Goal: Task Accomplishment & Management: Manage account settings

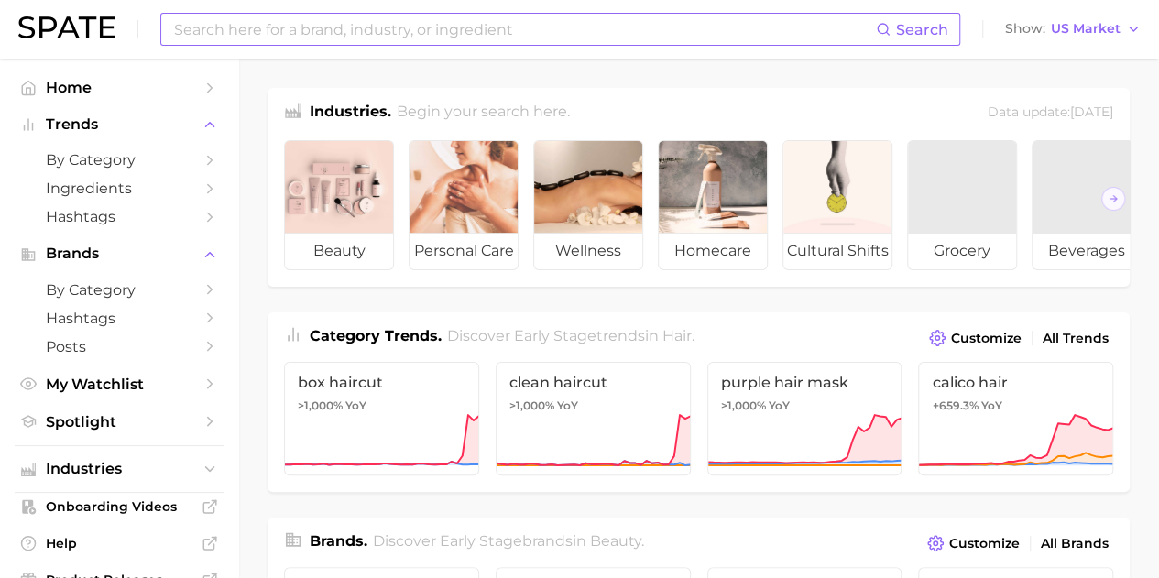
click at [352, 34] on input at bounding box center [524, 29] width 704 height 31
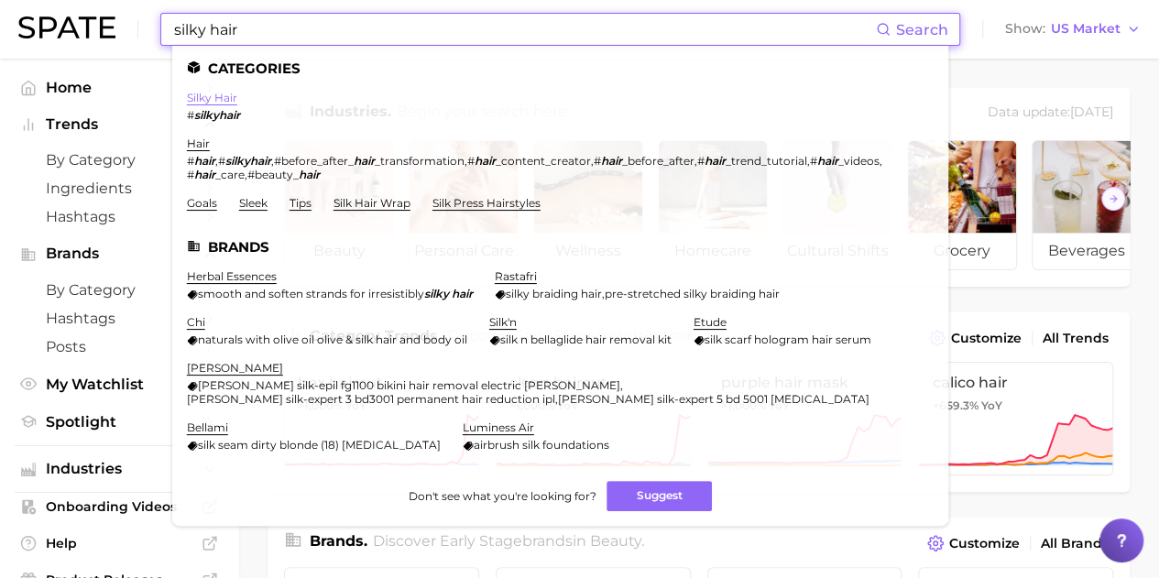
type input "silky hair"
click at [210, 96] on link "silky hair" at bounding box center [212, 98] width 50 height 14
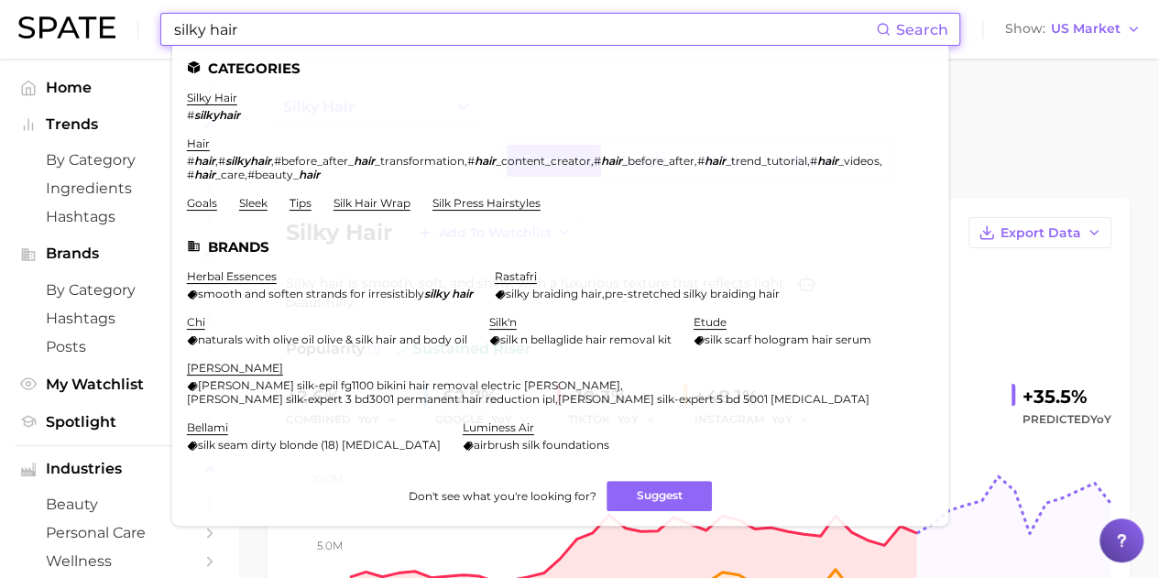
drag, startPoint x: 250, startPoint y: 32, endPoint x: 24, endPoint y: 32, distance: 226.3
click at [25, 31] on div "silky hair Search Categories silky hair # silkyhair hair # hair , # silkyhair ,…" at bounding box center [579, 29] width 1122 height 59
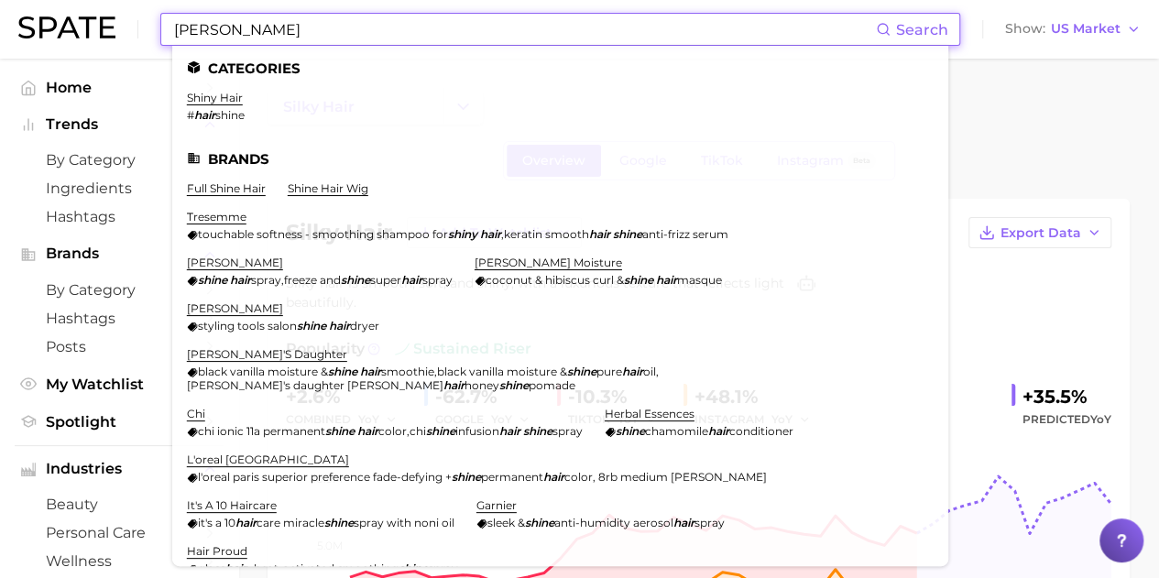
click at [279, 24] on input "[PERSON_NAME]" at bounding box center [524, 29] width 704 height 31
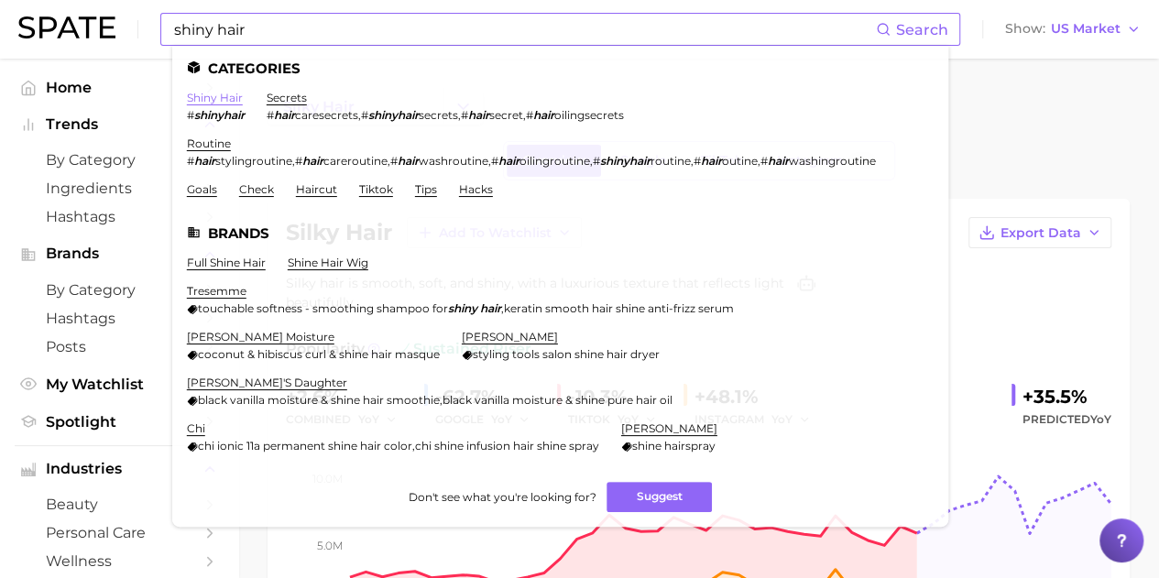
click at [220, 98] on link "shiny hair" at bounding box center [215, 98] width 56 height 14
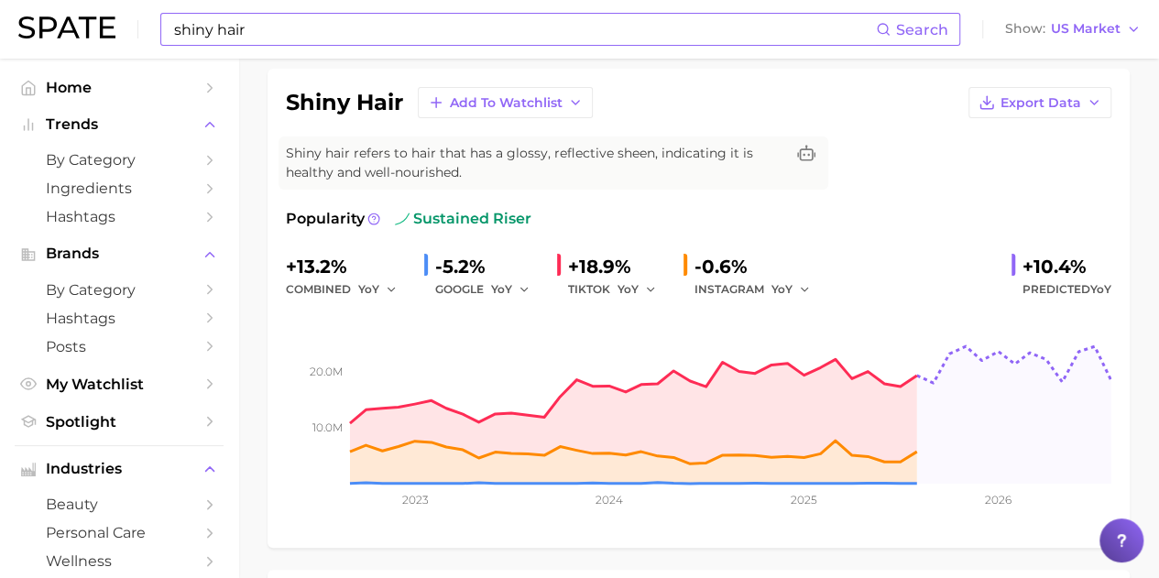
scroll to position [158, 0]
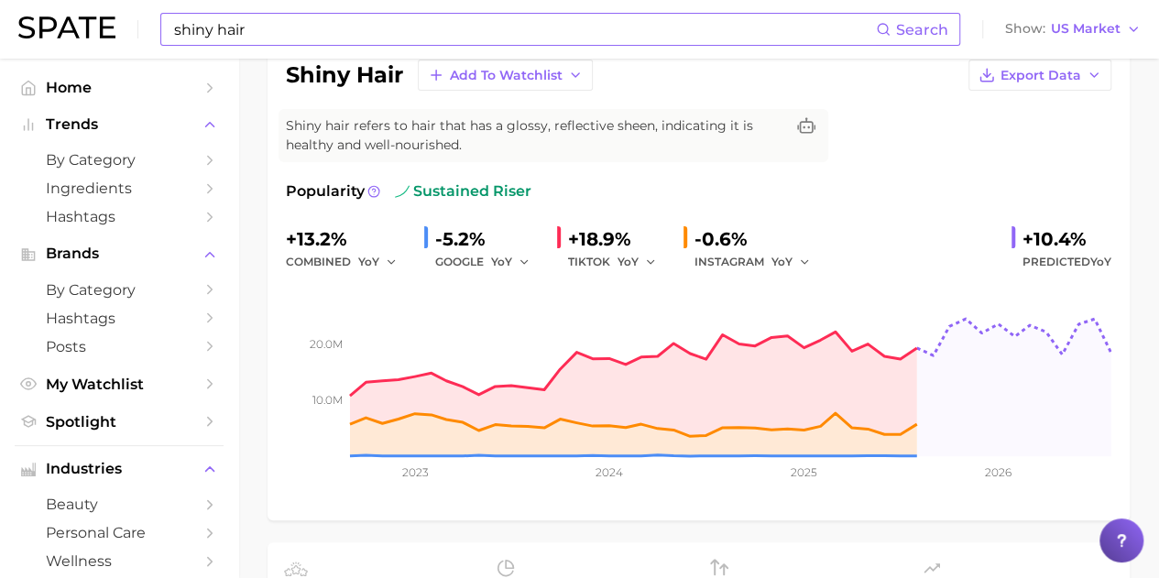
click at [282, 28] on input "shiny hair" at bounding box center [524, 29] width 704 height 31
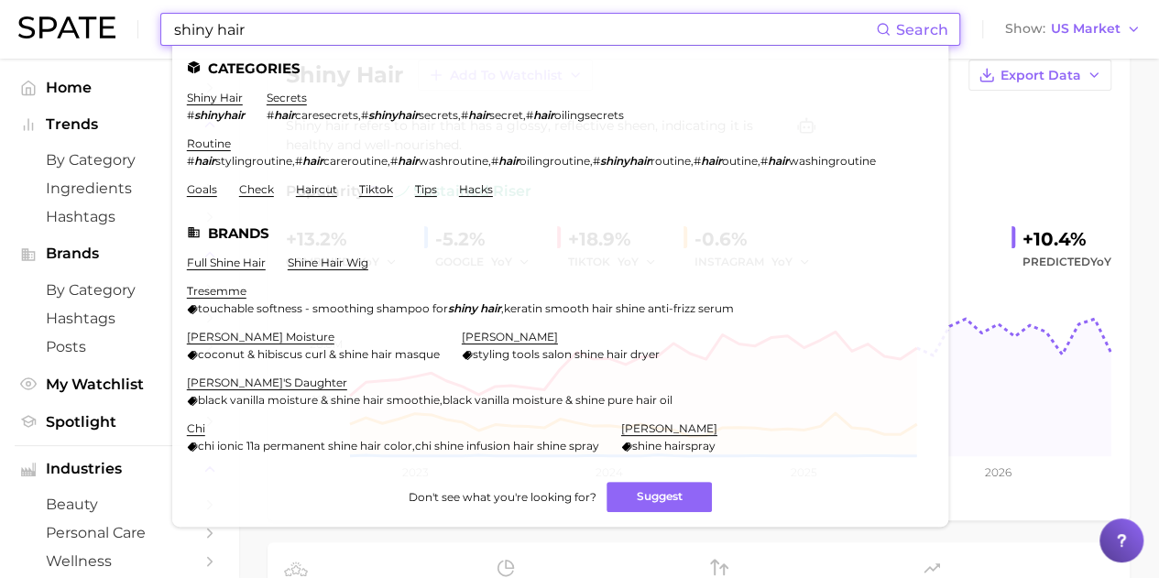
drag, startPoint x: 282, startPoint y: 28, endPoint x: 82, endPoint y: 16, distance: 200.2
click at [82, 15] on div "shiny hair Search Categories shiny hair # shinyhair secrets # hair caresecrets …" at bounding box center [579, 29] width 1122 height 59
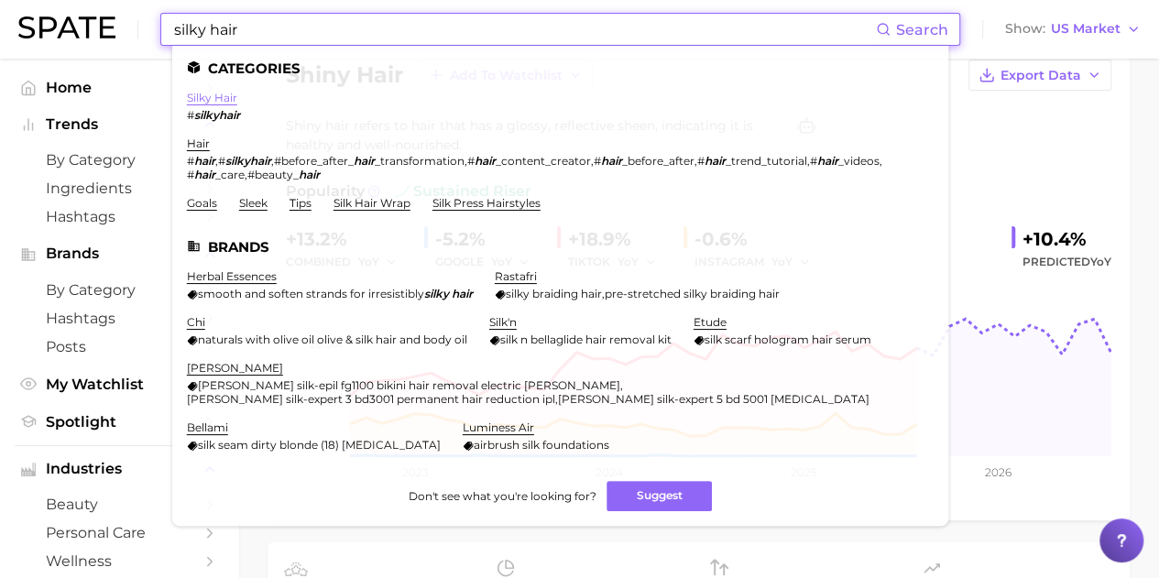
type input "silky hair"
click at [207, 93] on link "silky hair" at bounding box center [212, 98] width 50 height 14
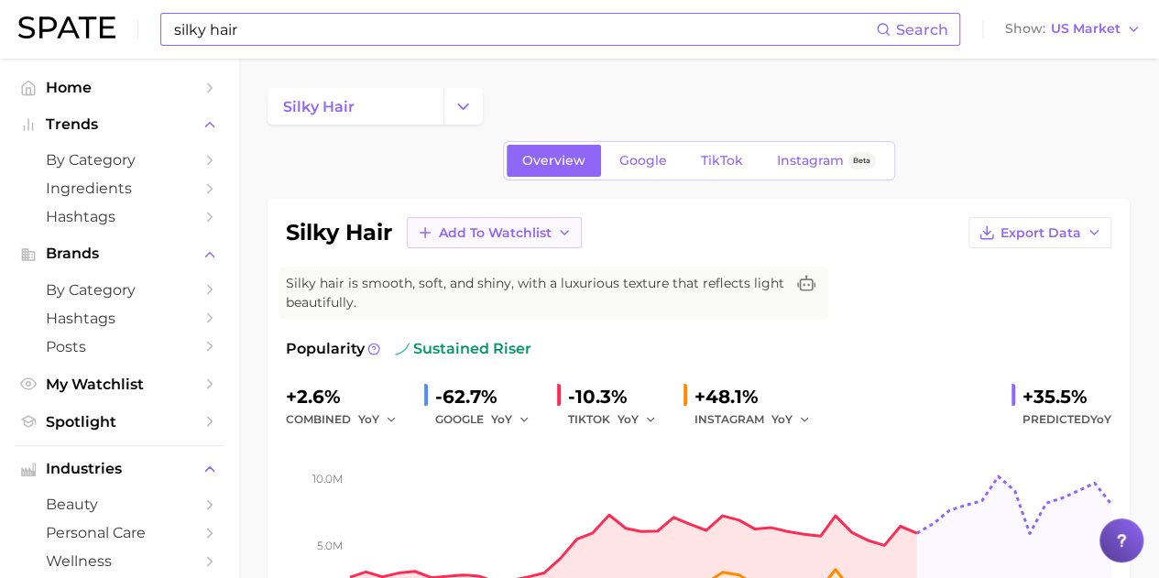
click at [565, 230] on icon at bounding box center [564, 232] width 15 height 15
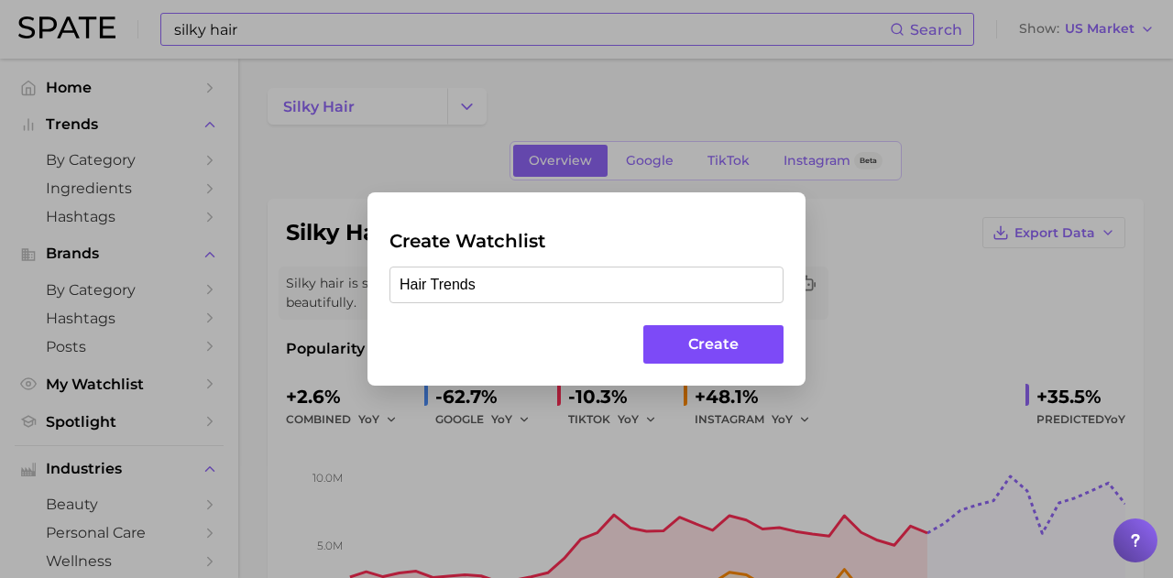
type input "Hair Trends"
click at [739, 345] on button "Create" at bounding box center [713, 344] width 140 height 39
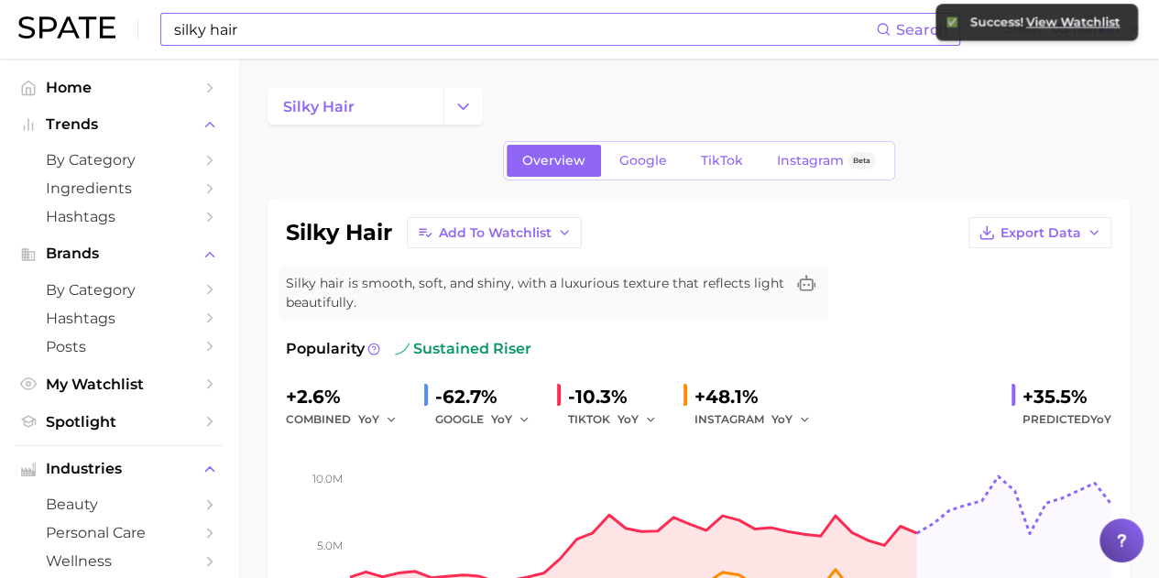
click at [1012, 145] on div "Overview Google TikTok Instagram Beta" at bounding box center [699, 160] width 862 height 39
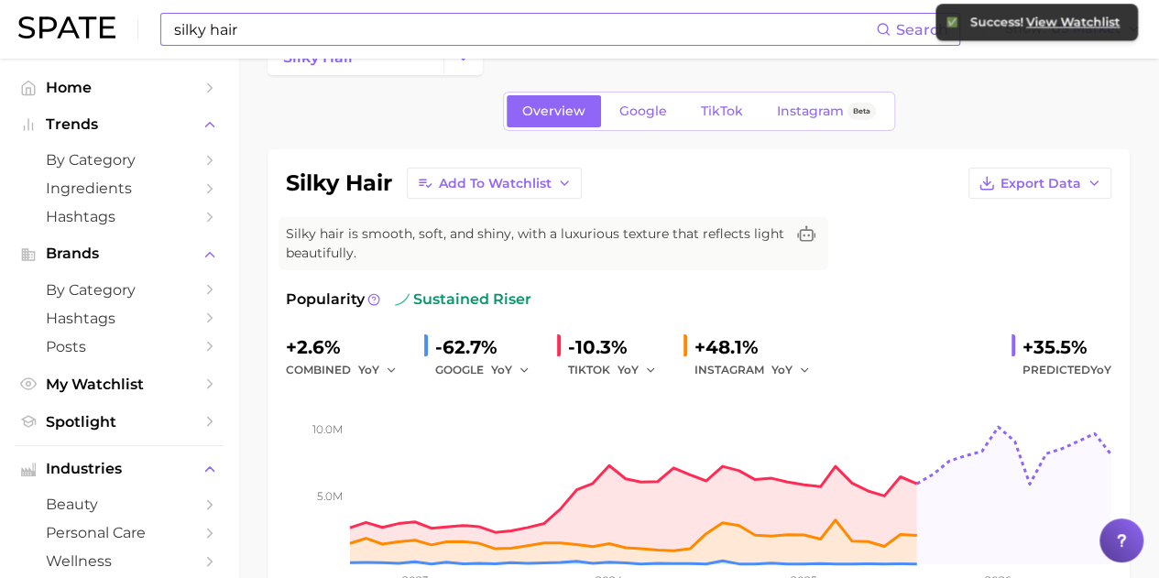
scroll to position [92, 0]
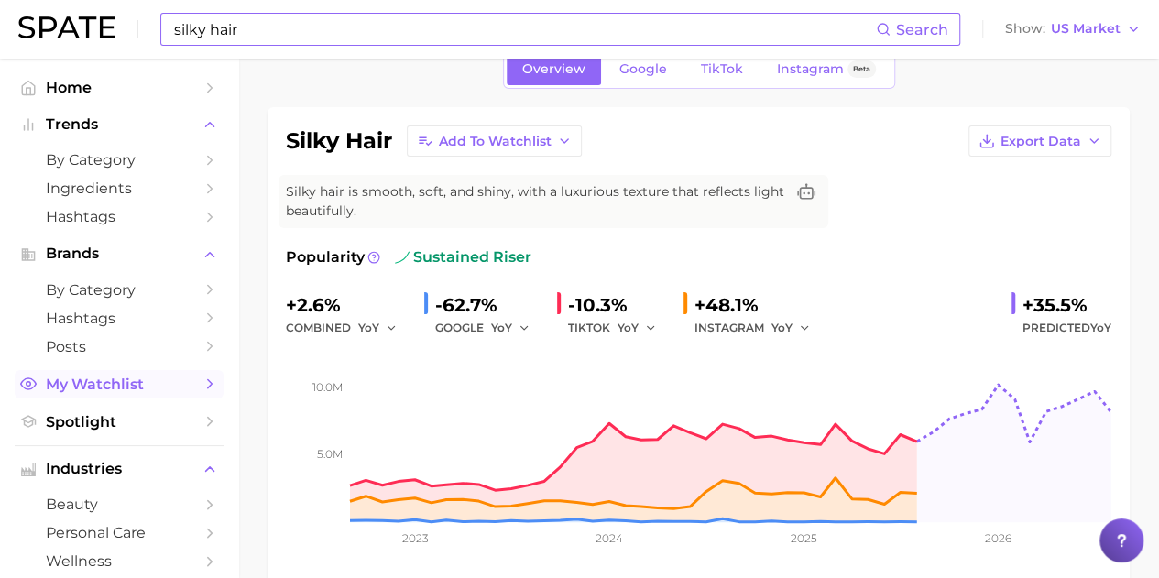
click at [65, 380] on span "My Watchlist" at bounding box center [119, 384] width 147 height 17
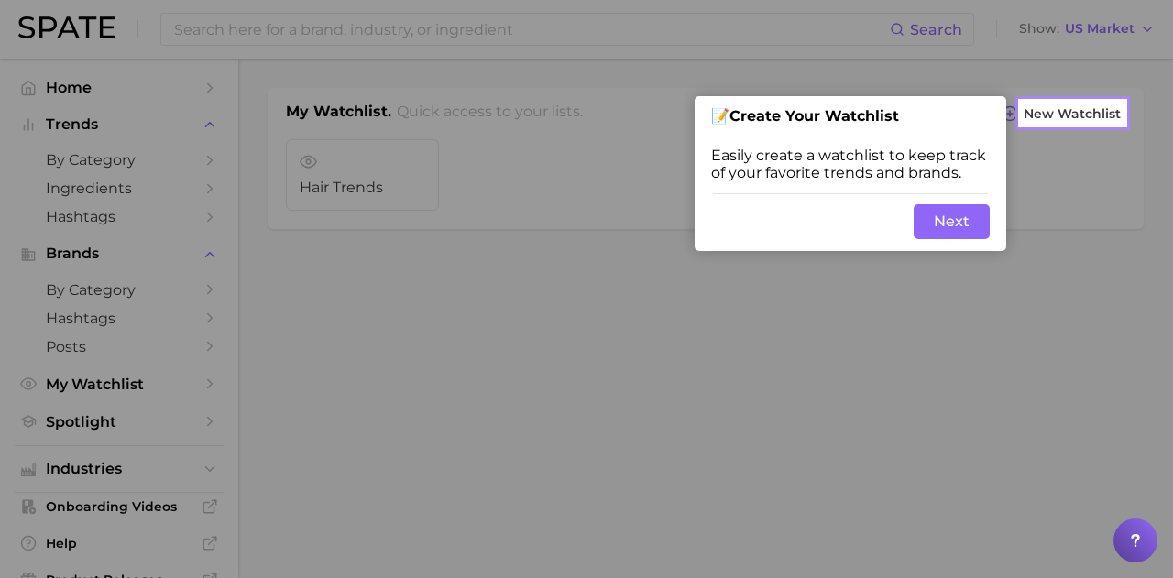
click at [975, 230] on button "Next" at bounding box center [952, 221] width 76 height 35
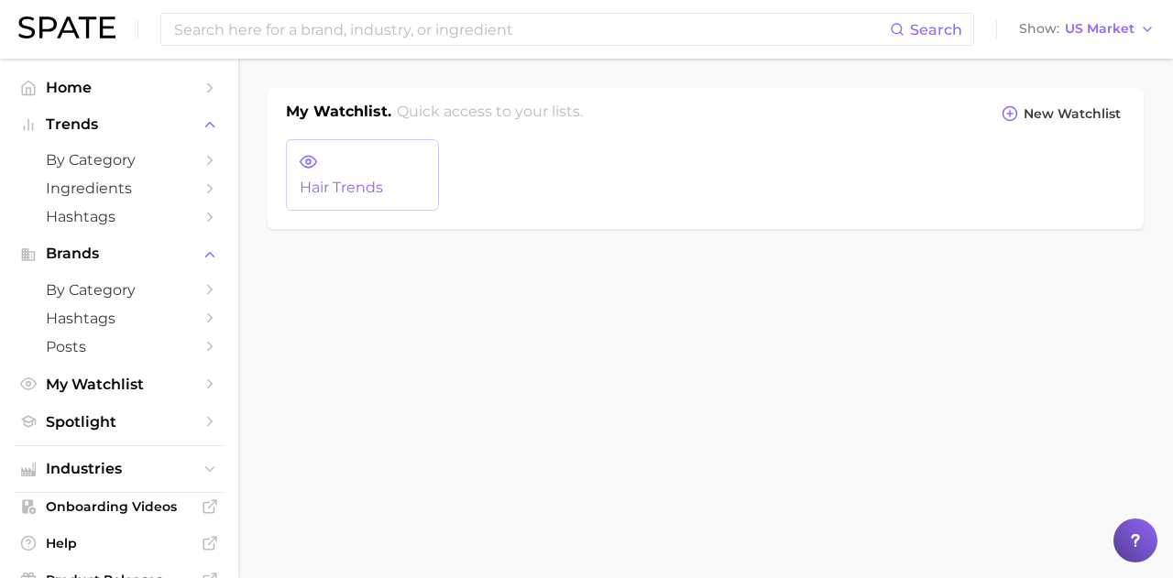
click at [312, 164] on icon at bounding box center [308, 161] width 17 height 17
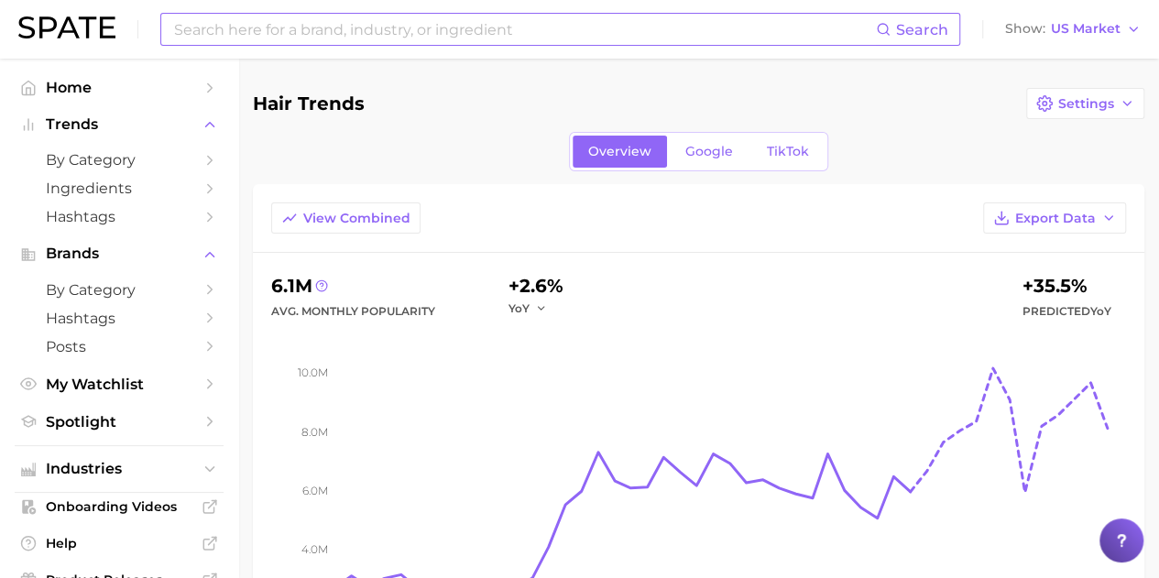
click at [249, 32] on input at bounding box center [524, 29] width 704 height 31
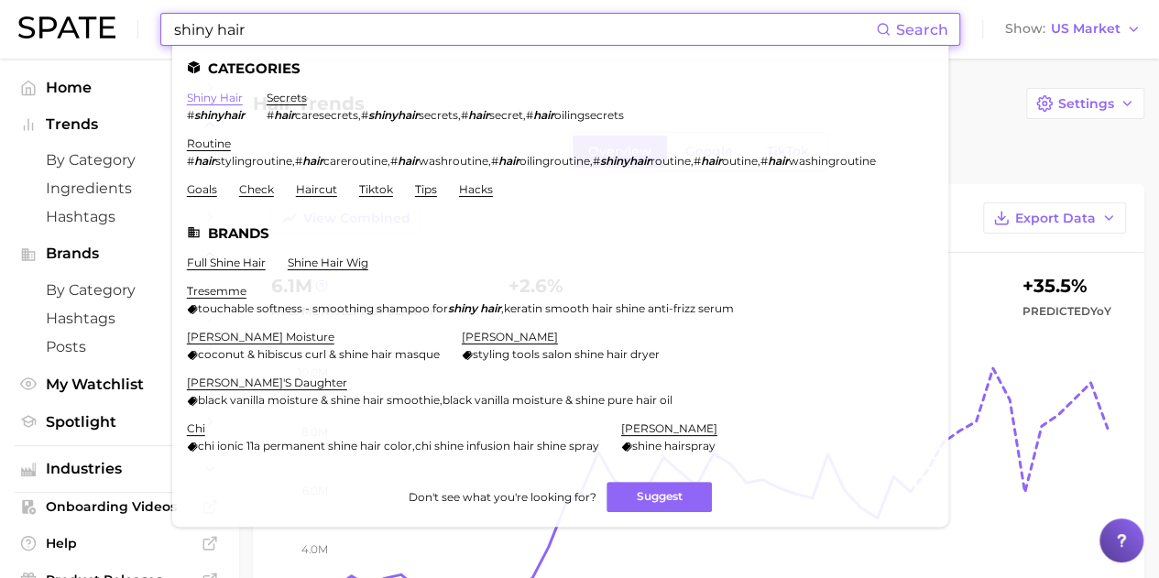
type input "shiny hair"
click at [213, 98] on link "shiny hair" at bounding box center [215, 98] width 56 height 14
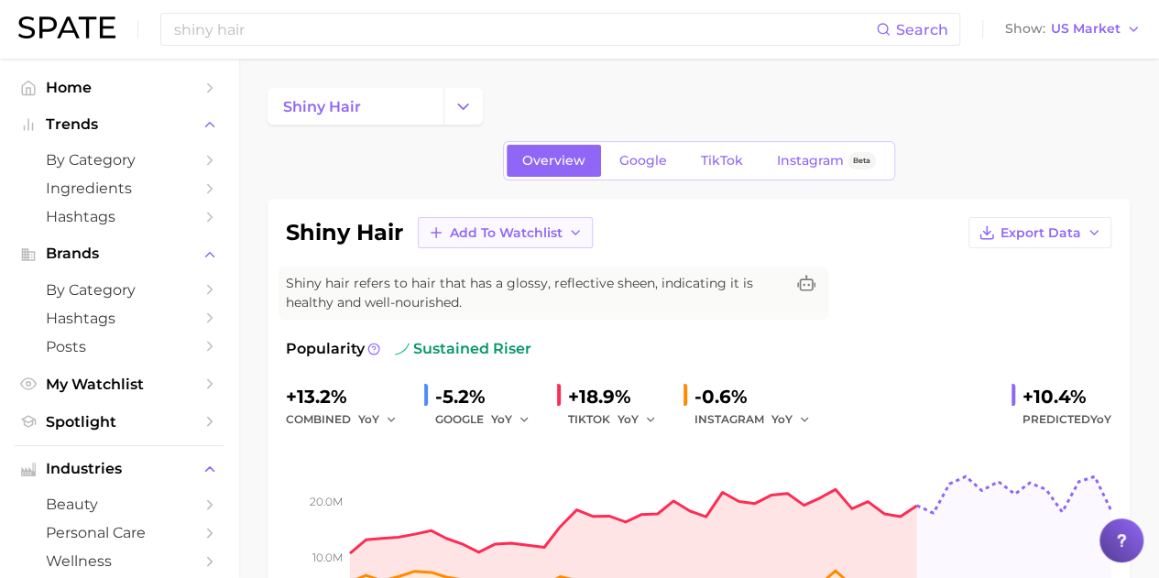
click at [557, 231] on span "Add to Watchlist" at bounding box center [506, 233] width 113 height 16
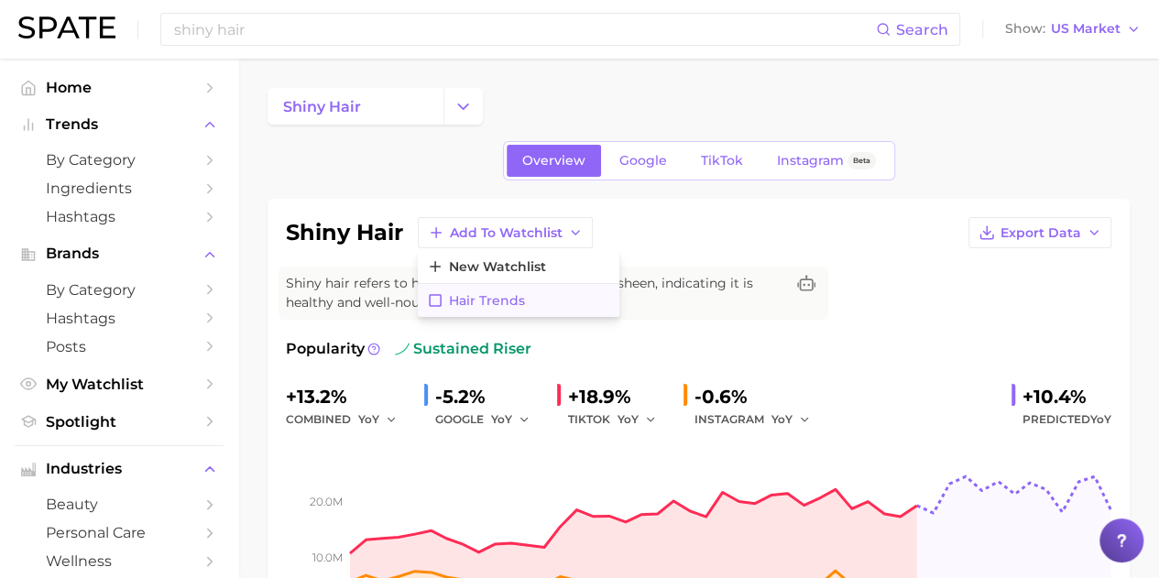
click at [441, 298] on icon at bounding box center [435, 300] width 13 height 13
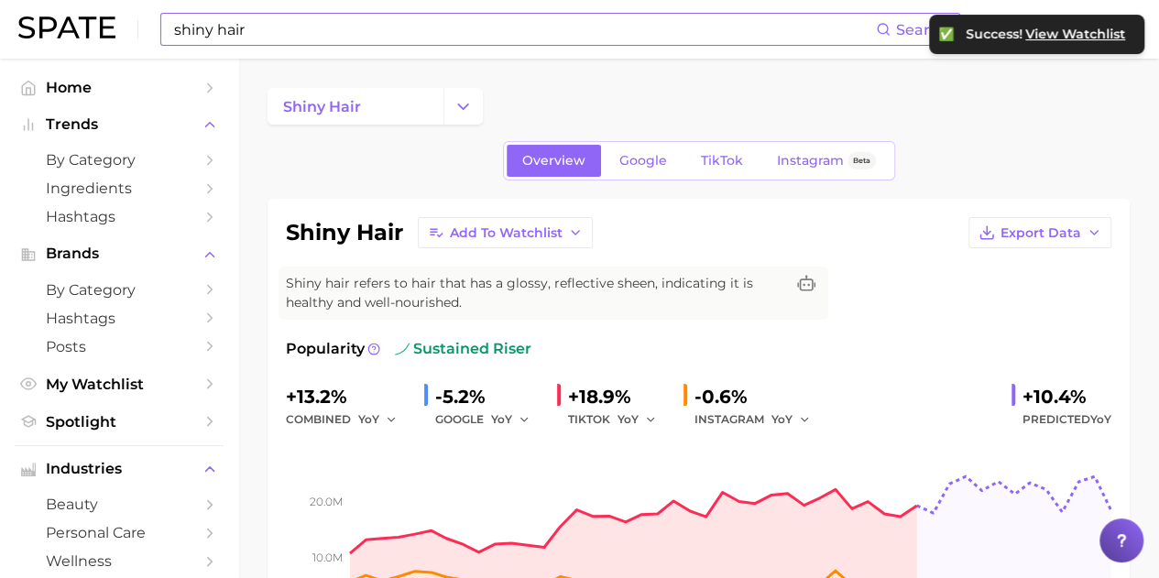
click at [405, 34] on input "shiny hair" at bounding box center [524, 29] width 704 height 31
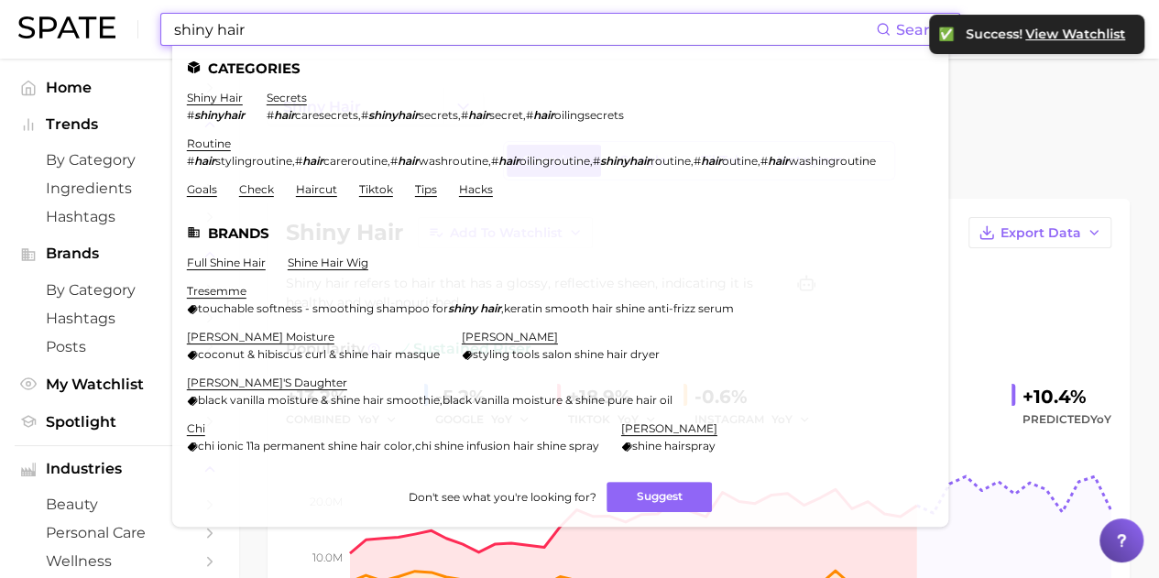
drag, startPoint x: 381, startPoint y: 33, endPoint x: 98, endPoint y: 22, distance: 283.3
click at [163, 28] on div "shiny hair Search Categories shiny hair # shinyhair secrets # hair caresecrets …" at bounding box center [560, 29] width 800 height 33
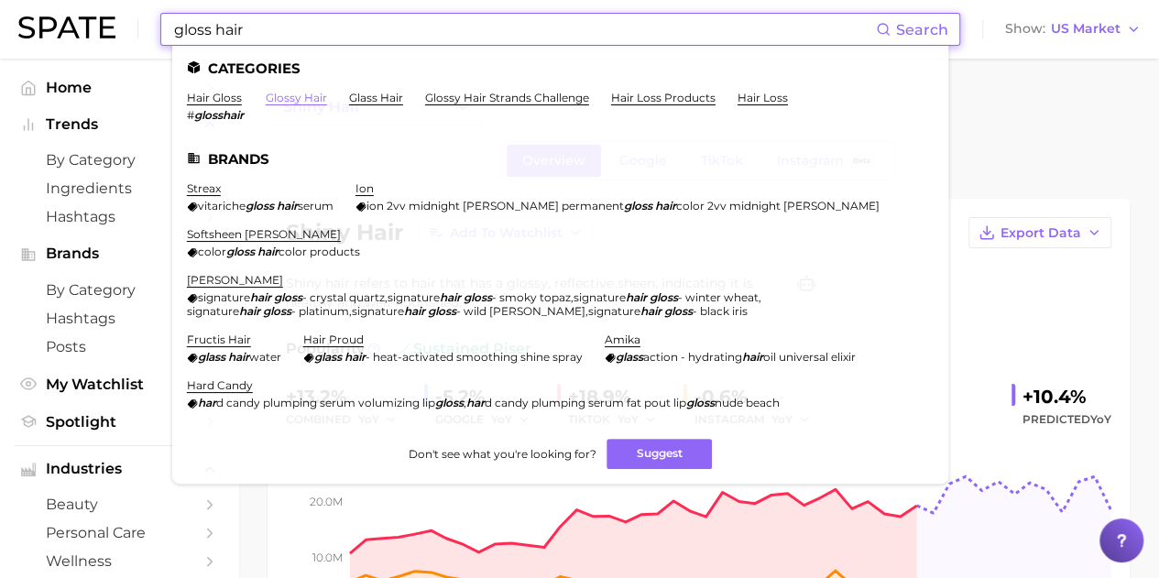
type input "gloss hair"
click at [295, 102] on link "glossy hair" at bounding box center [296, 98] width 61 height 14
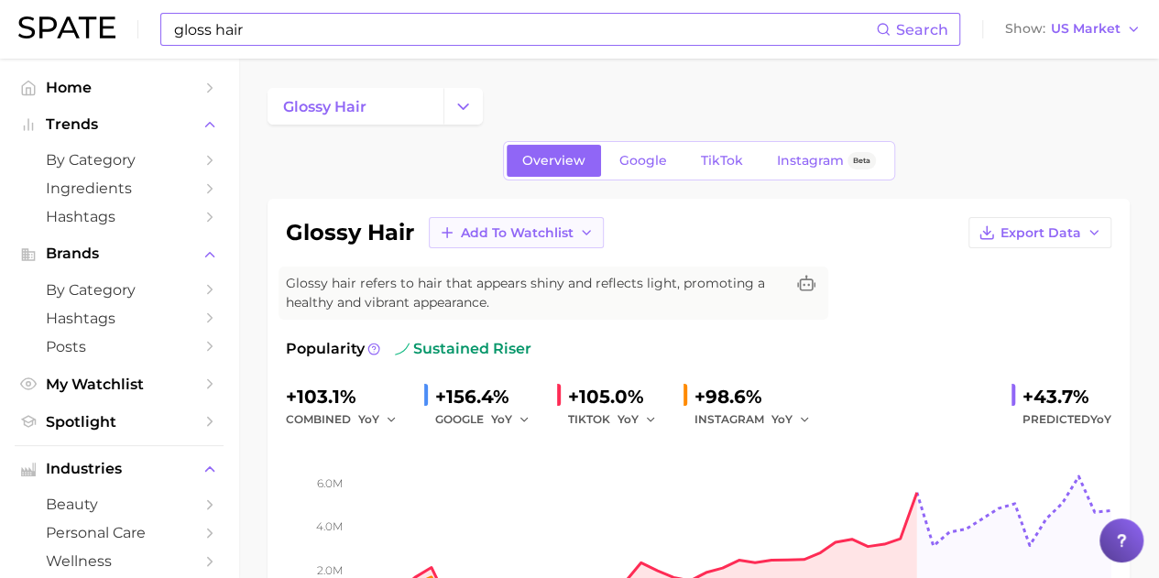
drag, startPoint x: 554, startPoint y: 233, endPoint x: 561, endPoint y: 242, distance: 11.2
click at [553, 235] on span "Add to Watchlist" at bounding box center [517, 233] width 113 height 16
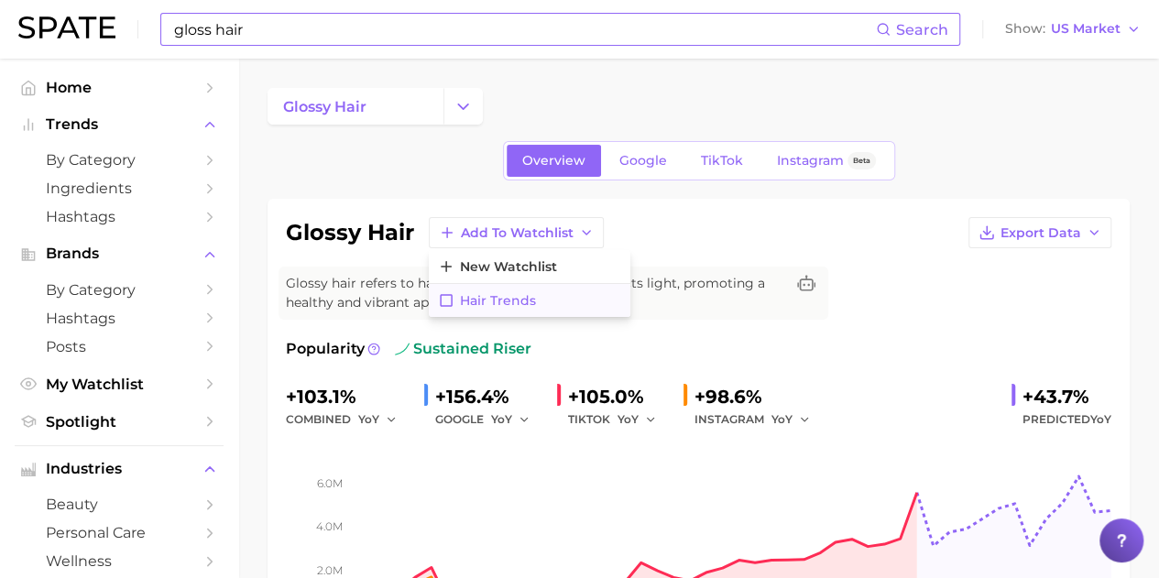
drag, startPoint x: 443, startPoint y: 301, endPoint x: 453, endPoint y: 301, distance: 9.2
click at [445, 301] on icon at bounding box center [446, 300] width 16 height 16
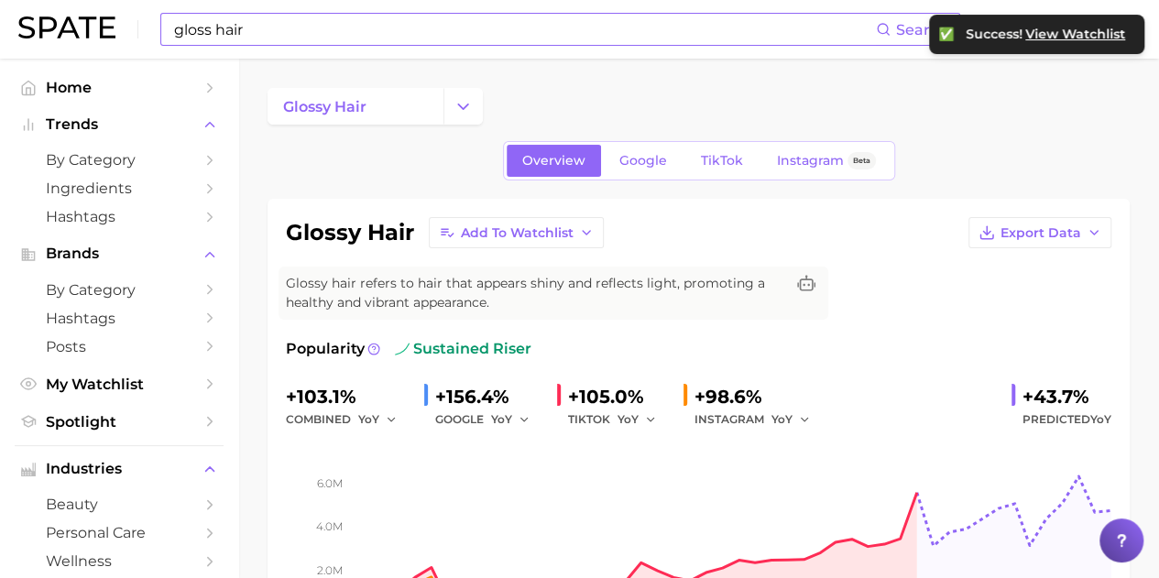
click at [295, 28] on input "gloss hair" at bounding box center [524, 29] width 704 height 31
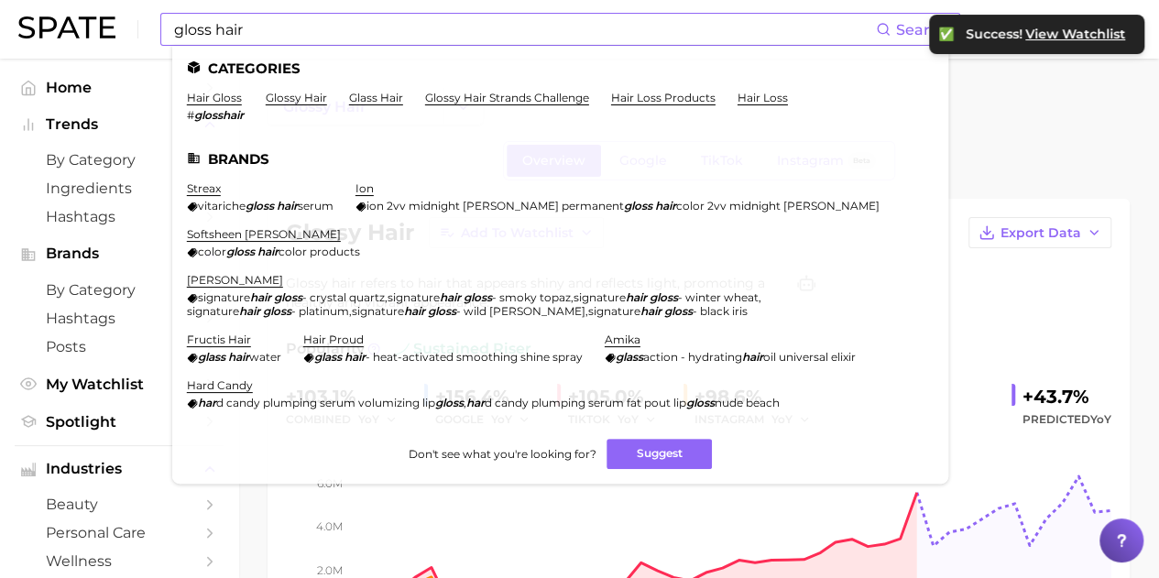
click at [227, 107] on li "hair gloss # glosshair" at bounding box center [215, 106] width 57 height 31
click at [231, 96] on link "hair gloss" at bounding box center [214, 98] width 55 height 14
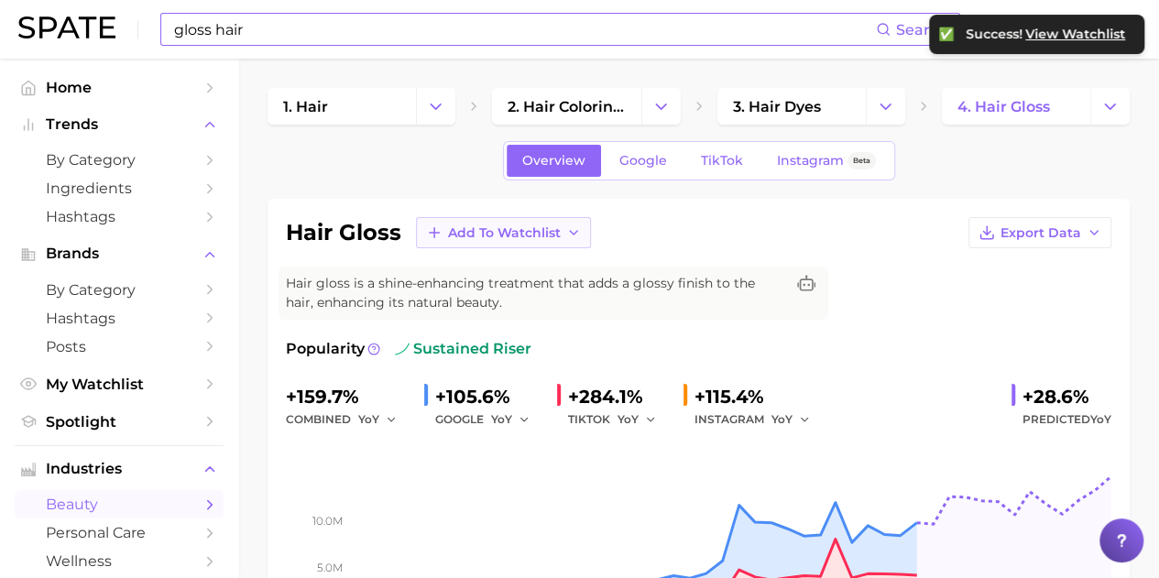
click at [557, 230] on span "Add to Watchlist" at bounding box center [504, 233] width 113 height 16
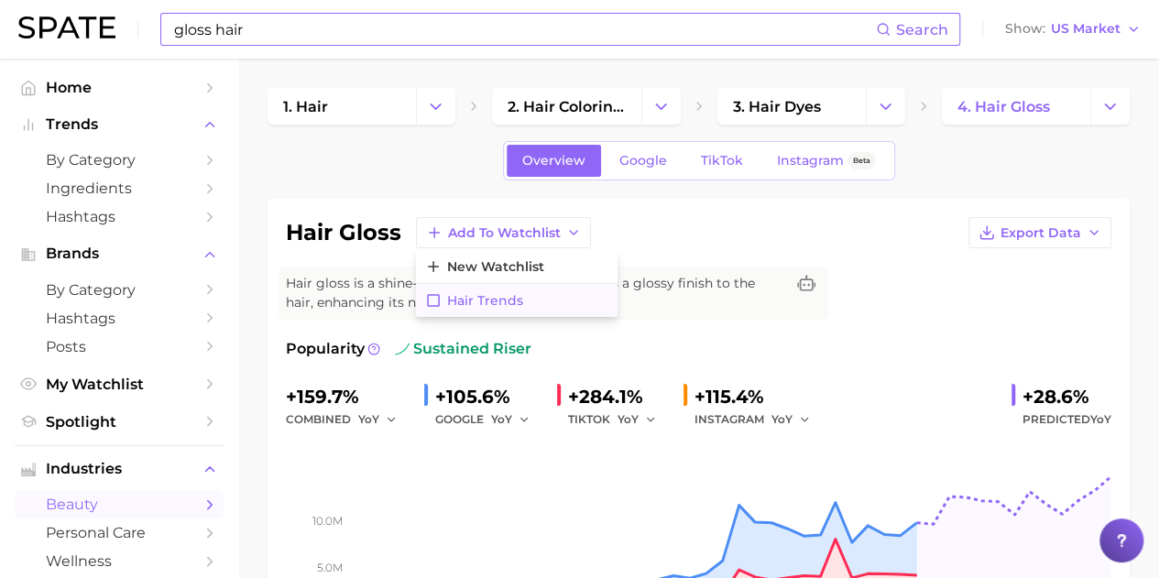
click at [427, 294] on icon at bounding box center [433, 300] width 13 height 13
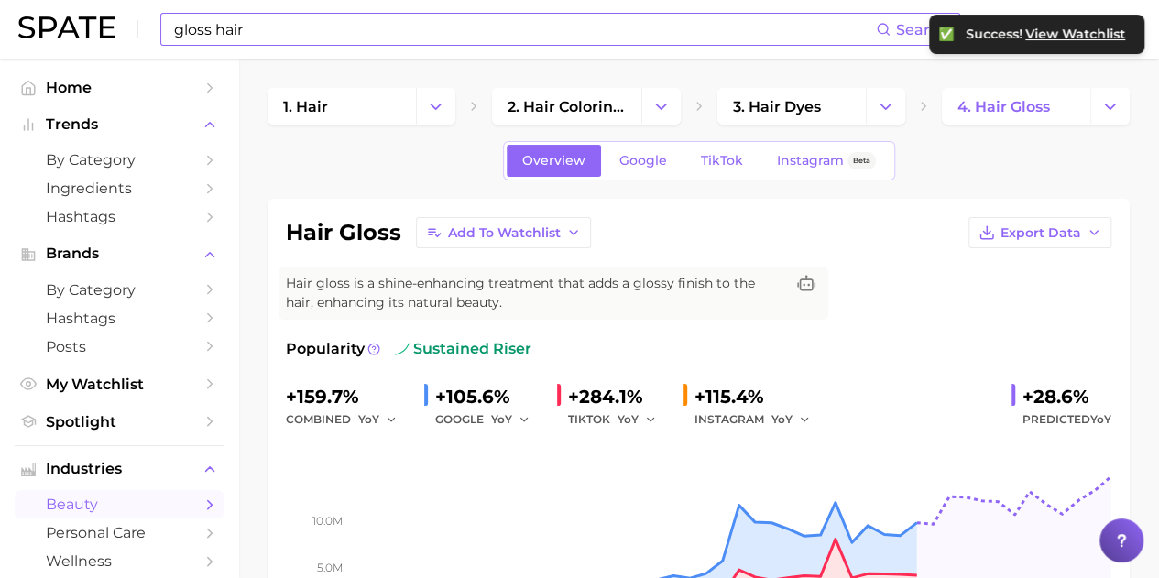
click at [322, 35] on input "gloss hair" at bounding box center [524, 29] width 704 height 31
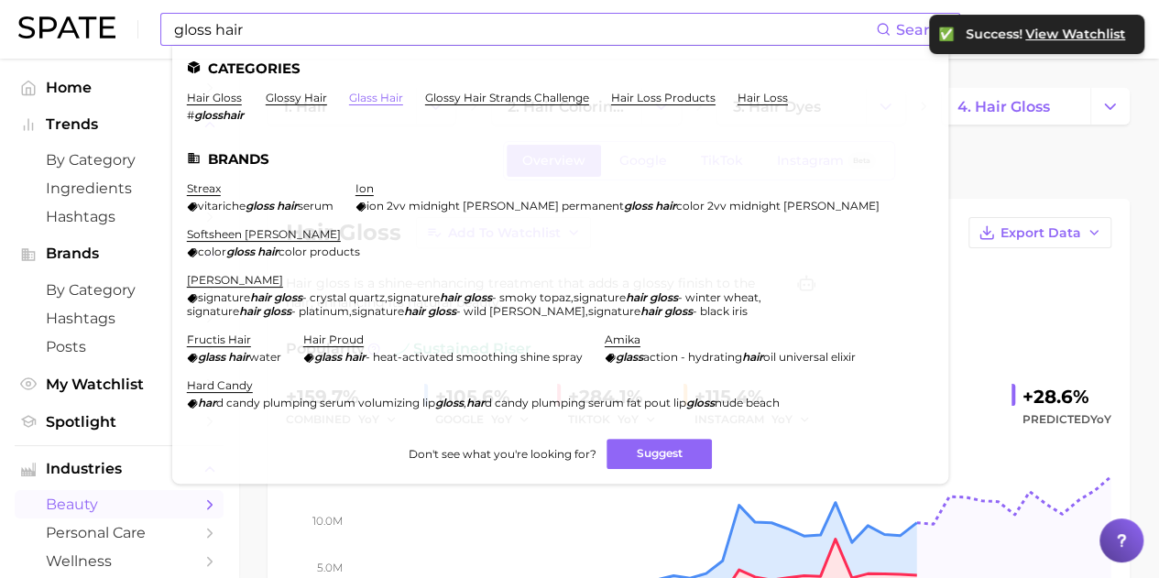
click at [378, 104] on link "glass hair" at bounding box center [376, 98] width 54 height 14
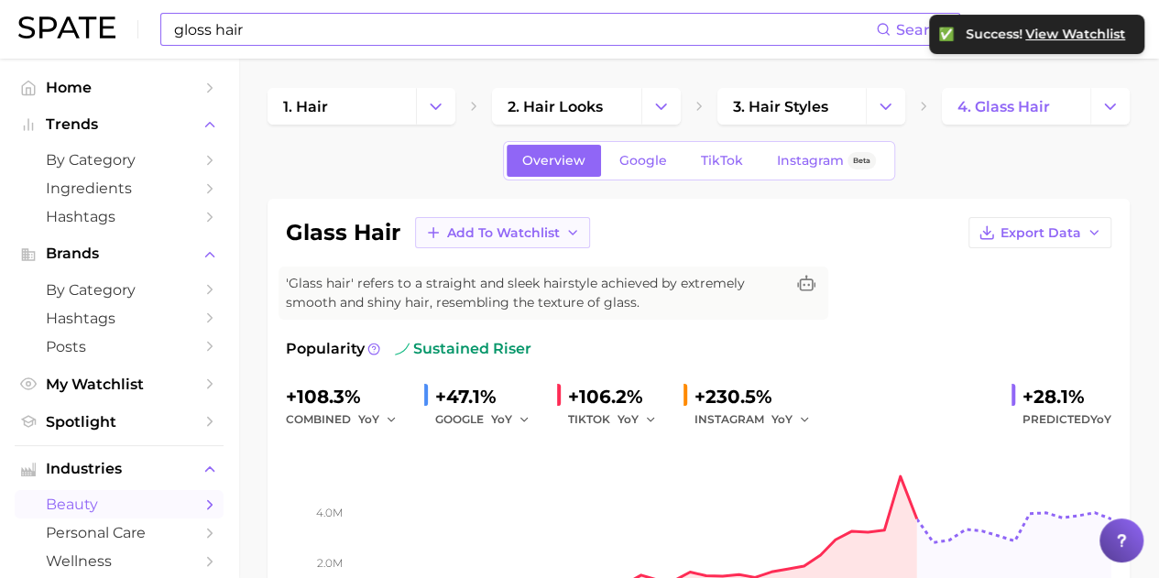
click at [577, 233] on icon "button" at bounding box center [572, 232] width 15 height 15
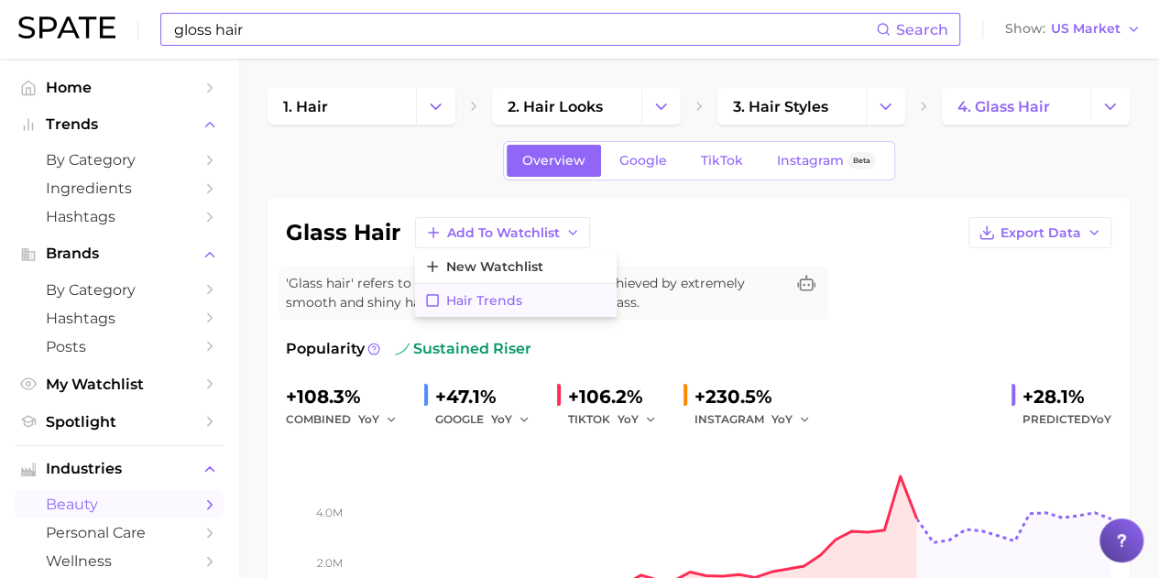
click at [480, 301] on span "Hair Trends" at bounding box center [484, 301] width 76 height 16
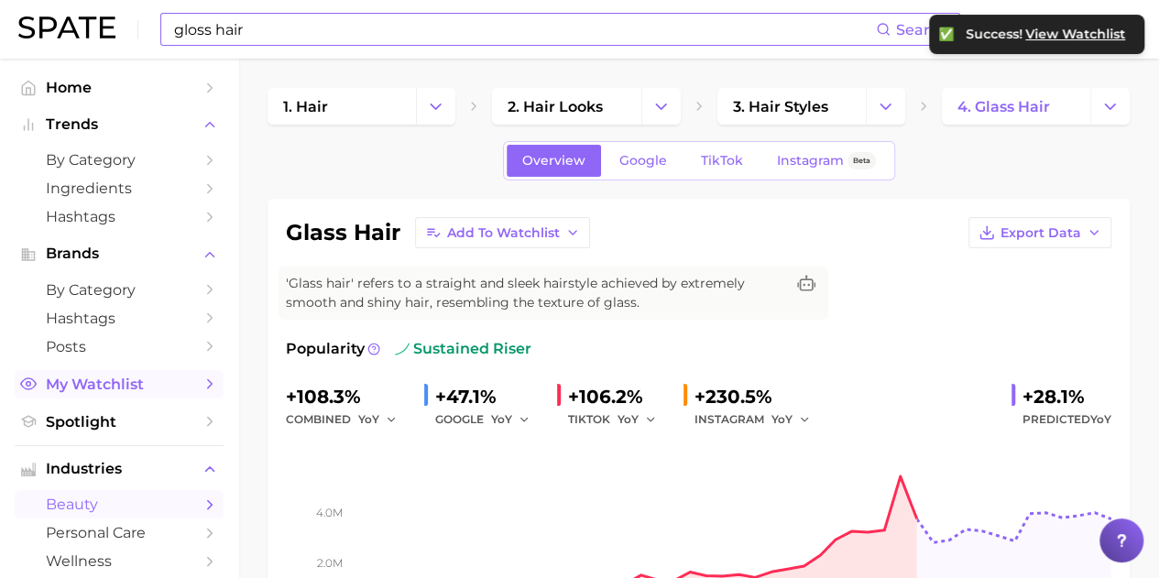
click at [138, 385] on span "My Watchlist" at bounding box center [119, 384] width 147 height 17
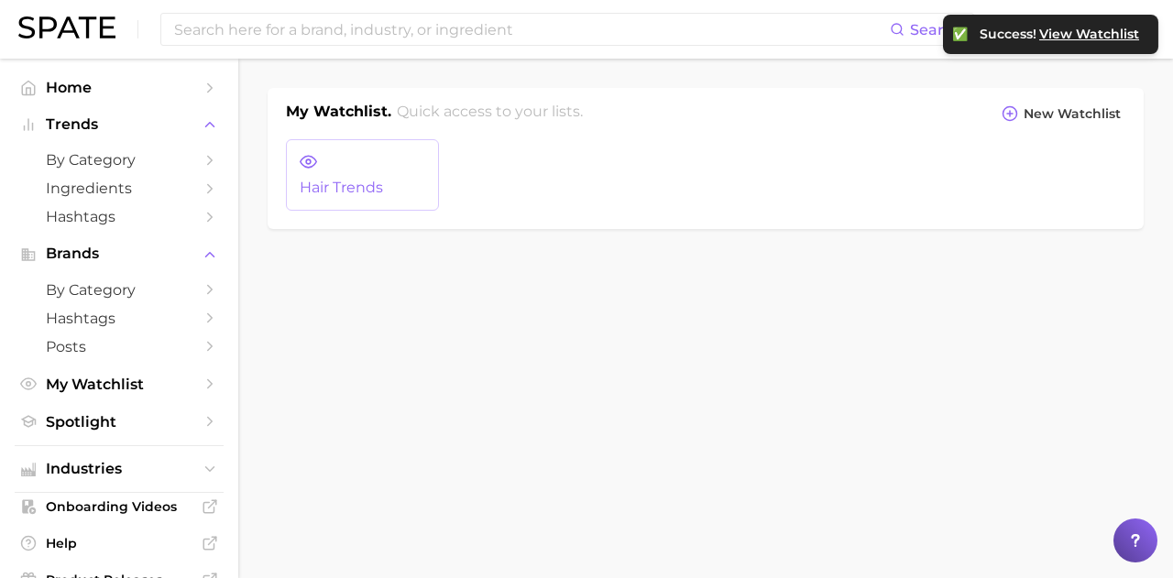
drag, startPoint x: 356, startPoint y: 180, endPoint x: 371, endPoint y: 178, distance: 14.8
click at [371, 178] on link "Hair Trends" at bounding box center [362, 174] width 153 height 71
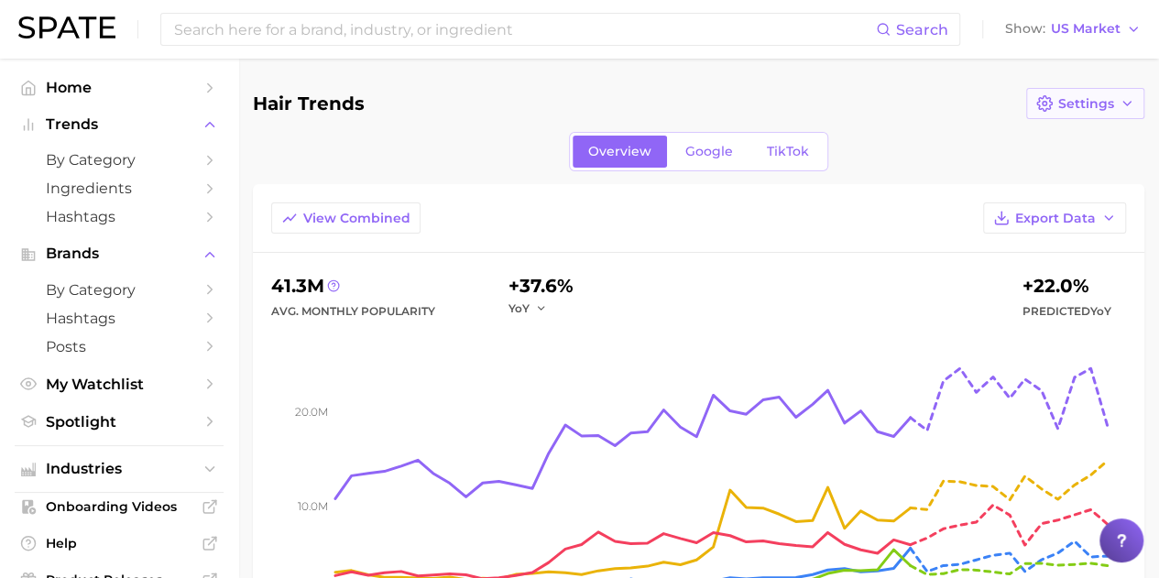
drag, startPoint x: 1010, startPoint y: 106, endPoint x: 1088, endPoint y: 111, distance: 78.0
click at [1021, 107] on div "Hair Trends Settings" at bounding box center [699, 103] width 892 height 31
click at [1088, 111] on button "Settings" at bounding box center [1085, 103] width 118 height 31
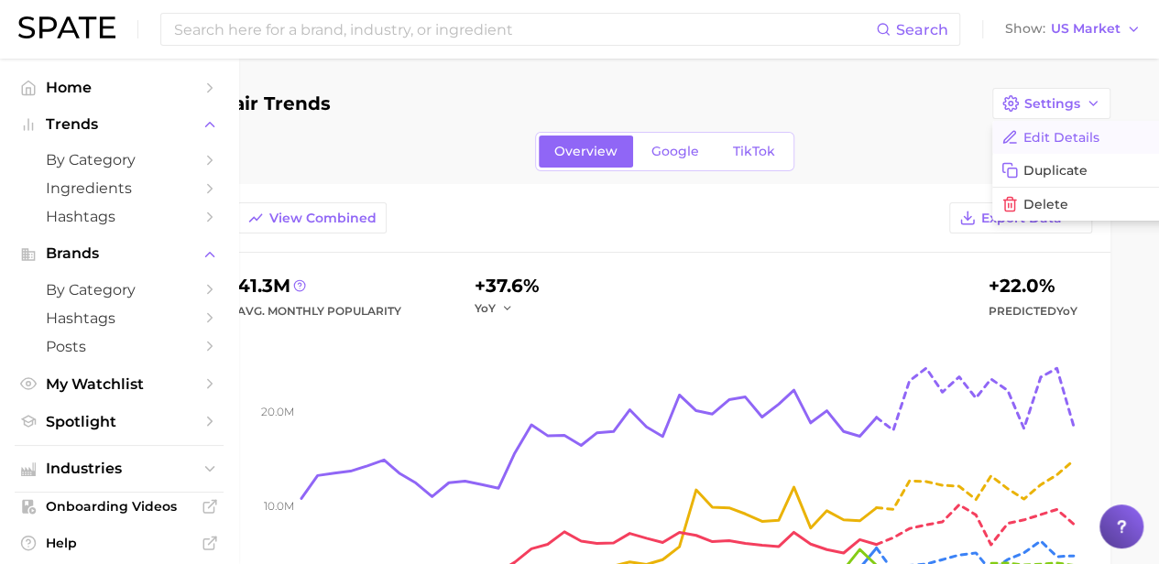
click at [1095, 131] on button "Edit Details" at bounding box center [1093, 137] width 202 height 33
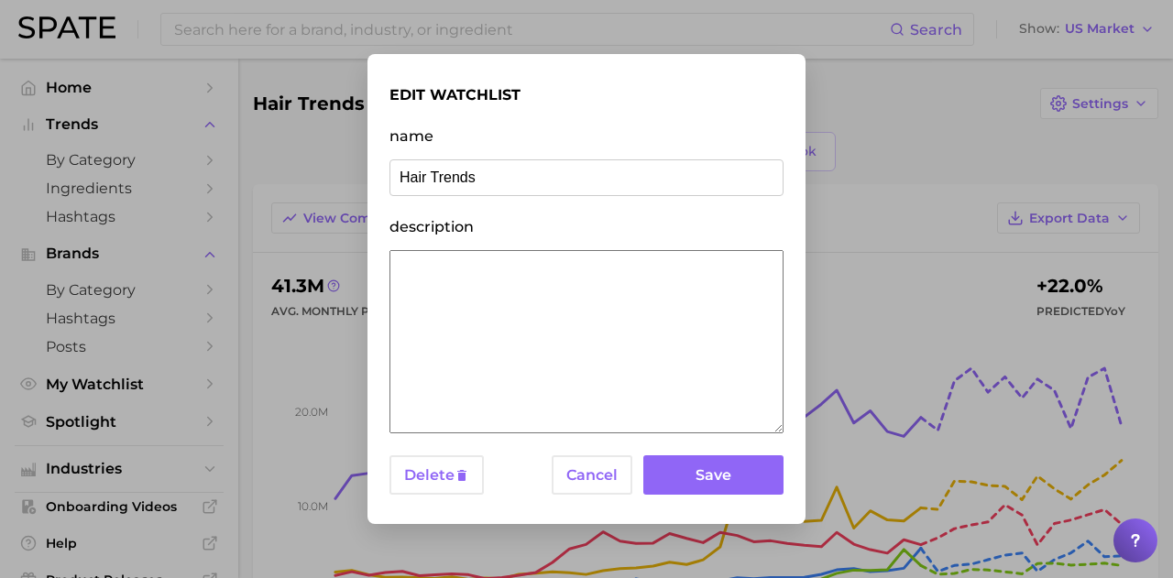
click at [398, 176] on input "Hair Trends" at bounding box center [586, 177] width 394 height 37
type input "Shine Hair Trends"
click at [707, 477] on button "Save" at bounding box center [713, 474] width 140 height 39
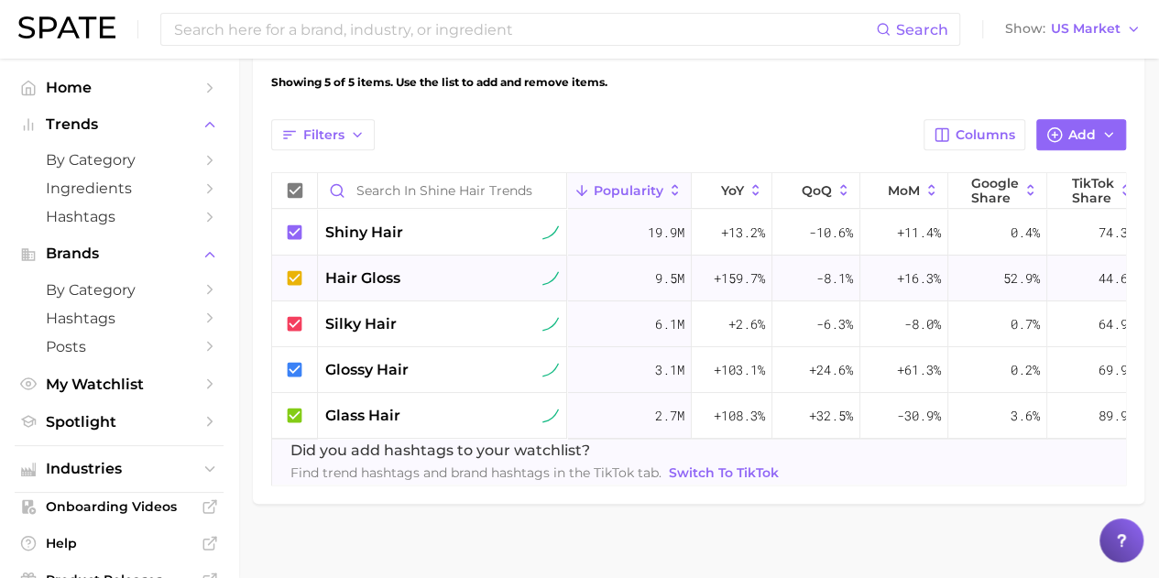
scroll to position [627, 0]
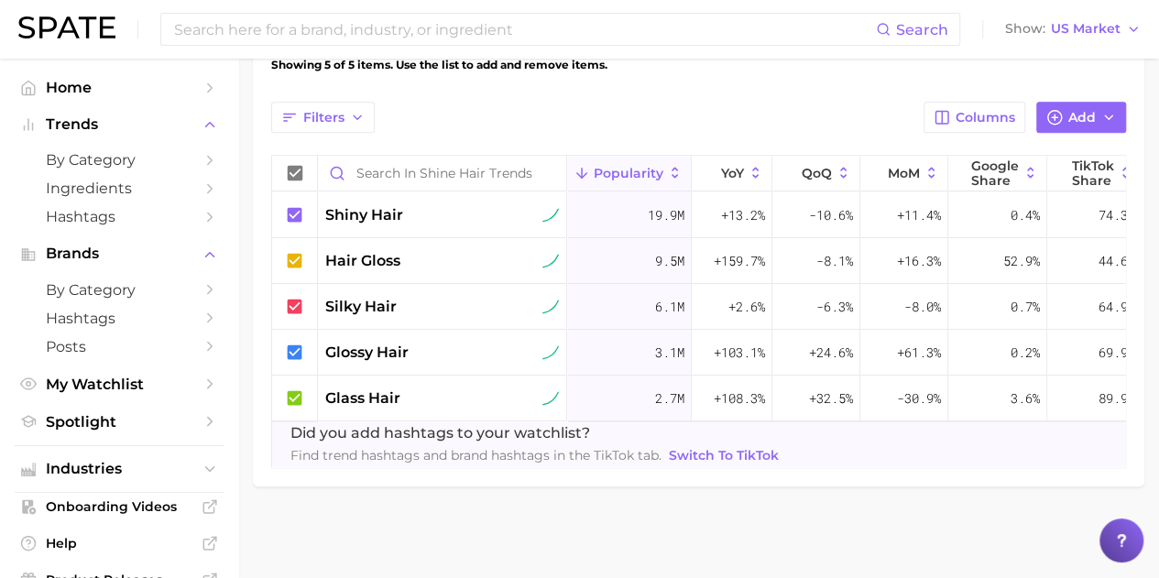
click at [699, 448] on span "Switch to TikTok" at bounding box center [724, 456] width 110 height 16
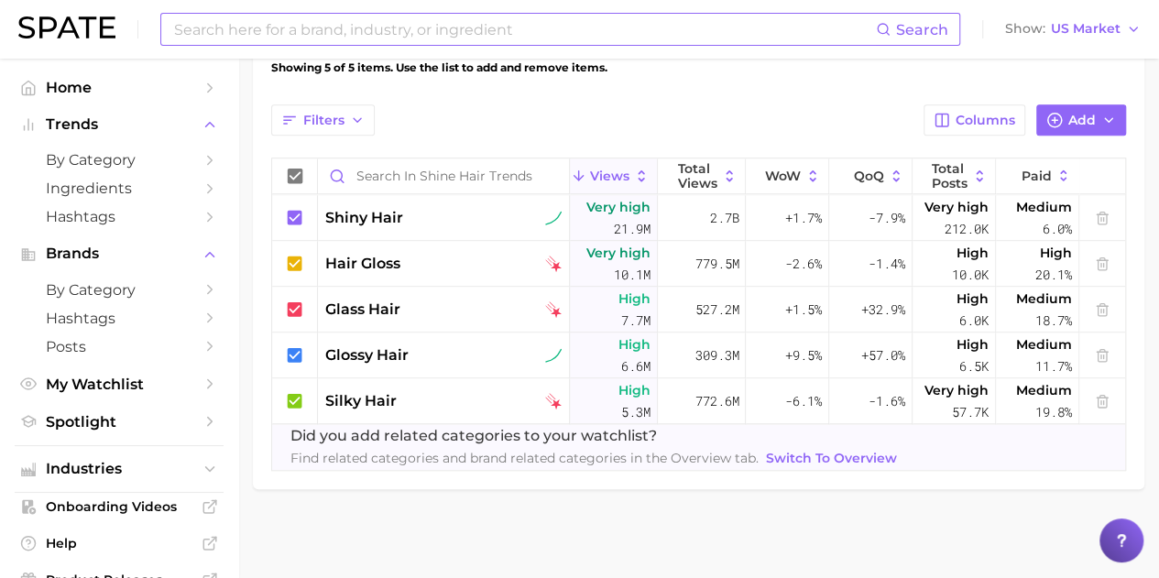
scroll to position [154, 0]
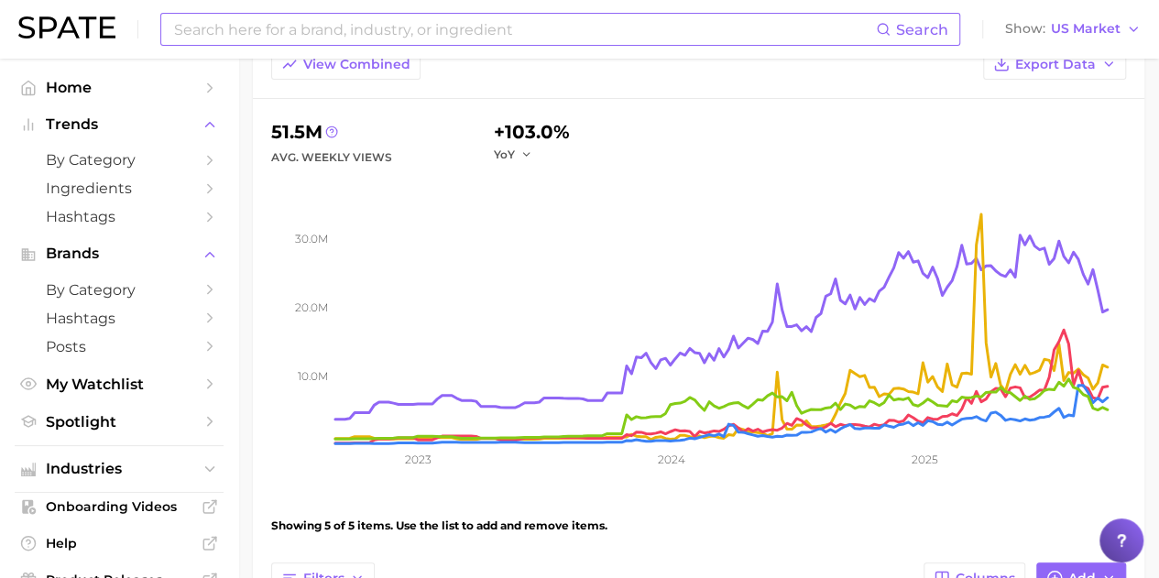
click at [329, 34] on input at bounding box center [524, 29] width 704 height 31
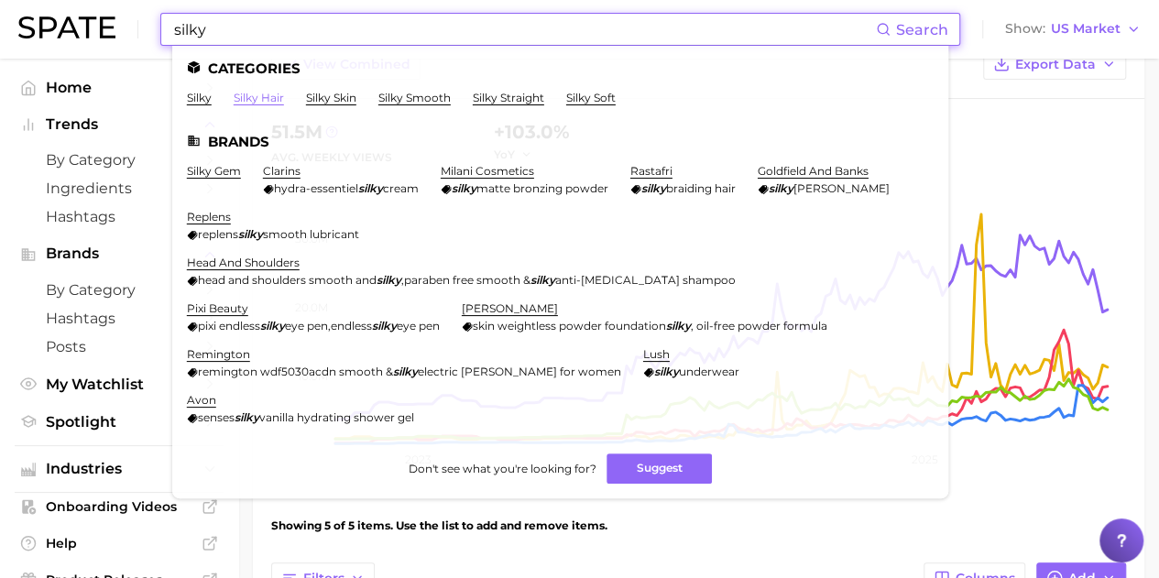
type input "silky"
click at [260, 98] on link "silky hair" at bounding box center [259, 98] width 50 height 14
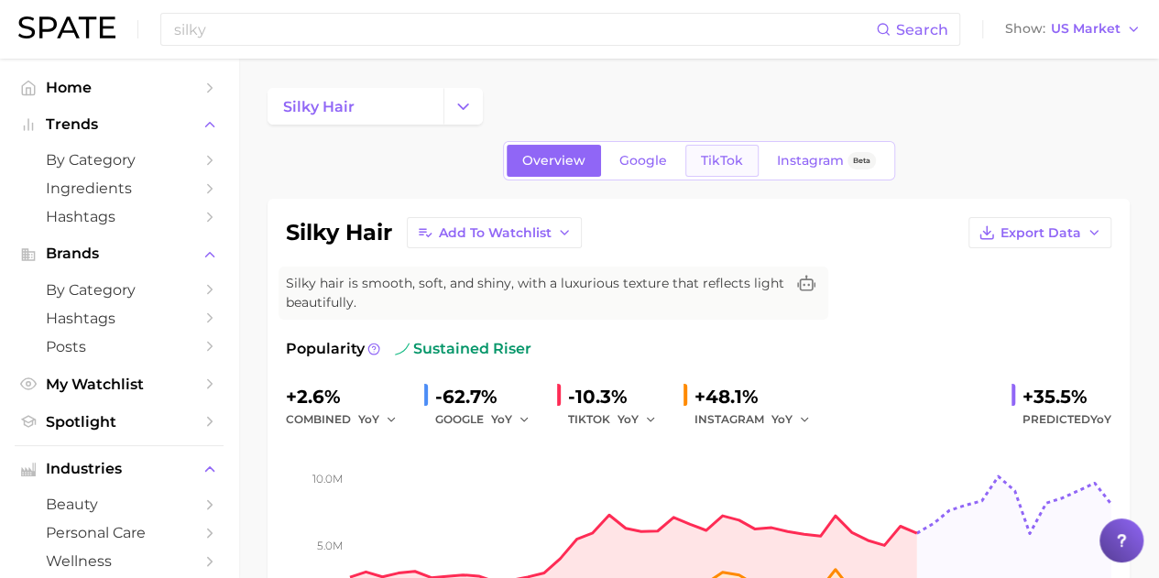
click at [728, 157] on span "TikTok" at bounding box center [722, 161] width 42 height 16
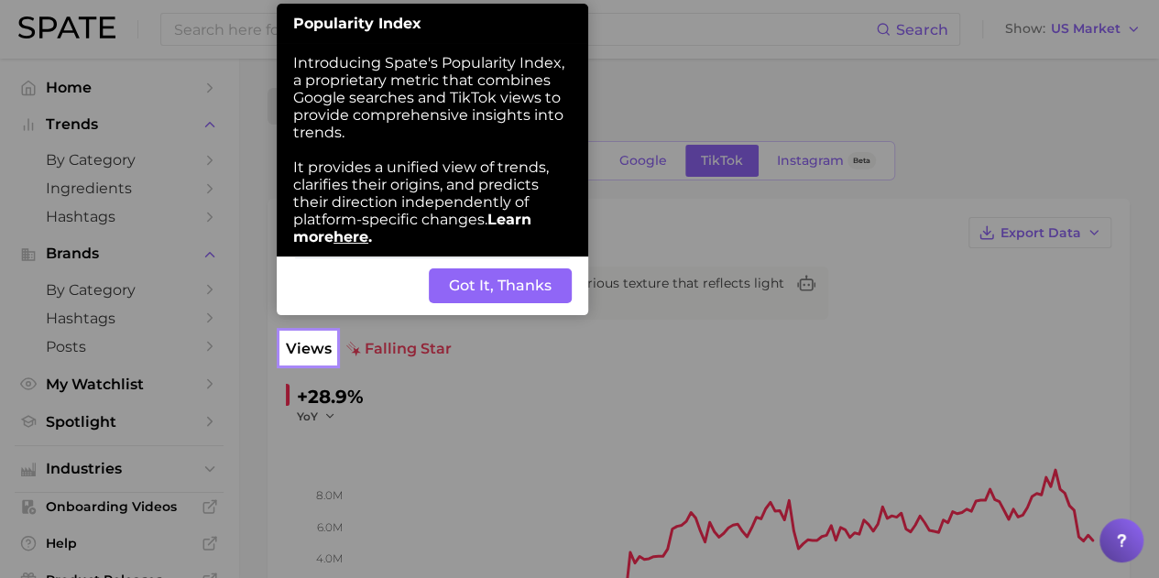
click at [498, 290] on button "Got It, Thanks" at bounding box center [500, 285] width 143 height 35
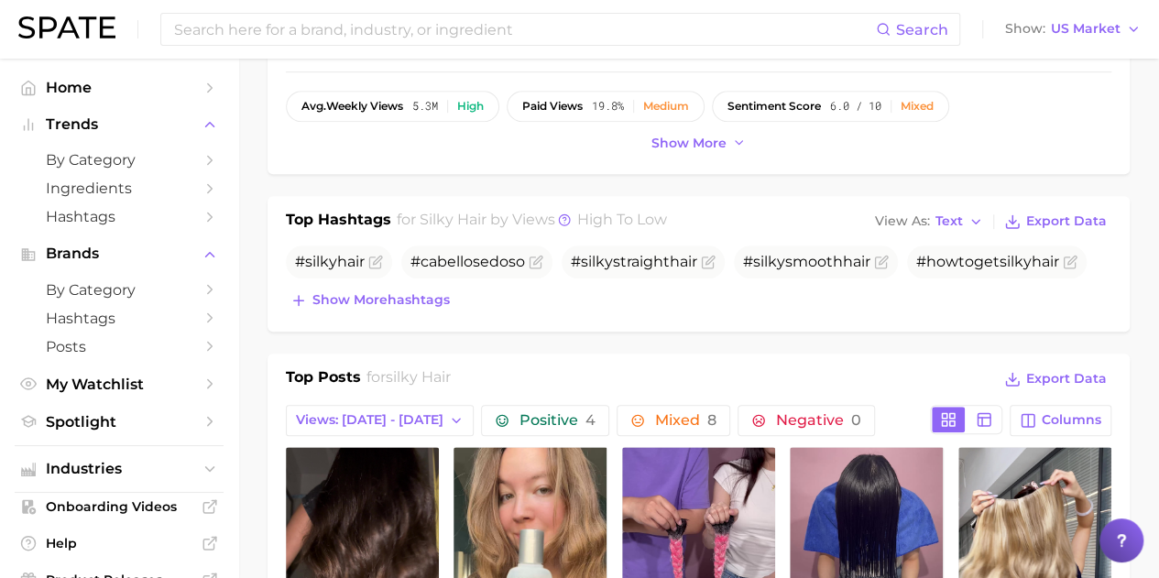
scroll to position [641, 0]
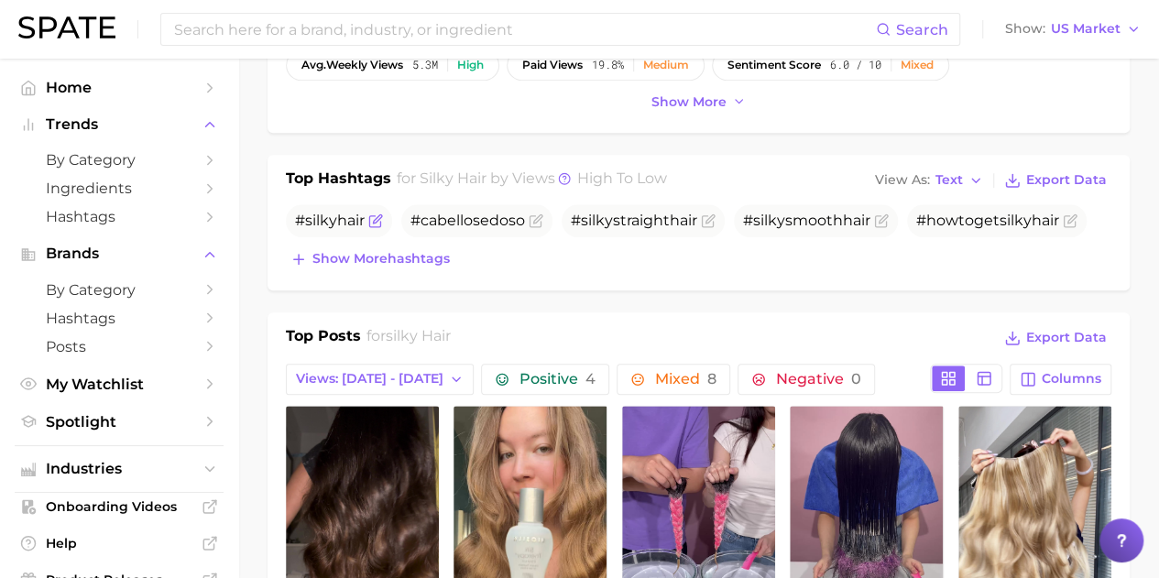
click at [362, 219] on span "hair" at bounding box center [350, 220] width 27 height 17
click at [375, 219] on icon "Flag as miscategorized or irrelevant" at bounding box center [375, 220] width 15 height 15
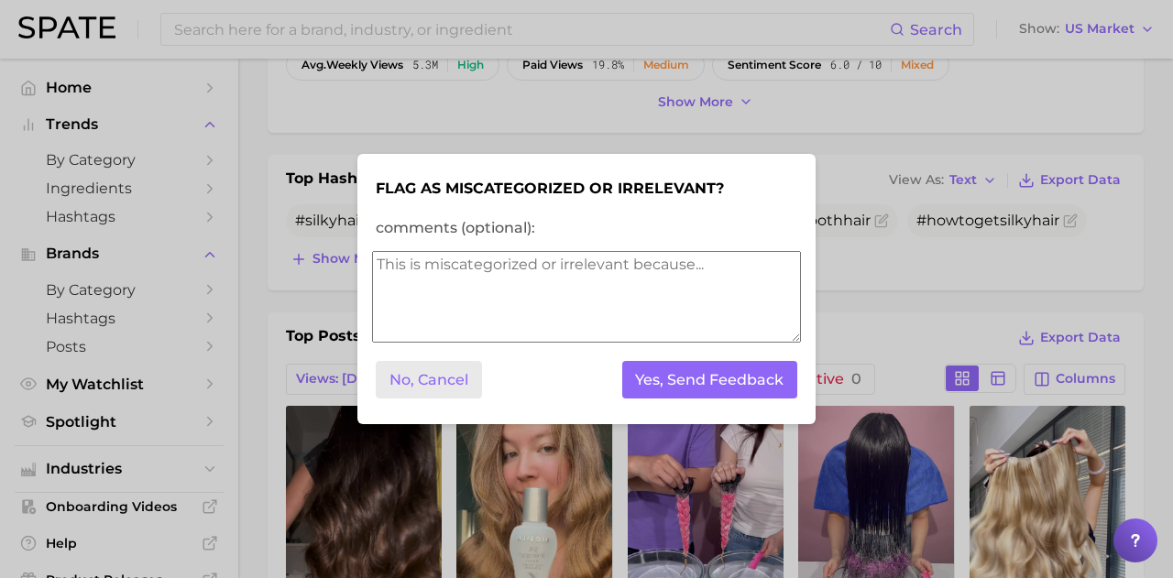
click at [431, 388] on button "No, Cancel" at bounding box center [429, 380] width 106 height 38
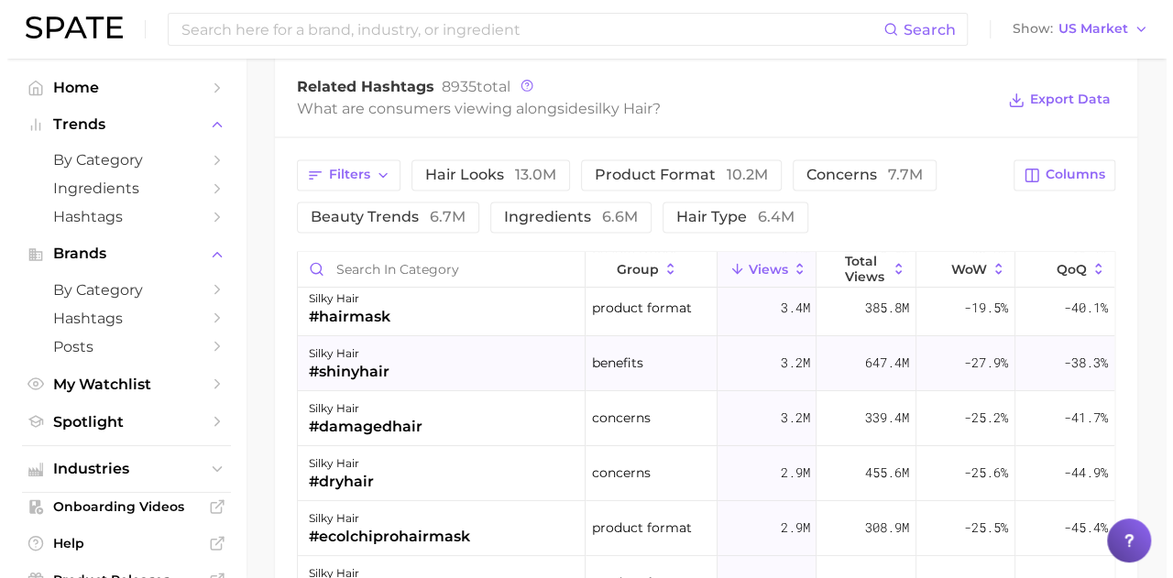
scroll to position [92, 0]
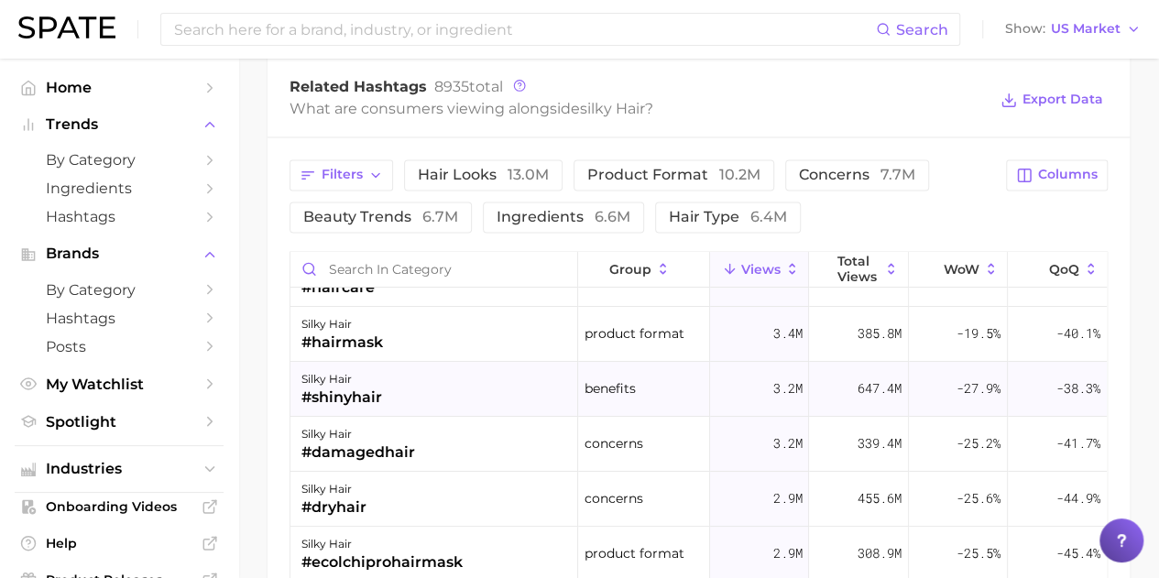
click at [354, 389] on div "#shinyhair" at bounding box center [341, 398] width 81 height 22
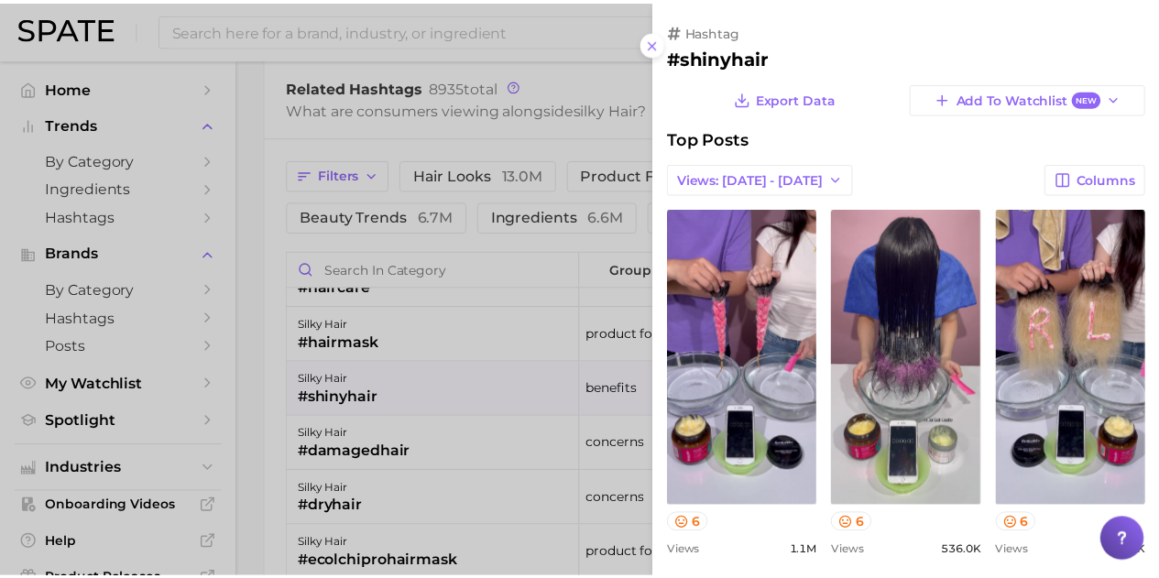
scroll to position [0, 0]
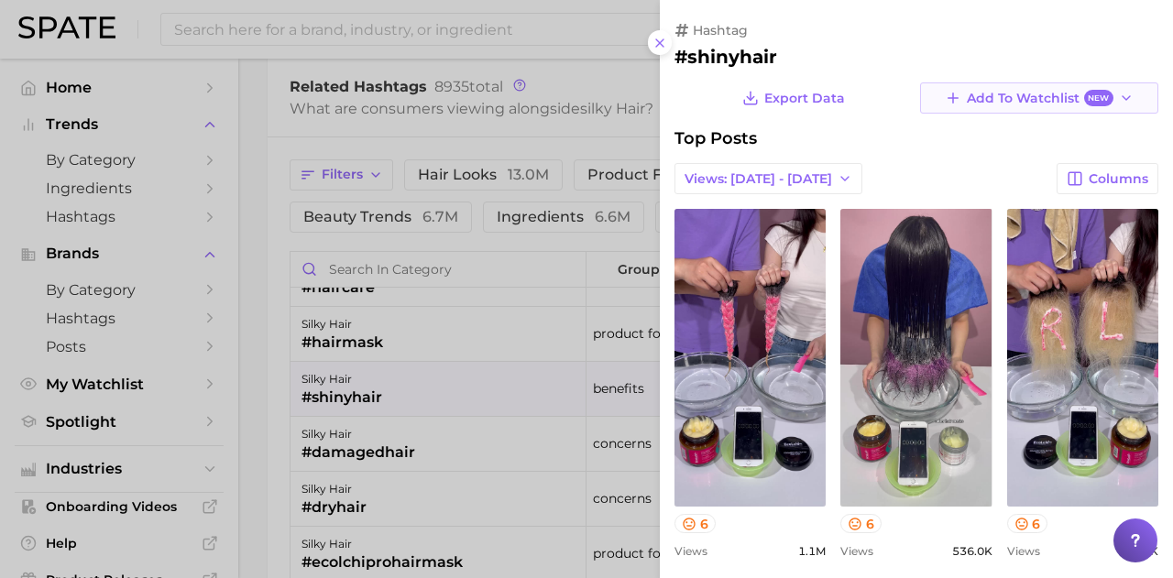
click at [1123, 98] on button "Add to Watchlist New" at bounding box center [1039, 97] width 238 height 31
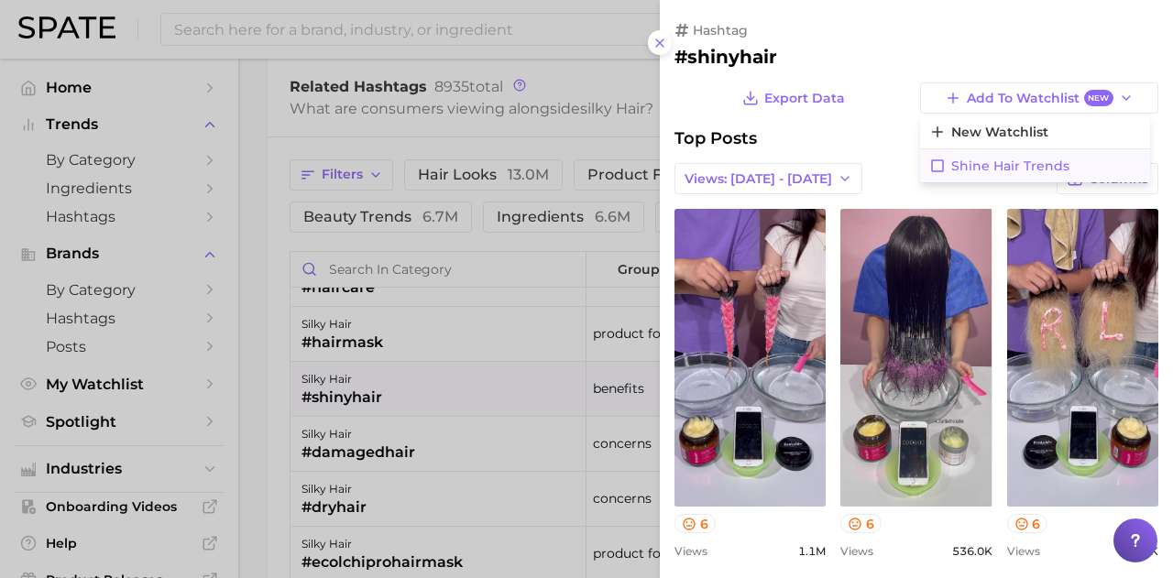
click at [932, 166] on icon at bounding box center [937, 166] width 16 height 16
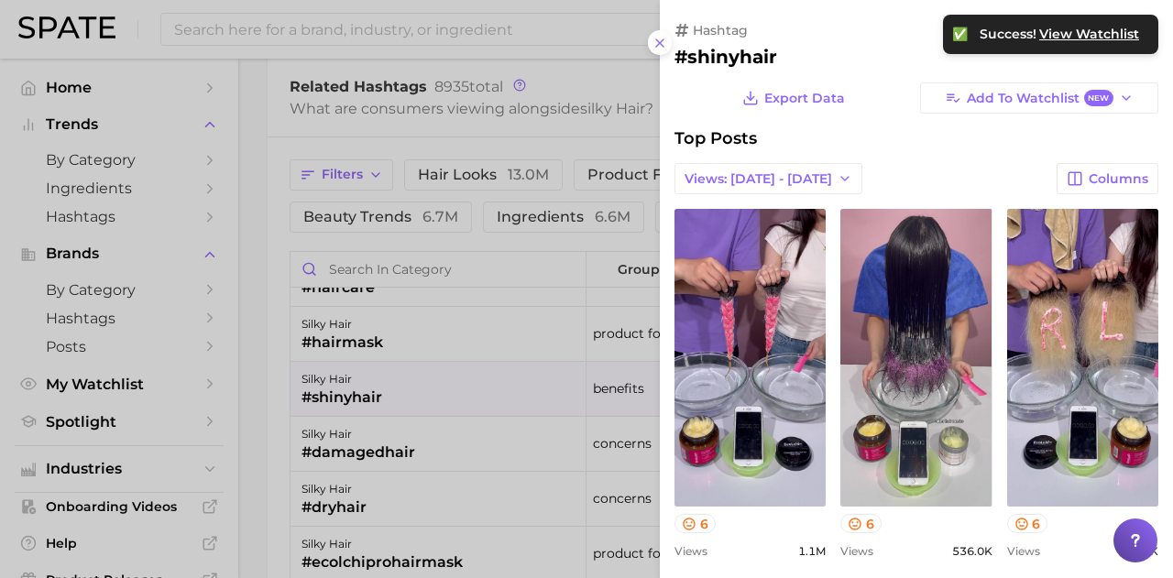
click at [270, 374] on div at bounding box center [586, 289] width 1173 height 578
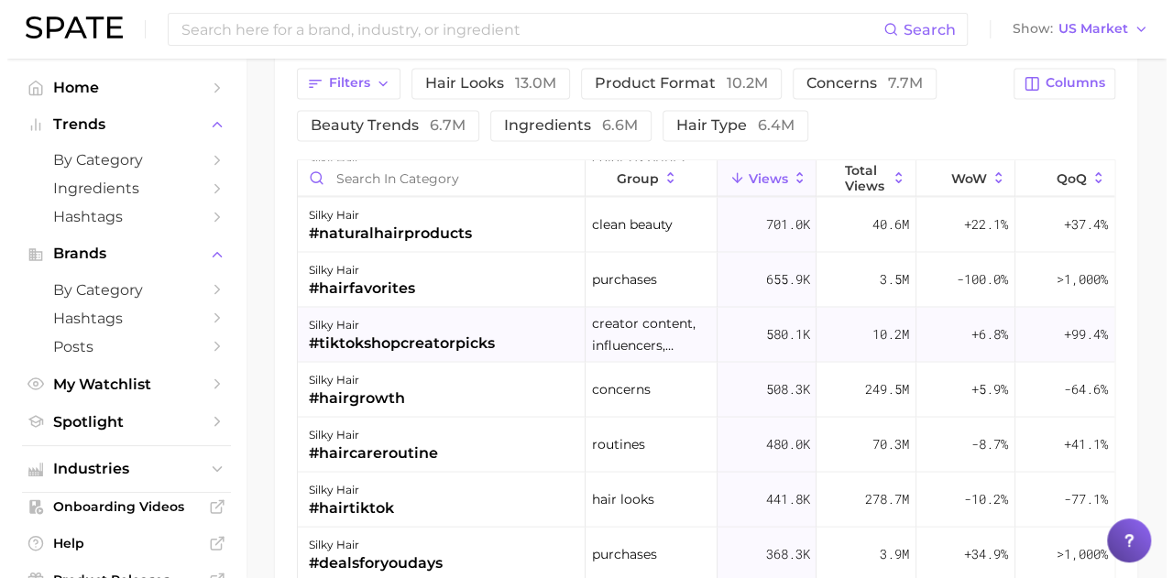
scroll to position [2016, 0]
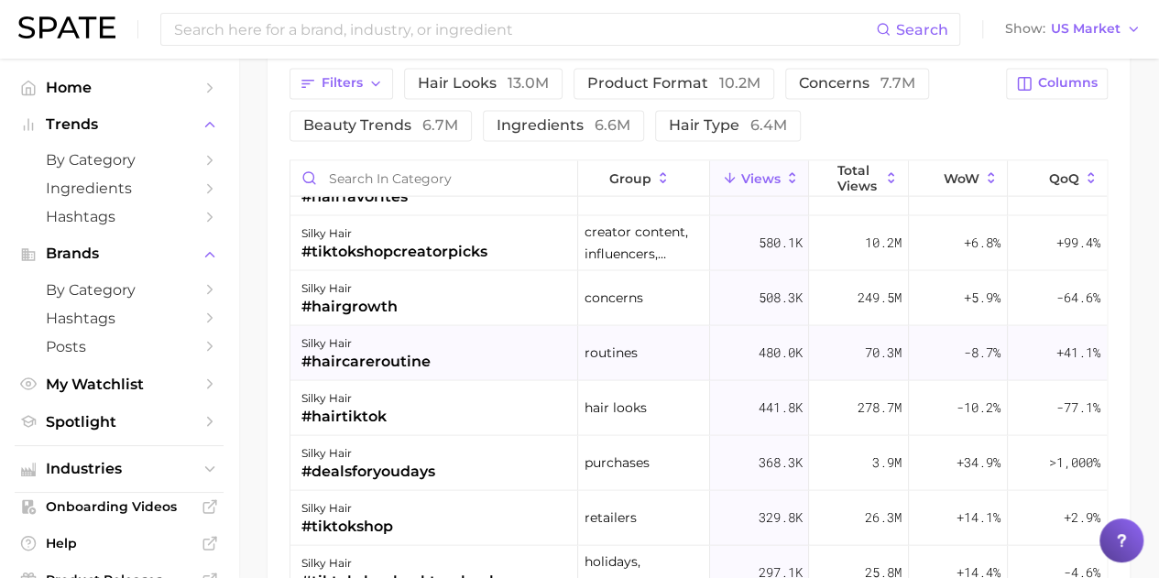
click at [400, 354] on div "#haircareroutine" at bounding box center [365, 361] width 129 height 22
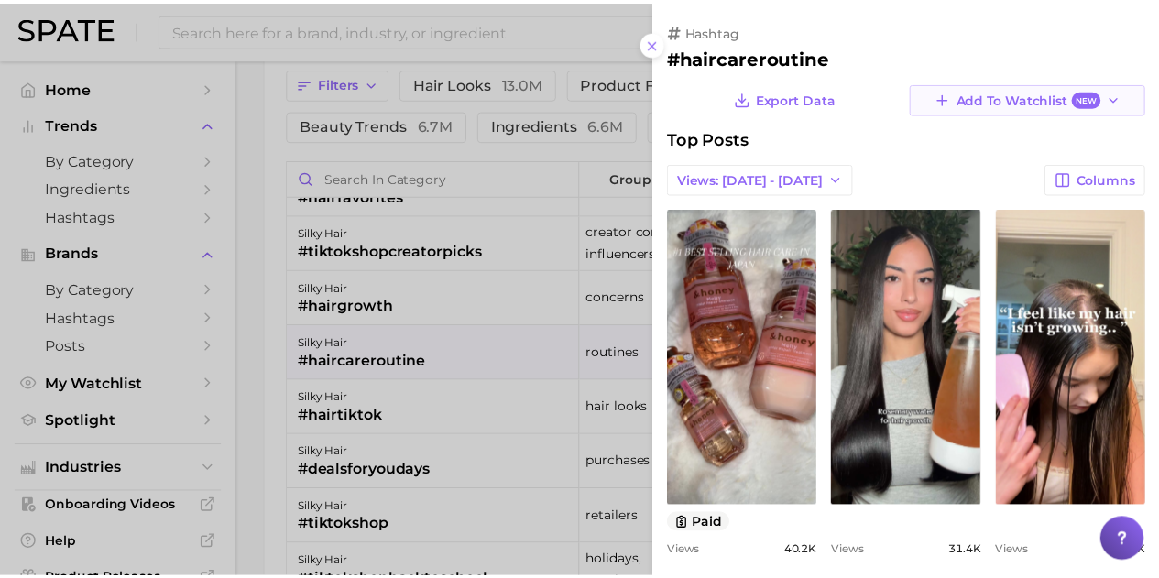
scroll to position [0, 0]
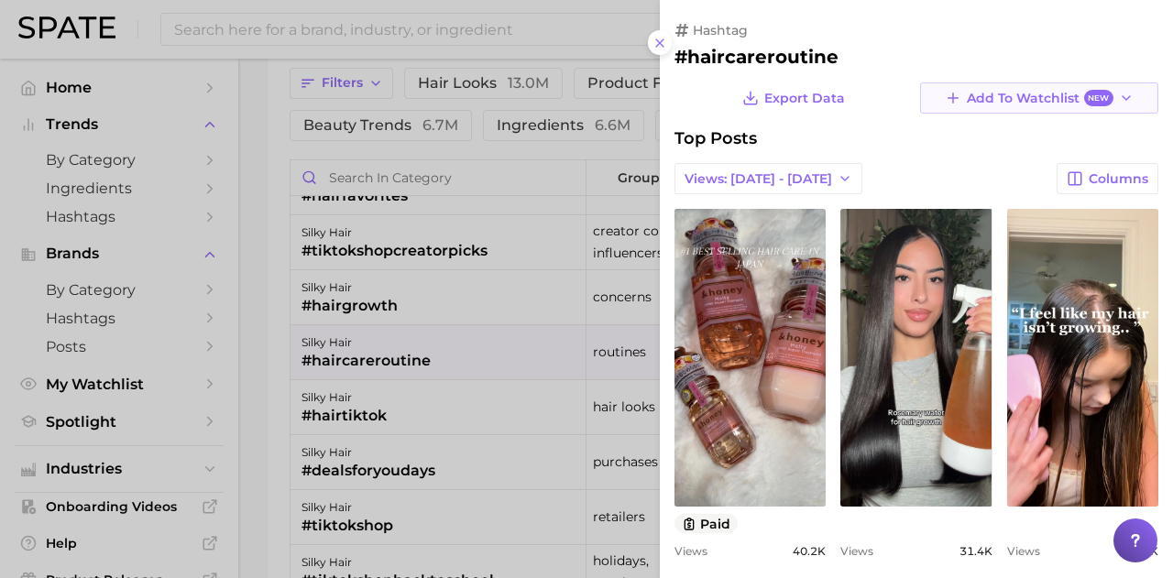
click at [1119, 101] on icon "button" at bounding box center [1126, 98] width 15 height 15
click at [1025, 133] on span "New Watchlist" at bounding box center [999, 133] width 97 height 16
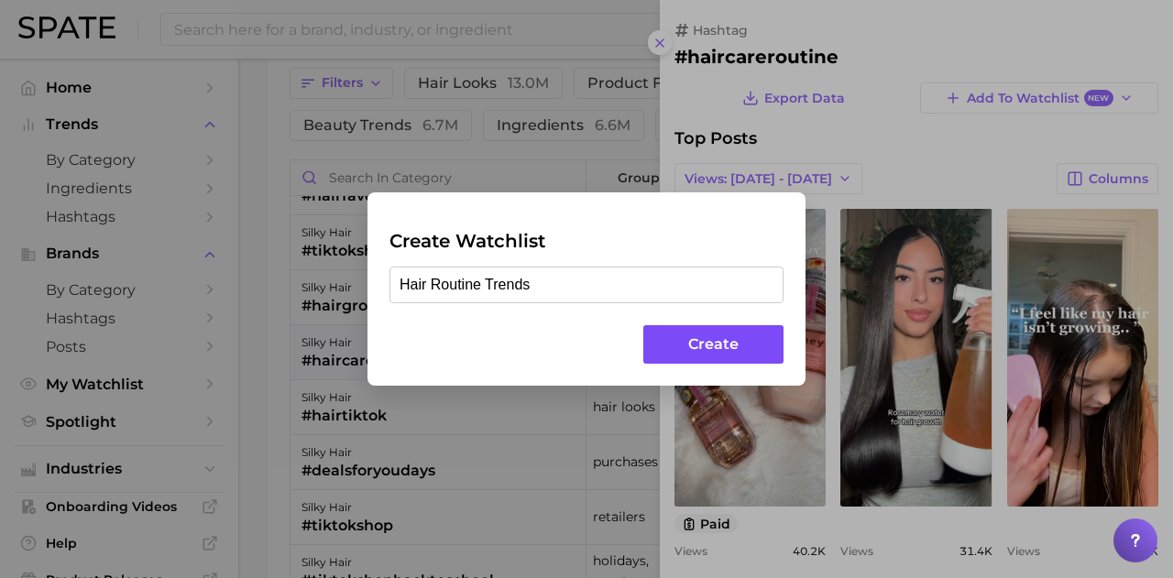
type input "Hair Routine Trends"
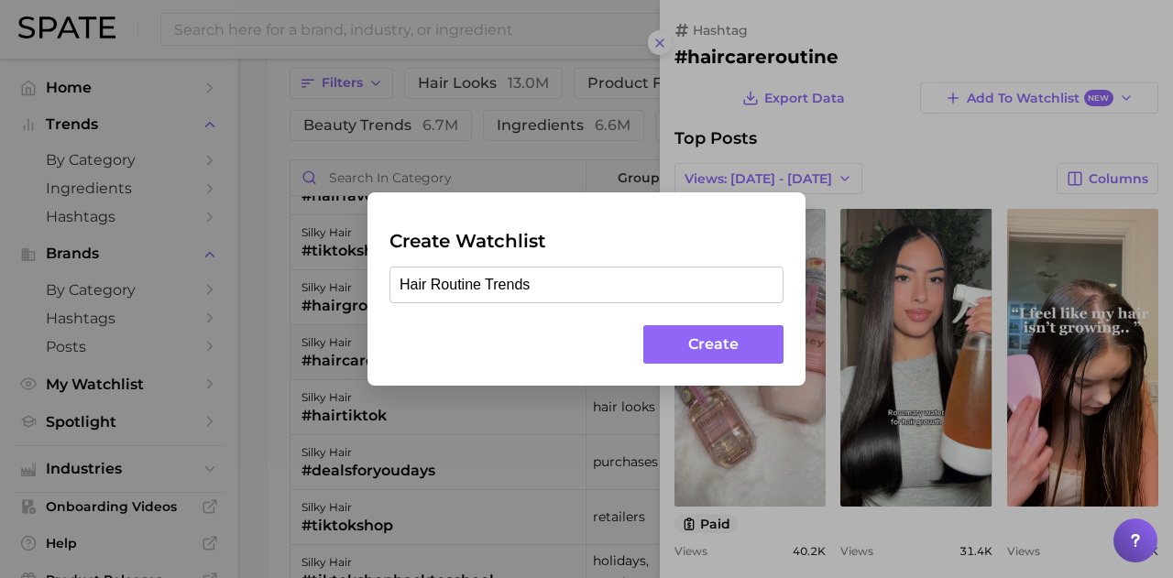
click at [749, 342] on button "Create" at bounding box center [713, 344] width 140 height 39
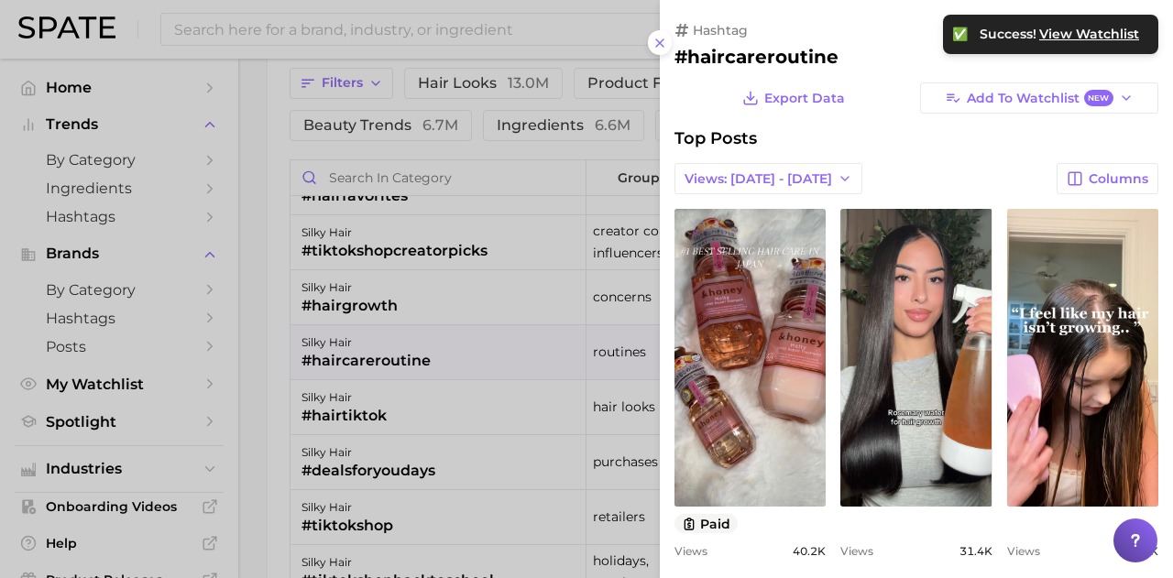
click at [949, 148] on div "Top Posts" at bounding box center [916, 138] width 484 height 20
click at [865, 50] on h2 "#haircareroutine" at bounding box center [916, 57] width 484 height 22
click at [662, 44] on icon at bounding box center [659, 43] width 15 height 15
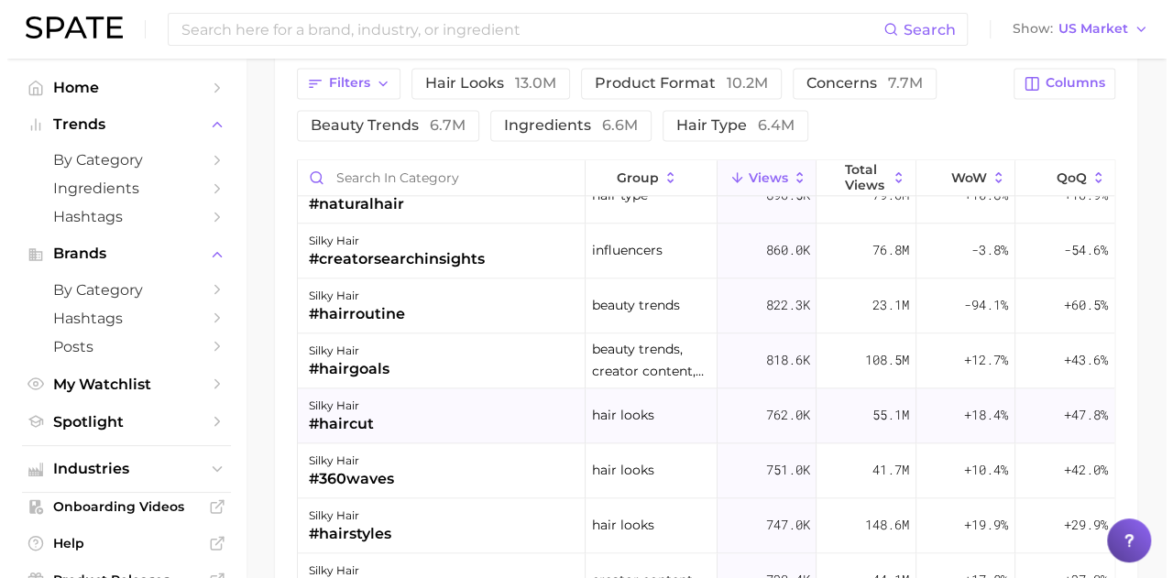
scroll to position [1100, 0]
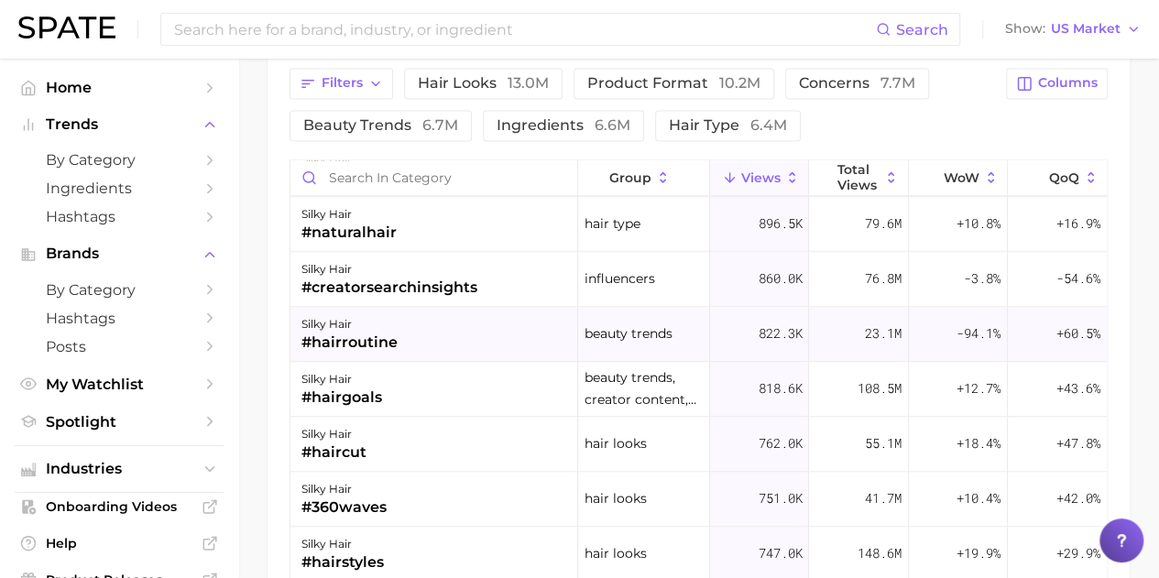
click at [357, 335] on div "#hairroutine" at bounding box center [349, 343] width 96 height 22
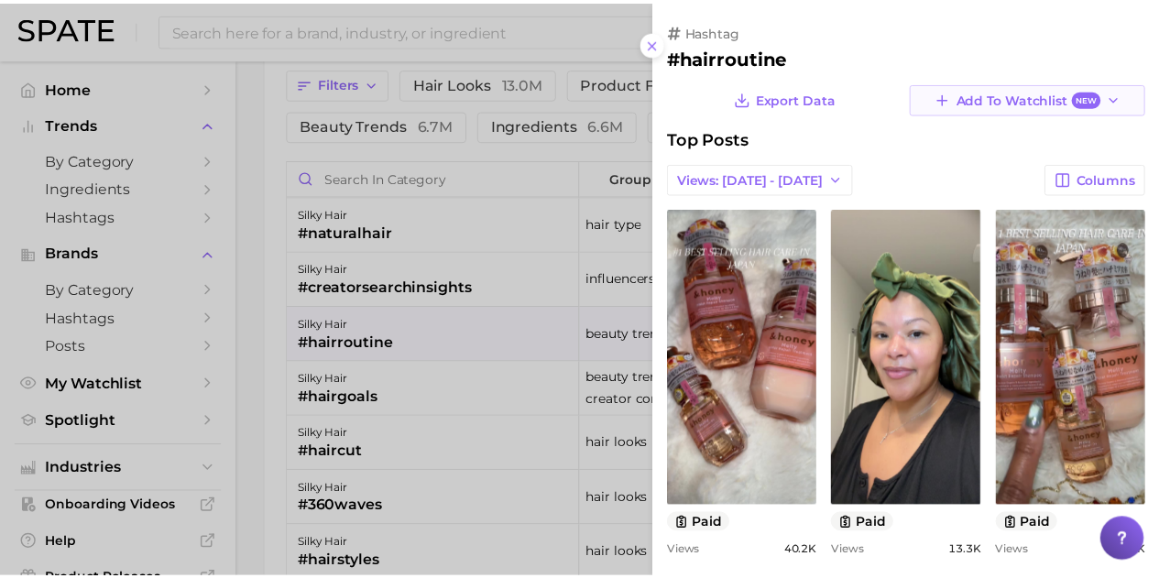
scroll to position [0, 0]
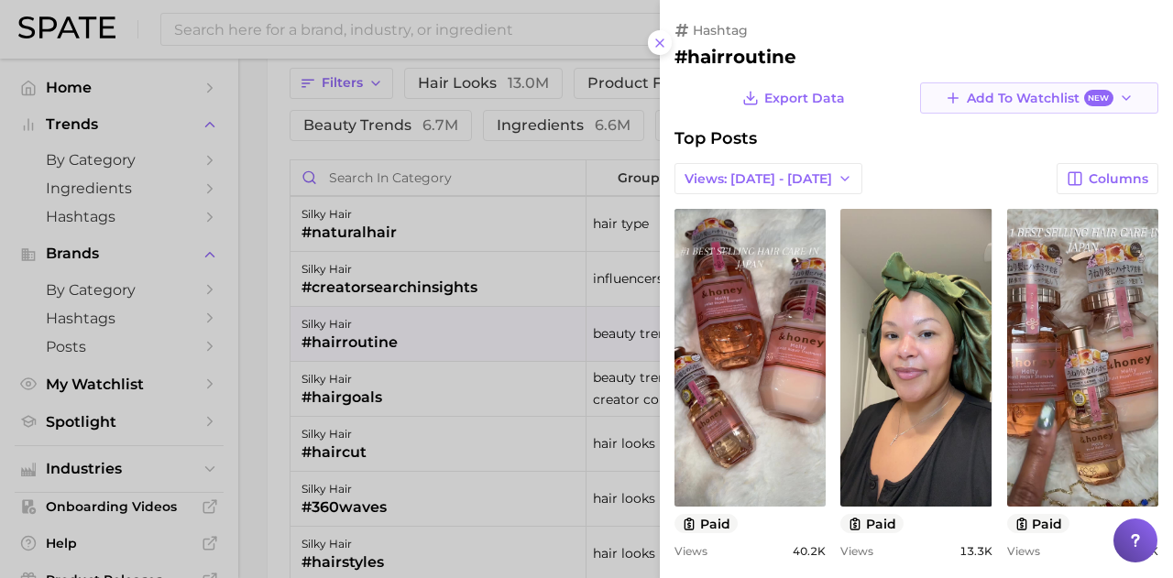
click at [1102, 98] on button "Add to Watchlist New" at bounding box center [1039, 97] width 238 height 31
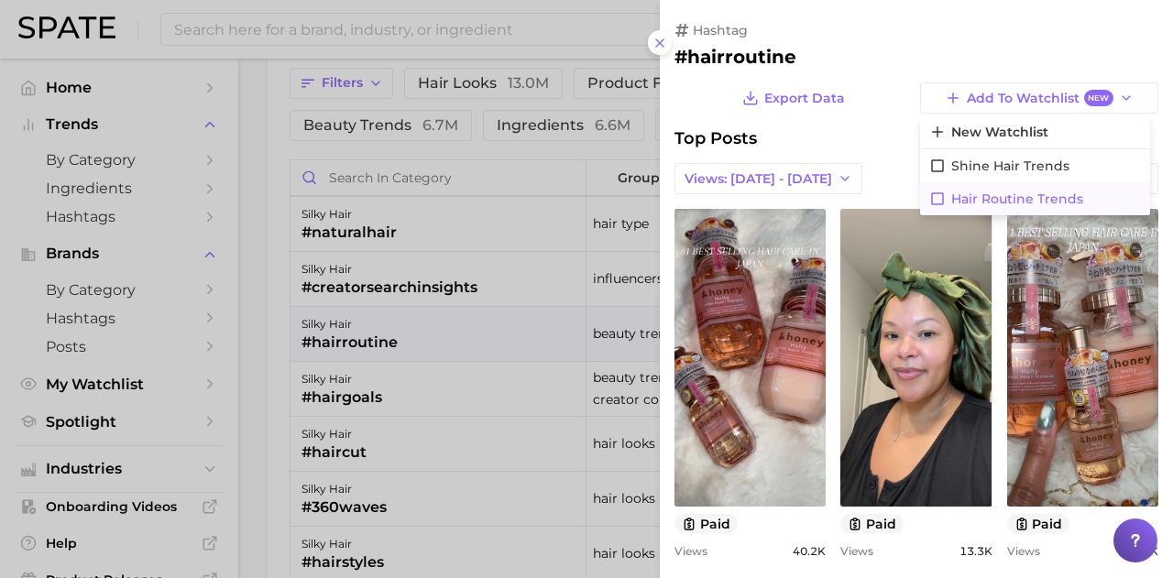
click at [929, 199] on icon at bounding box center [937, 199] width 16 height 16
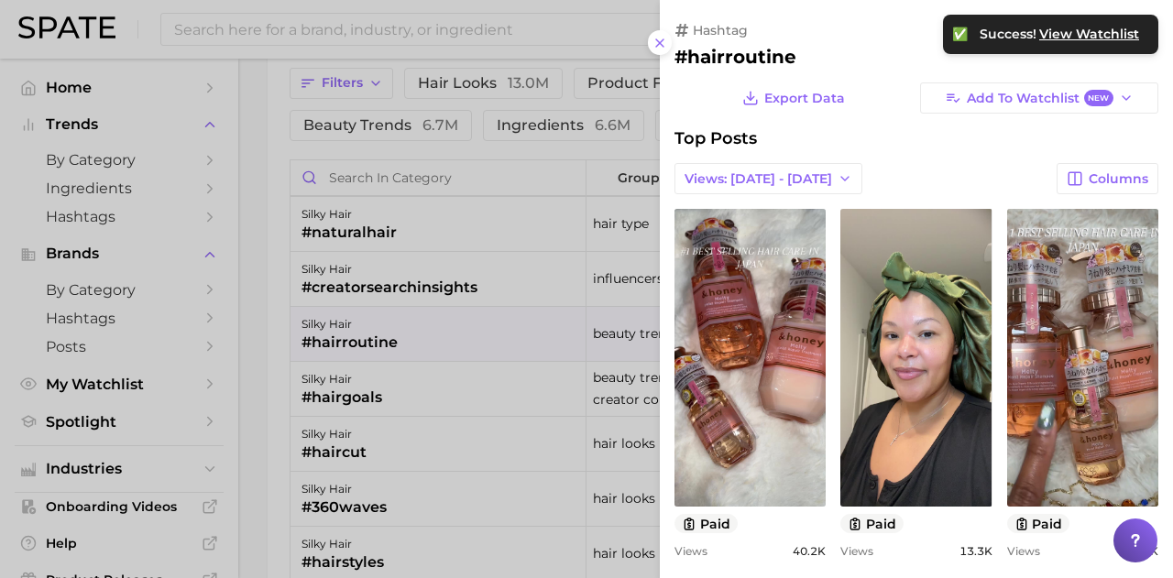
click at [268, 228] on div at bounding box center [586, 289] width 1173 height 578
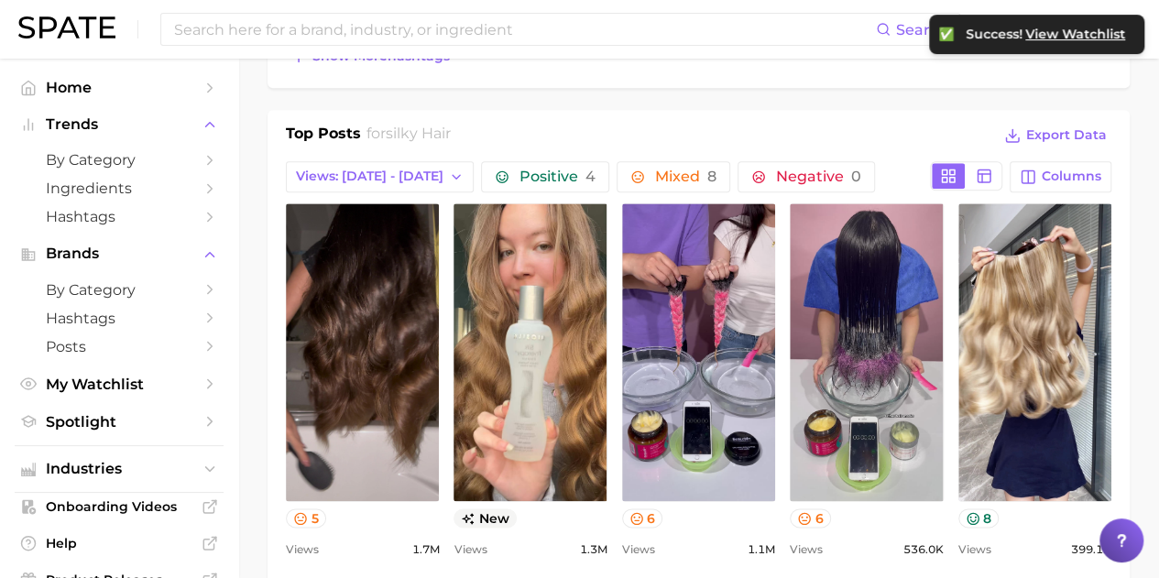
scroll to position [641, 0]
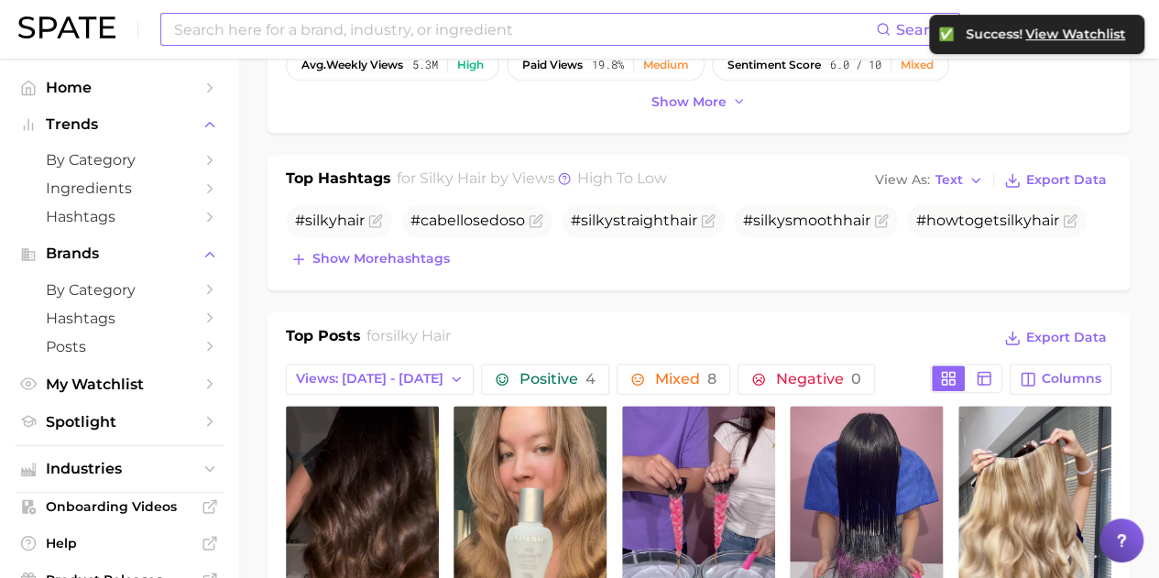
click at [266, 38] on input at bounding box center [524, 29] width 704 height 31
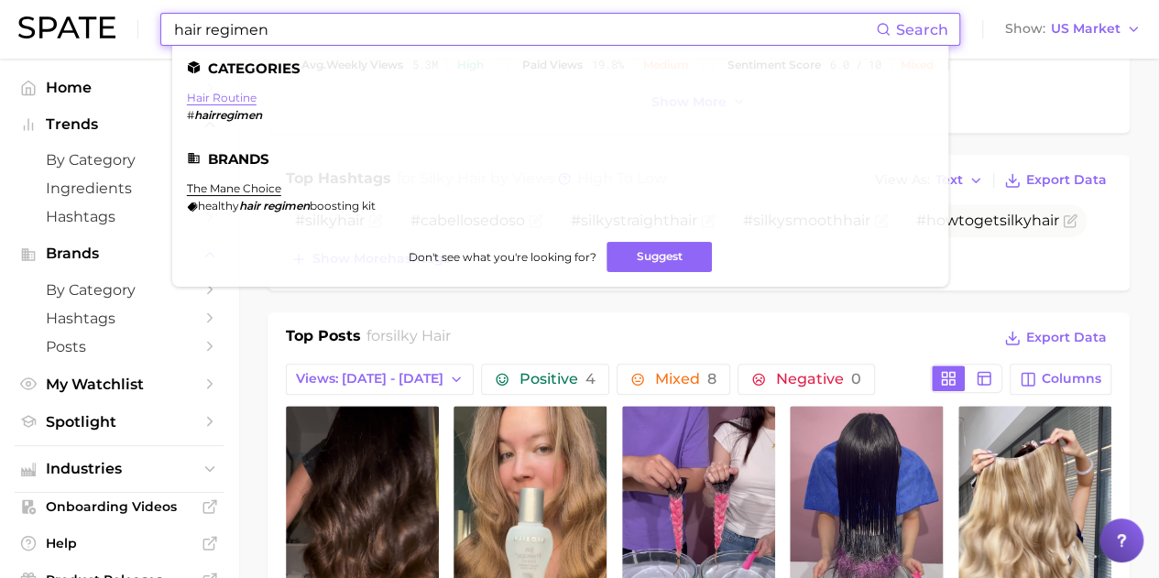
type input "hair regimen"
click at [231, 100] on link "hair routine" at bounding box center [222, 98] width 70 height 14
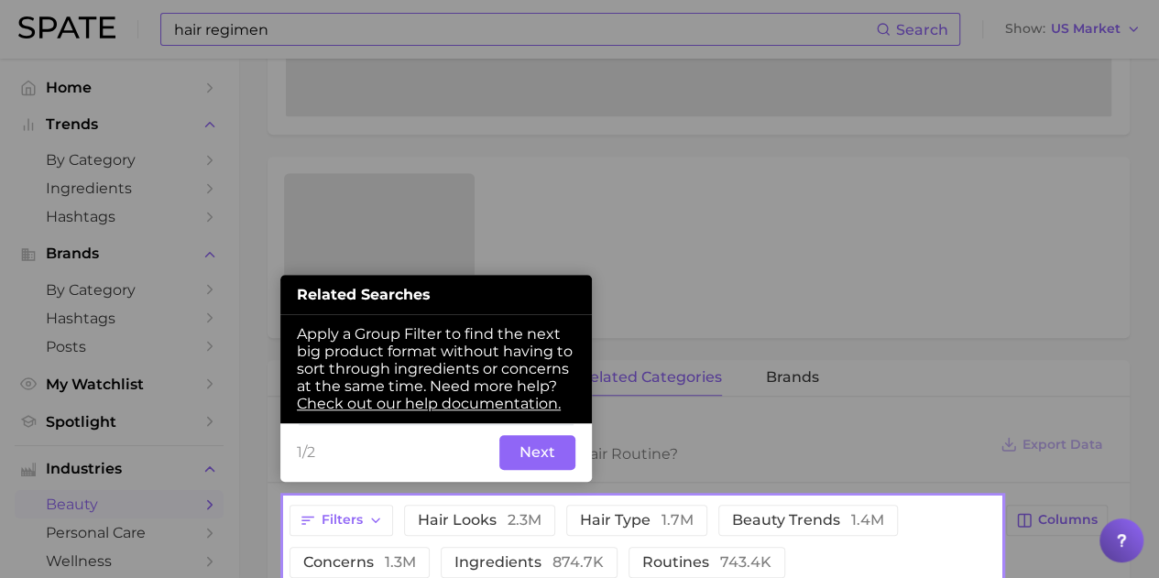
scroll to position [546, 0]
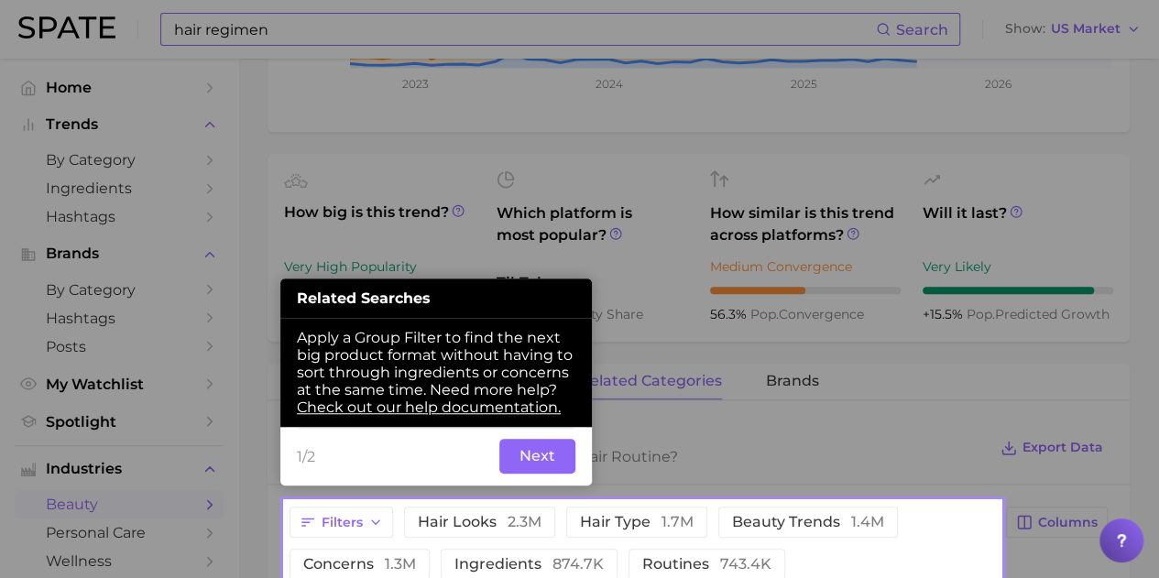
click at [531, 459] on button "Next" at bounding box center [537, 456] width 76 height 35
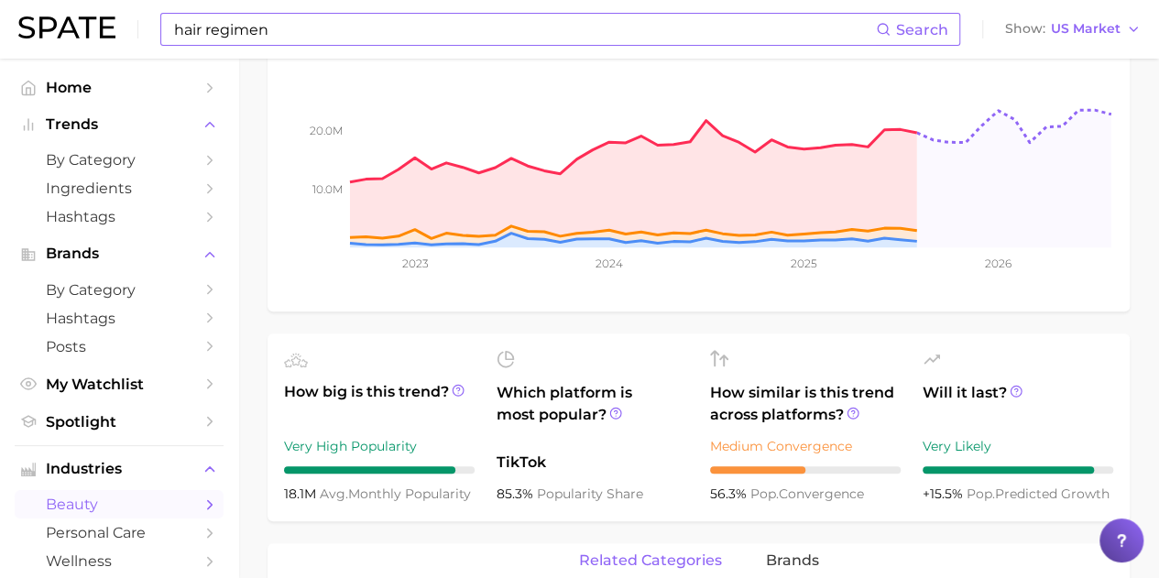
scroll to position [367, 0]
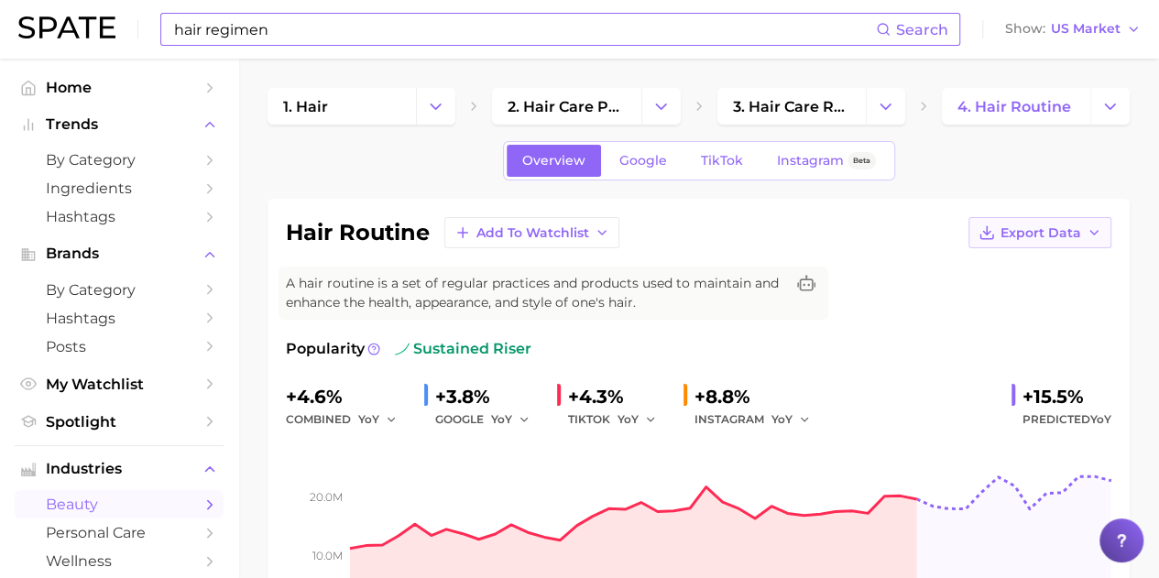
click at [1091, 235] on icon "button" at bounding box center [1094, 232] width 15 height 15
click at [870, 246] on div "hair routine Add to Watchlist Export Data Time Series CSV Time Series Image A h…" at bounding box center [699, 438] width 826 height 443
click at [572, 234] on span "Add to Watchlist" at bounding box center [532, 233] width 113 height 16
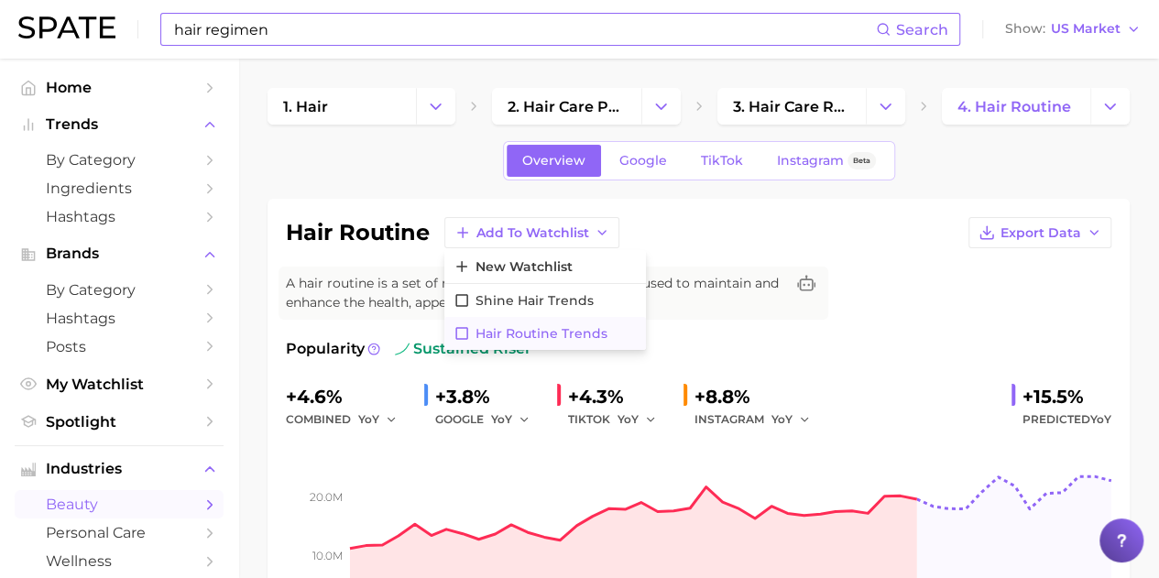
click at [459, 333] on icon at bounding box center [462, 333] width 16 height 16
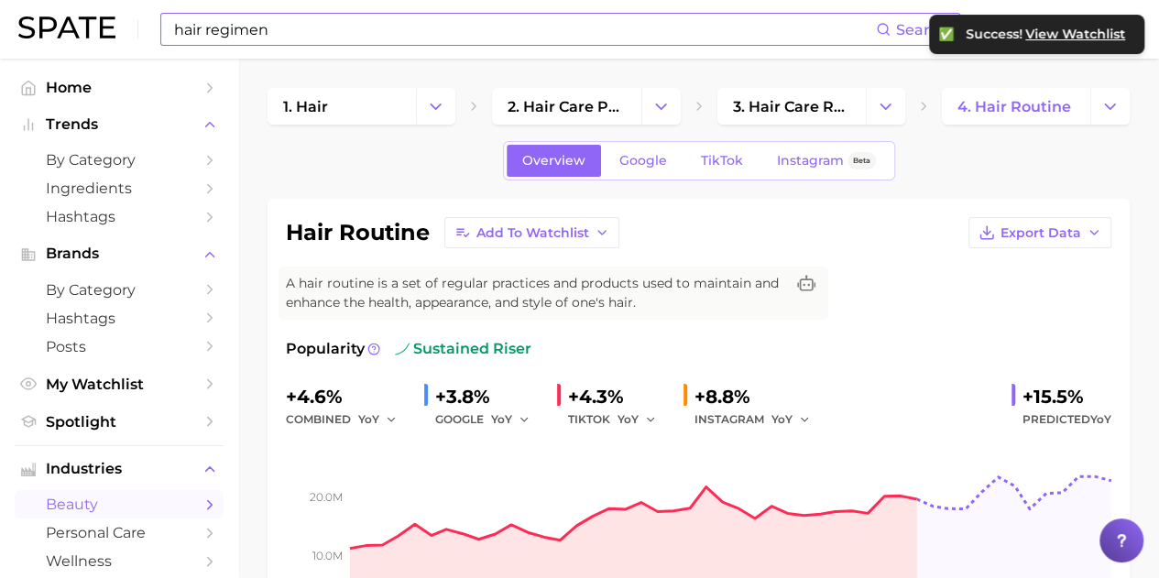
click at [978, 284] on div "hair routine Add to Watchlist Export Data A hair routine is a set of regular pr…" at bounding box center [699, 438] width 826 height 443
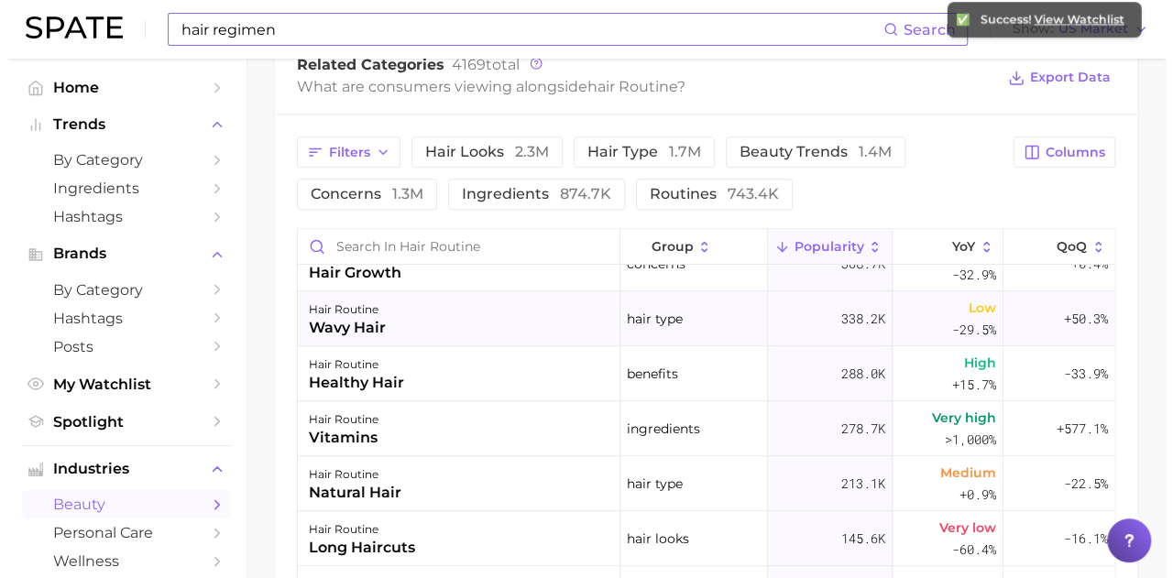
scroll to position [275, 0]
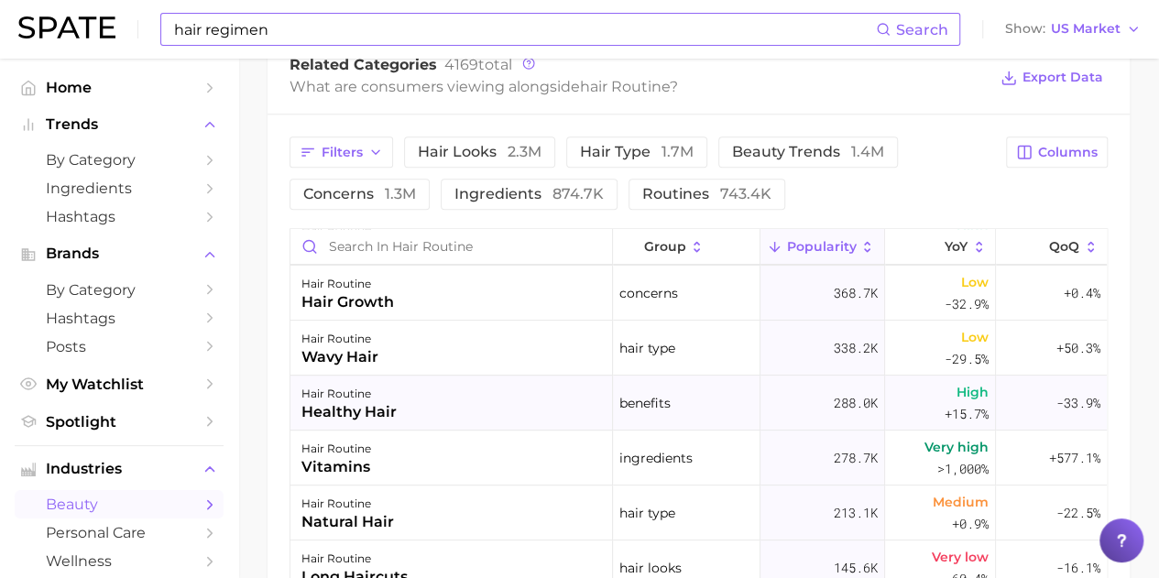
click at [467, 399] on div "hair routine healthy hair" at bounding box center [451, 403] width 323 height 55
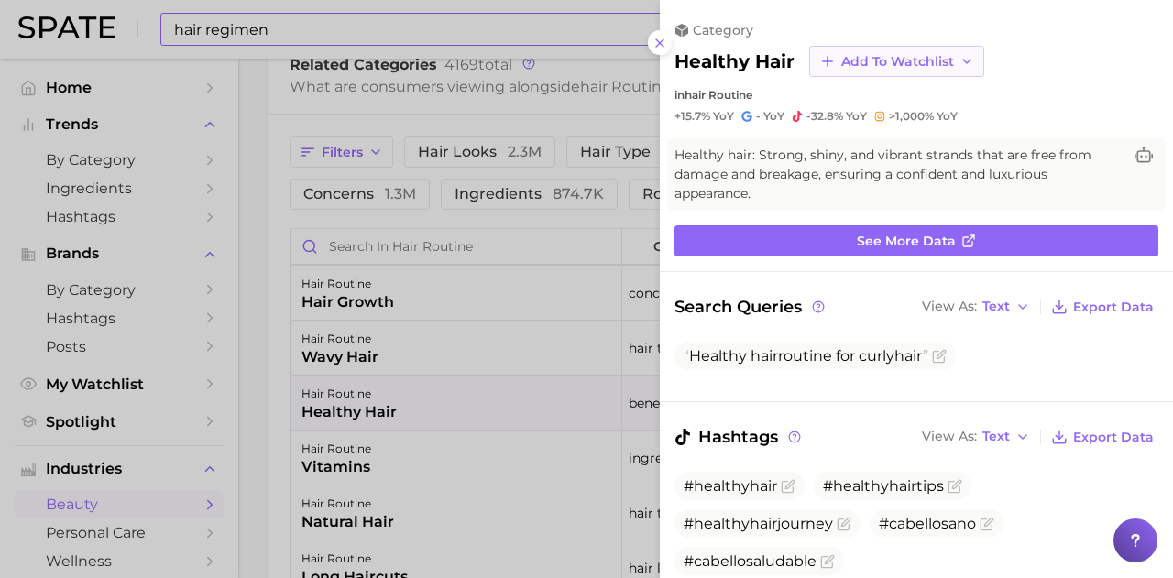
click at [949, 62] on span "Add to Watchlist" at bounding box center [897, 62] width 113 height 16
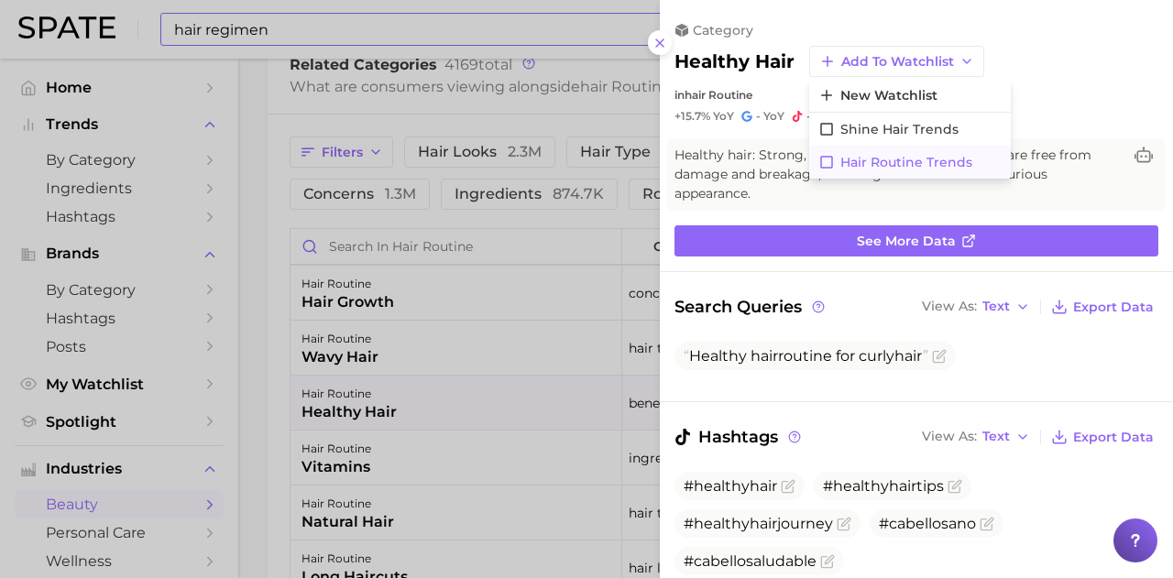
click at [843, 160] on span "Hair Routine Trends" at bounding box center [906, 163] width 132 height 16
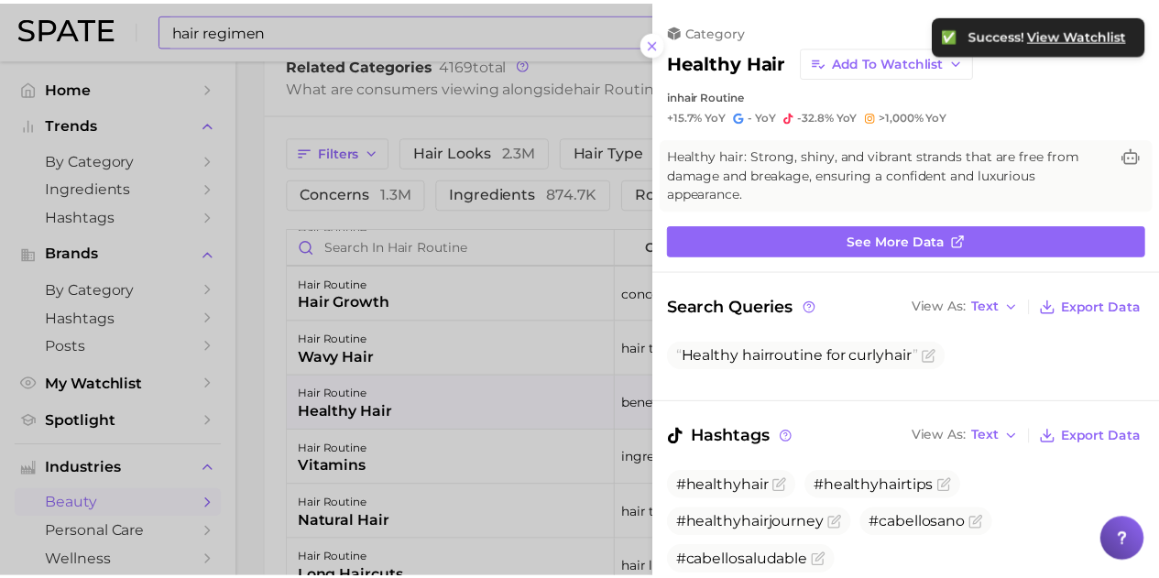
scroll to position [0, 0]
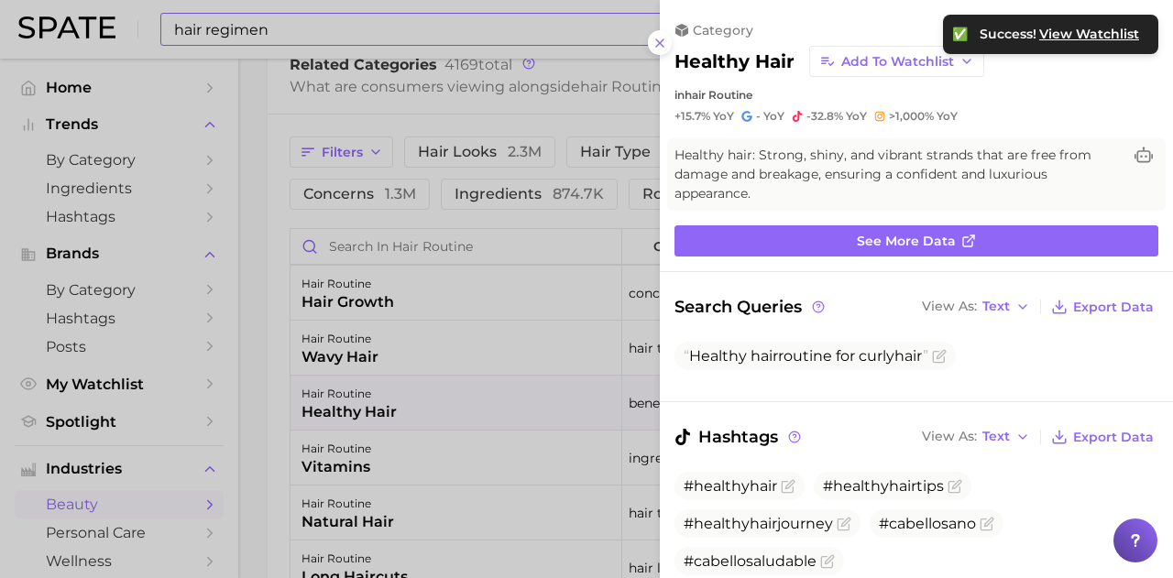
click at [291, 348] on div at bounding box center [586, 289] width 1173 height 578
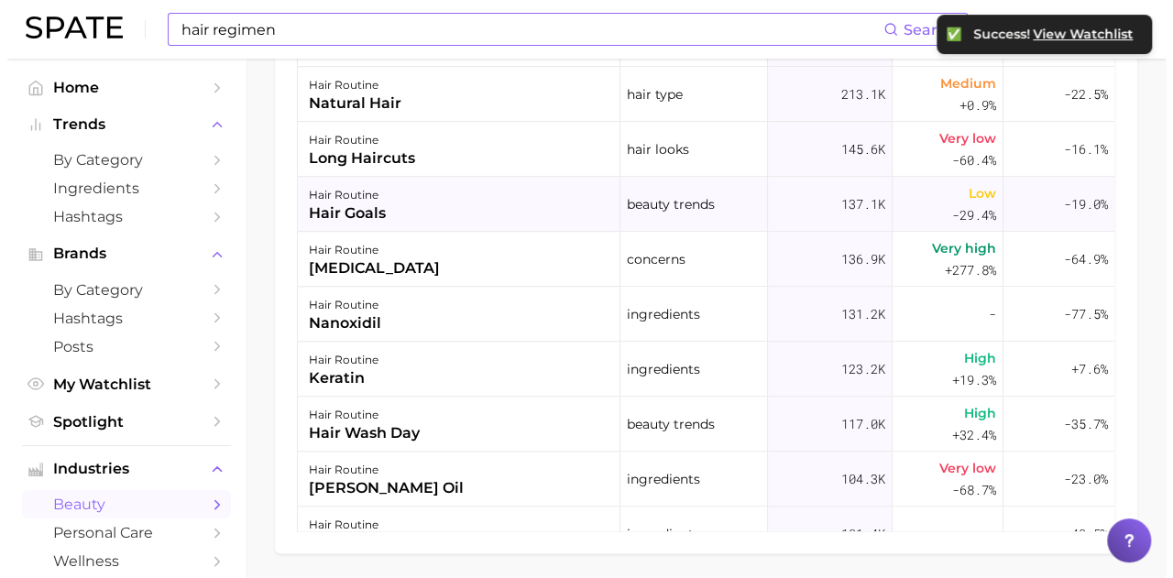
scroll to position [458, 0]
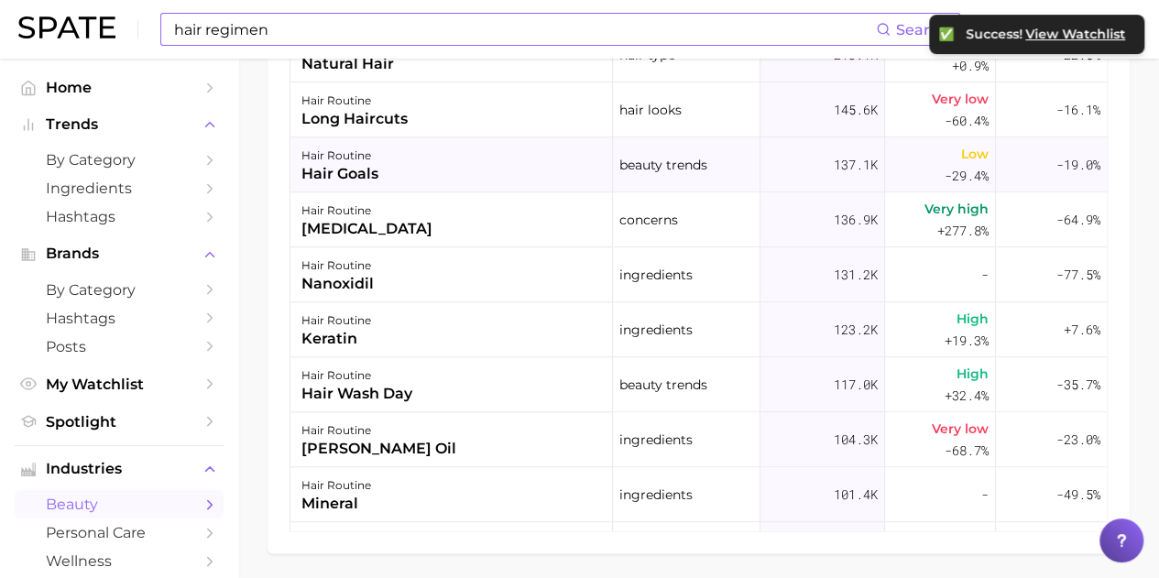
click at [455, 155] on div "hair routine hair goals" at bounding box center [451, 164] width 323 height 55
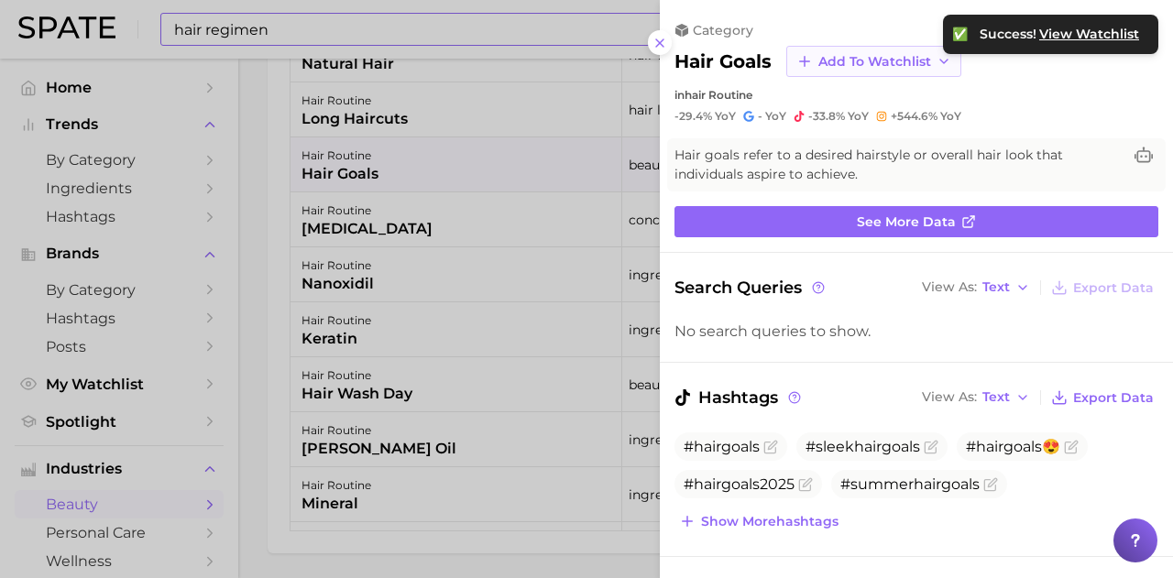
scroll to position [0, 0]
click at [875, 63] on span "Add to Watchlist" at bounding box center [874, 62] width 113 height 16
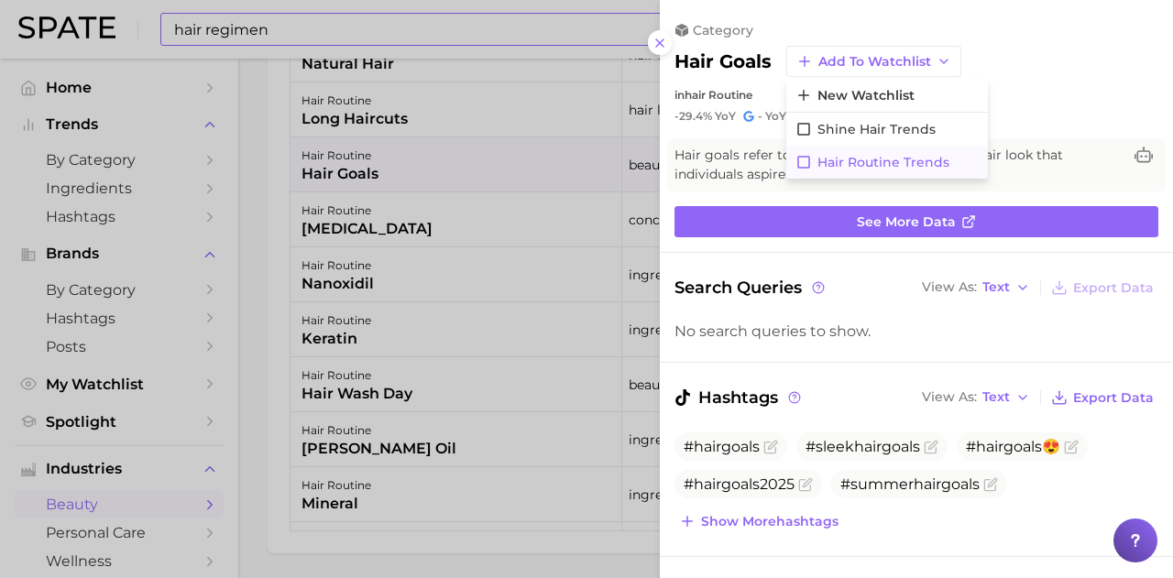
click at [805, 164] on icon at bounding box center [803, 162] width 16 height 16
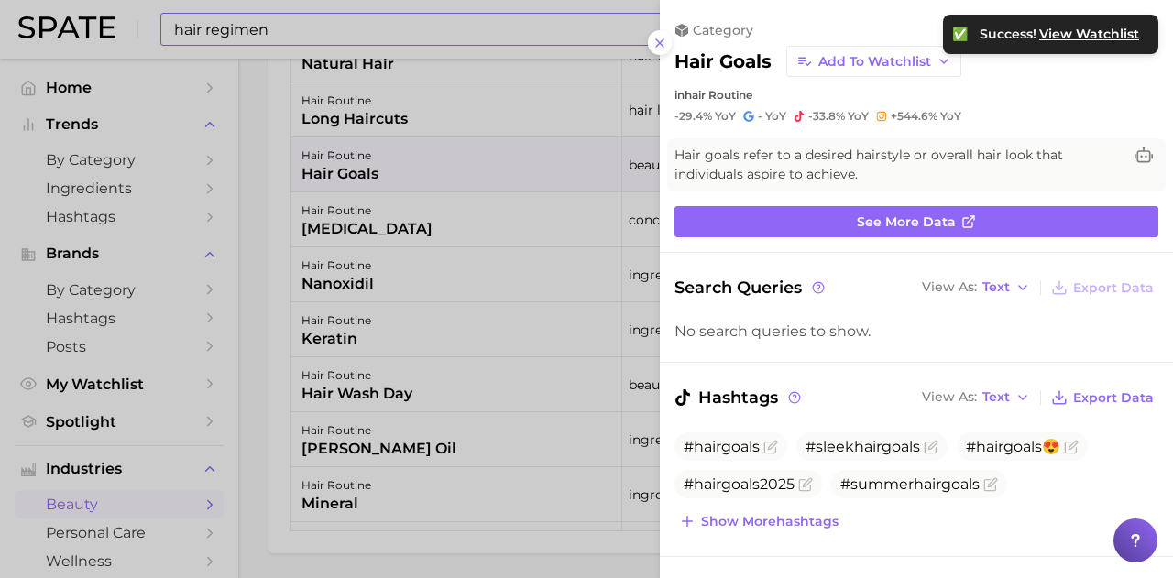
click at [255, 296] on div at bounding box center [586, 289] width 1173 height 578
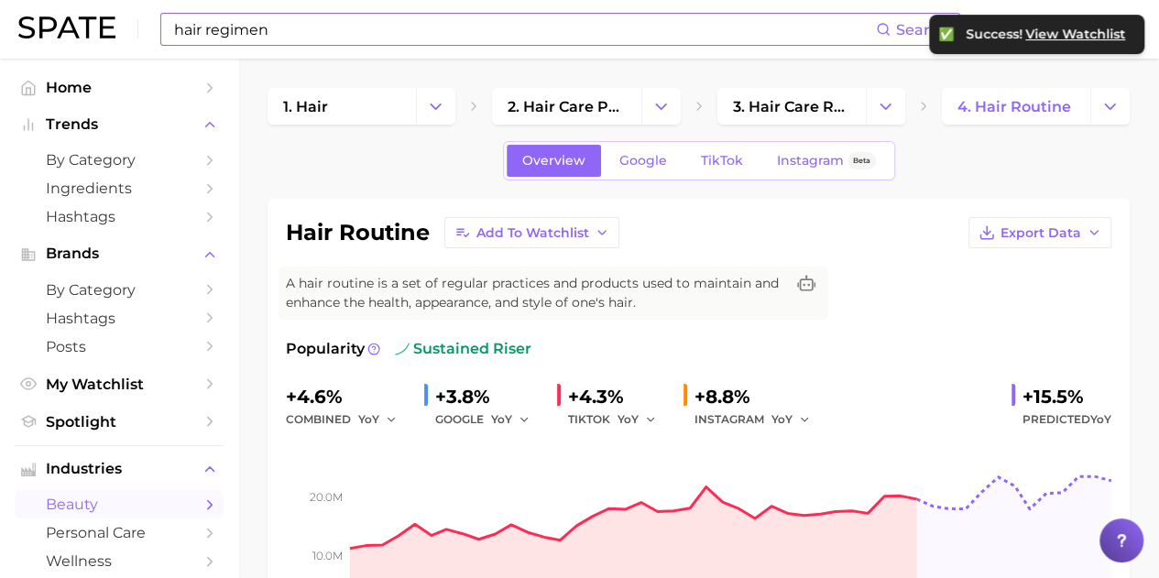
click at [335, 28] on input "hair regimen" at bounding box center [524, 29] width 704 height 31
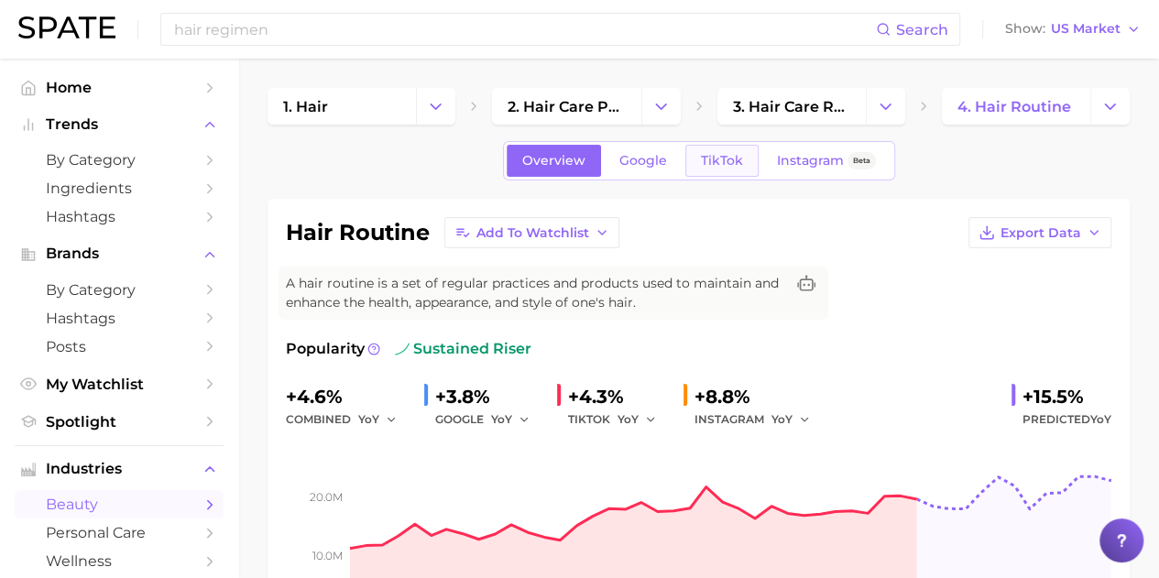
click at [737, 166] on span "TikTok" at bounding box center [722, 161] width 42 height 16
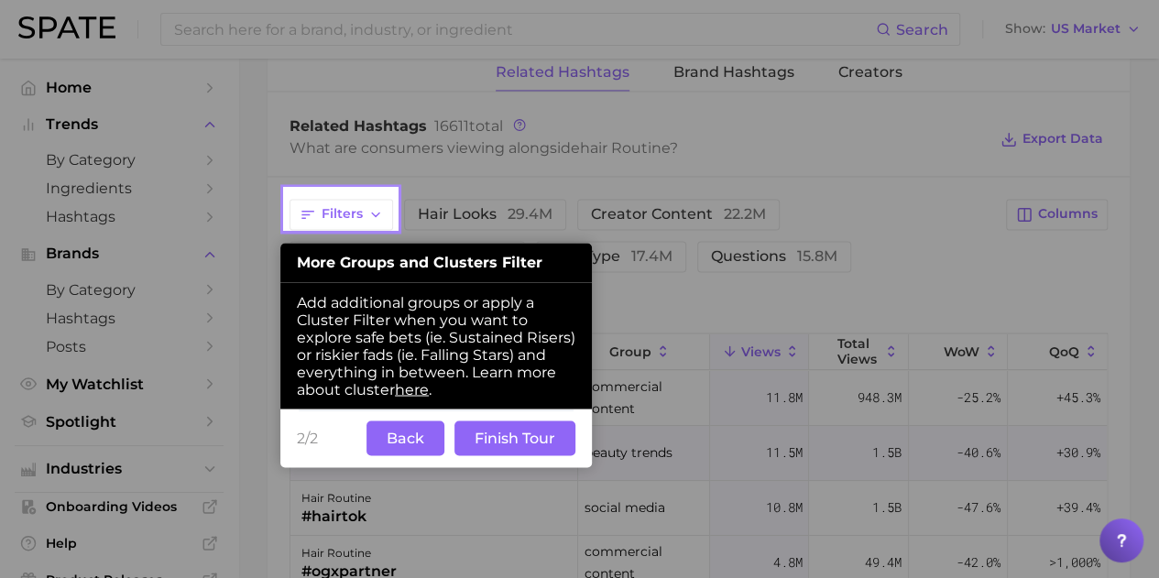
drag, startPoint x: 425, startPoint y: 438, endPoint x: 433, endPoint y: 428, distance: 13.0
click at [425, 437] on button "Back" at bounding box center [406, 438] width 78 height 35
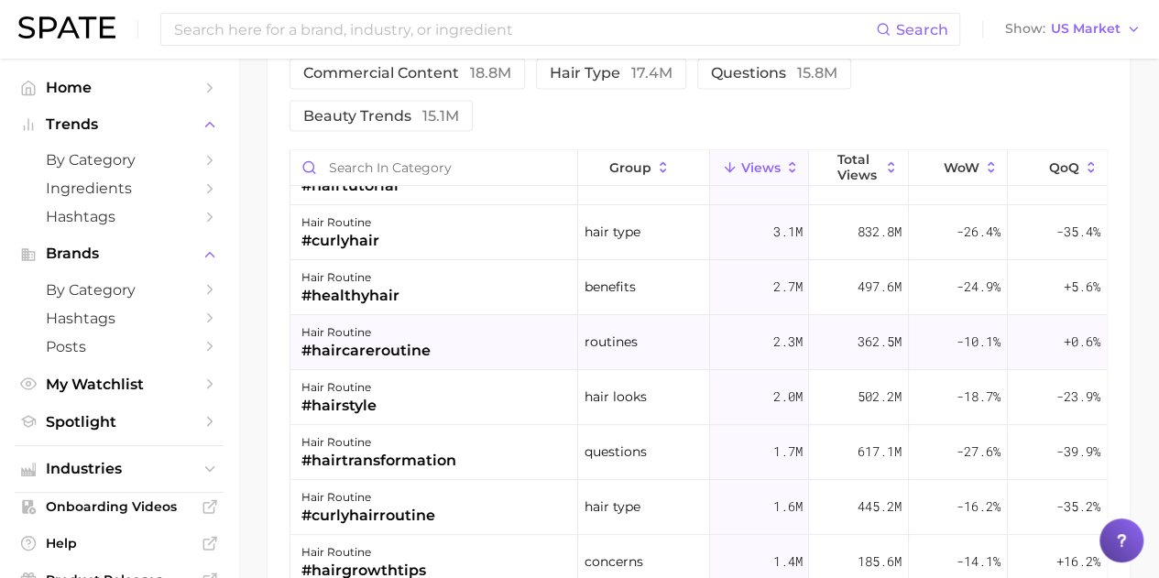
click at [369, 341] on div "#haircareroutine" at bounding box center [365, 351] width 129 height 22
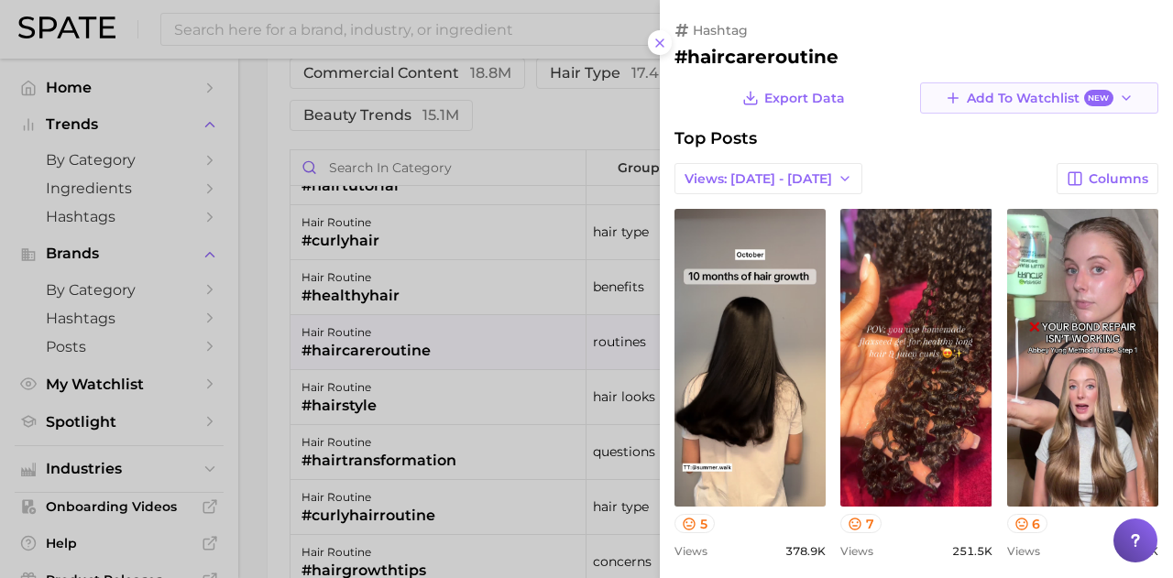
click at [1055, 93] on span "Add to Watchlist New" at bounding box center [1040, 98] width 146 height 17
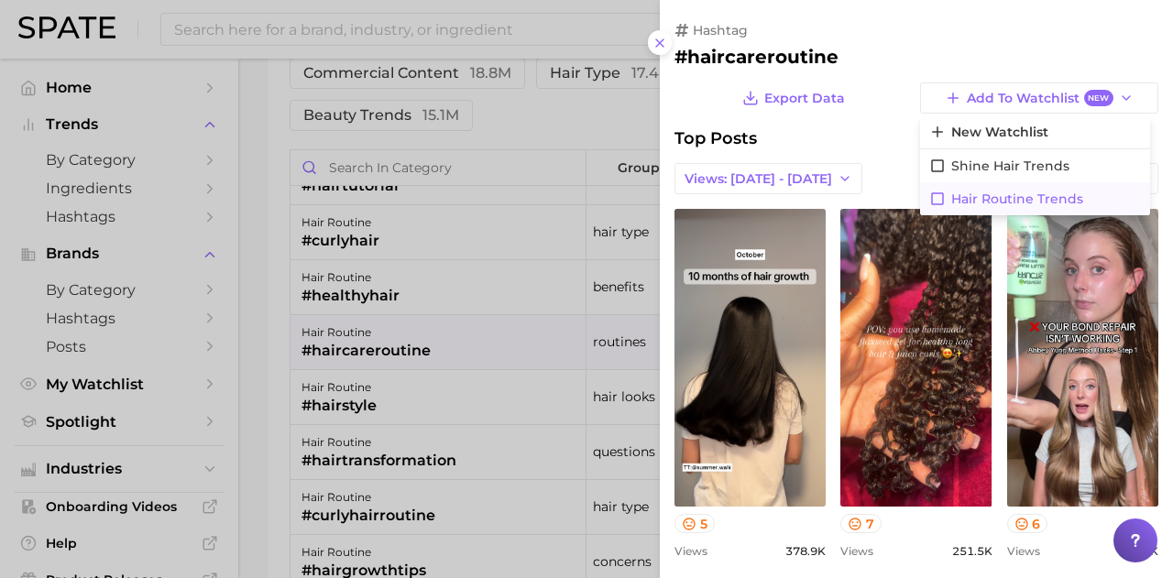
click at [931, 202] on icon at bounding box center [937, 199] width 16 height 16
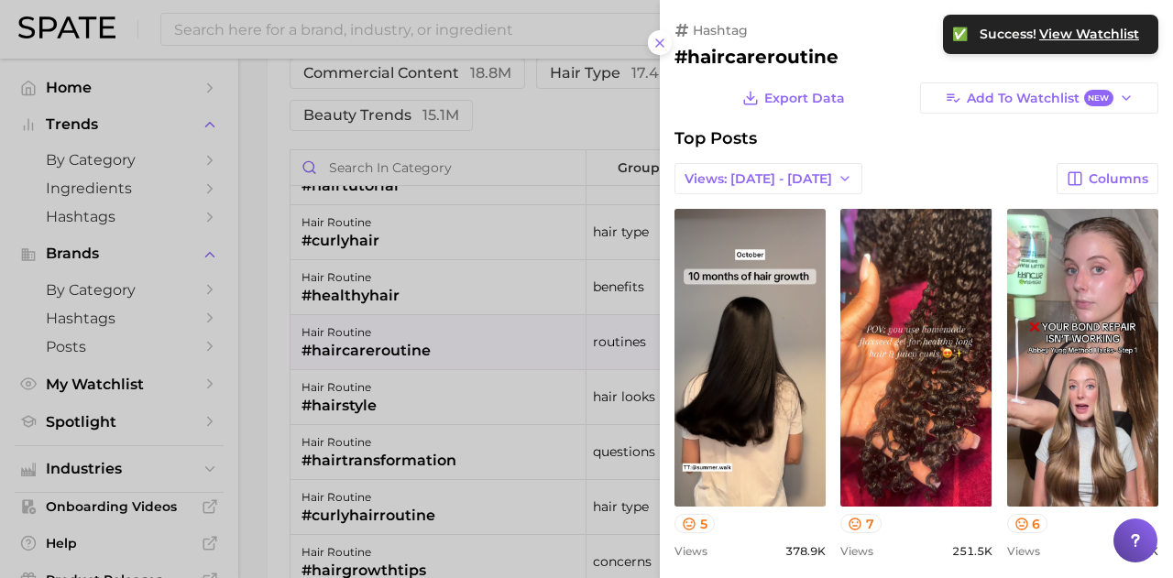
click at [263, 304] on div at bounding box center [586, 289] width 1173 height 578
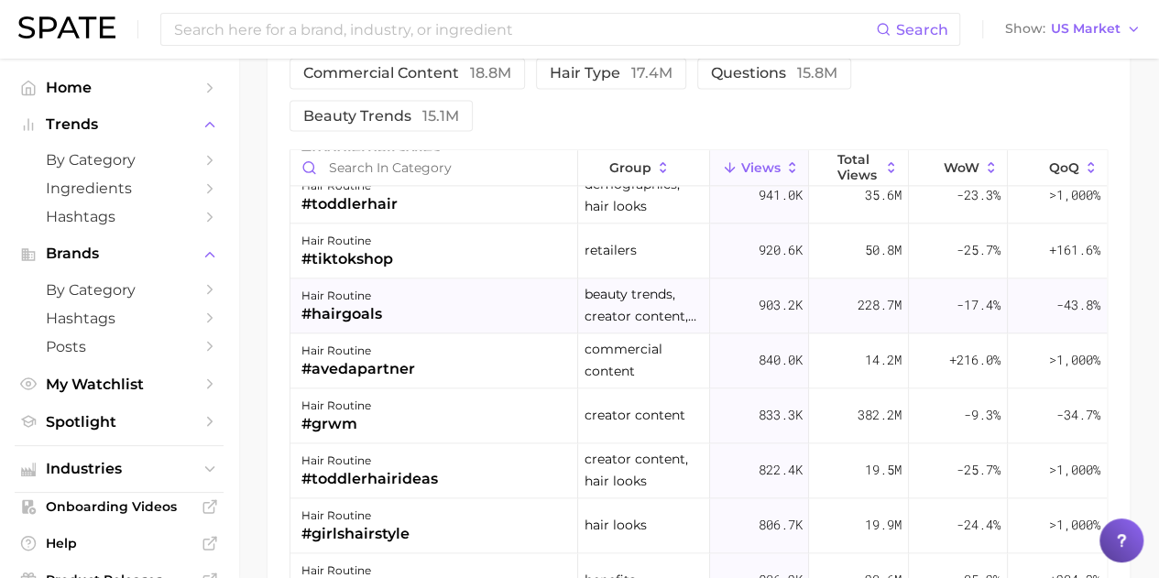
click at [420, 305] on div "hair routine #hairgoals" at bounding box center [434, 306] width 288 height 55
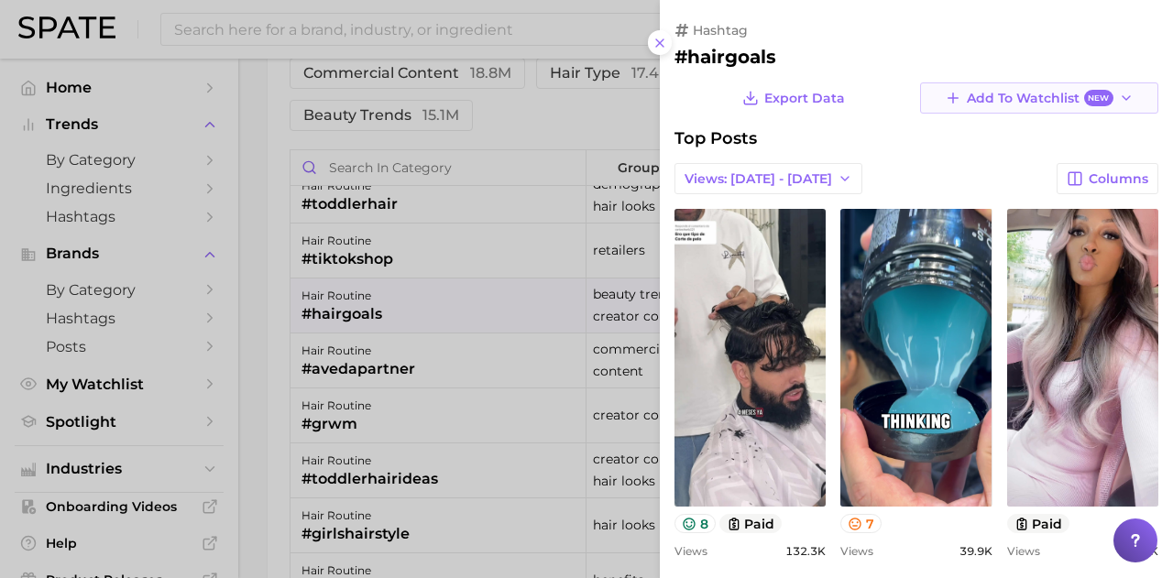
click at [1022, 104] on span "Add to Watchlist New" at bounding box center [1040, 98] width 146 height 17
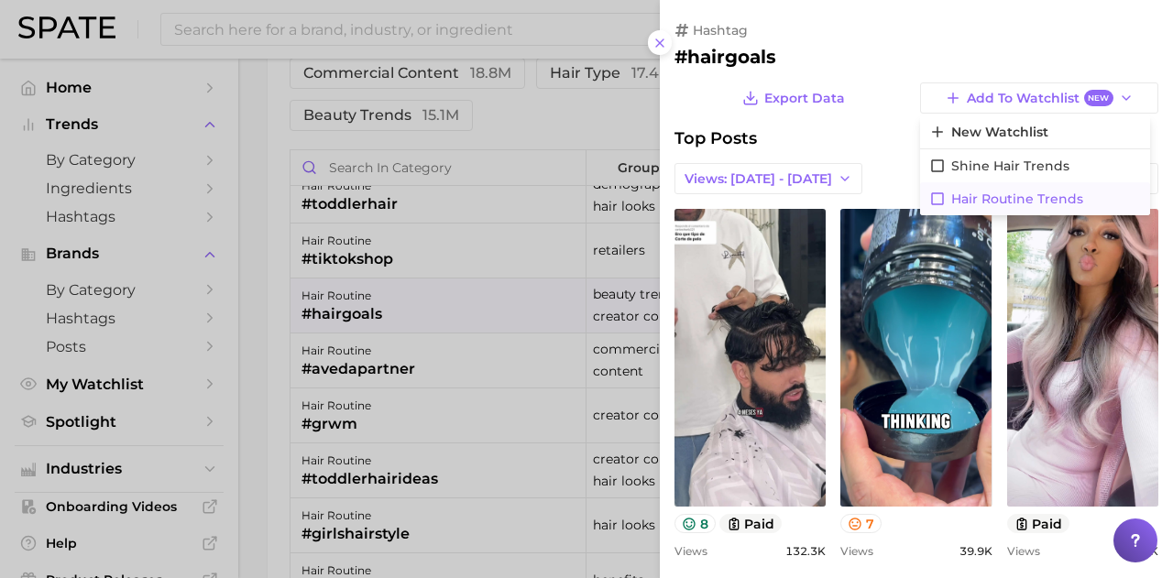
click at [931, 197] on icon at bounding box center [937, 199] width 16 height 16
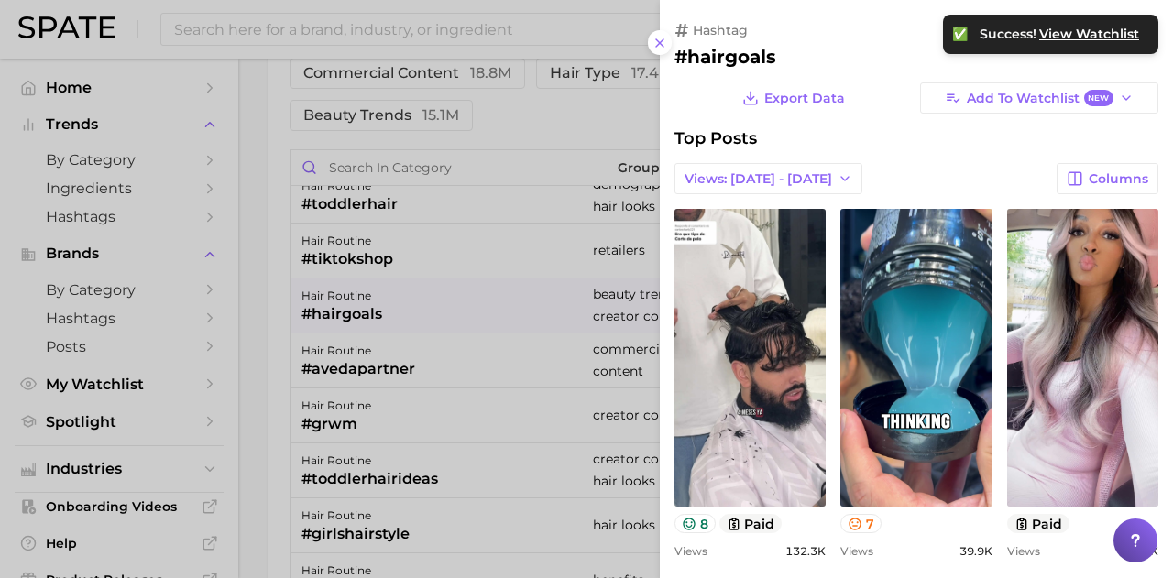
click at [251, 406] on div at bounding box center [586, 289] width 1173 height 578
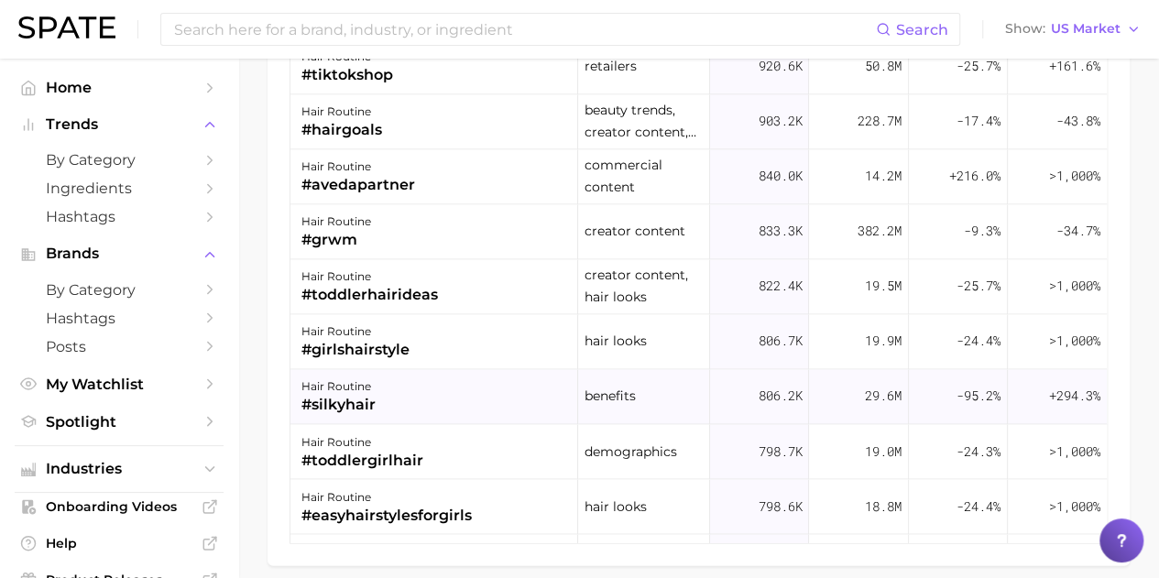
click at [354, 401] on div "#silkyhair" at bounding box center [338, 406] width 74 height 22
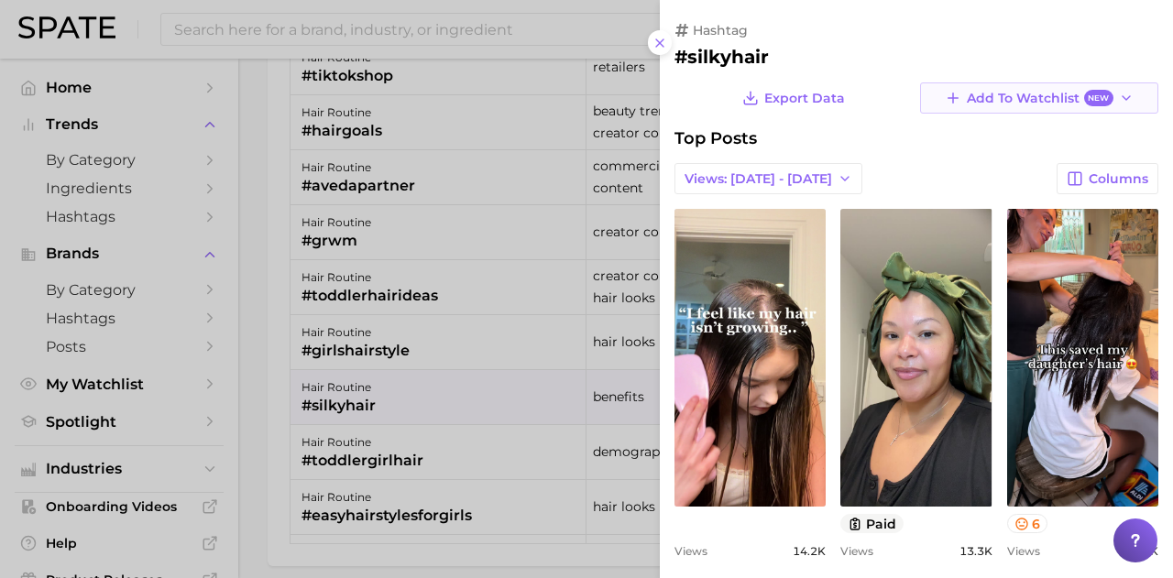
click at [1105, 93] on button "Add to Watchlist New" at bounding box center [1039, 97] width 238 height 31
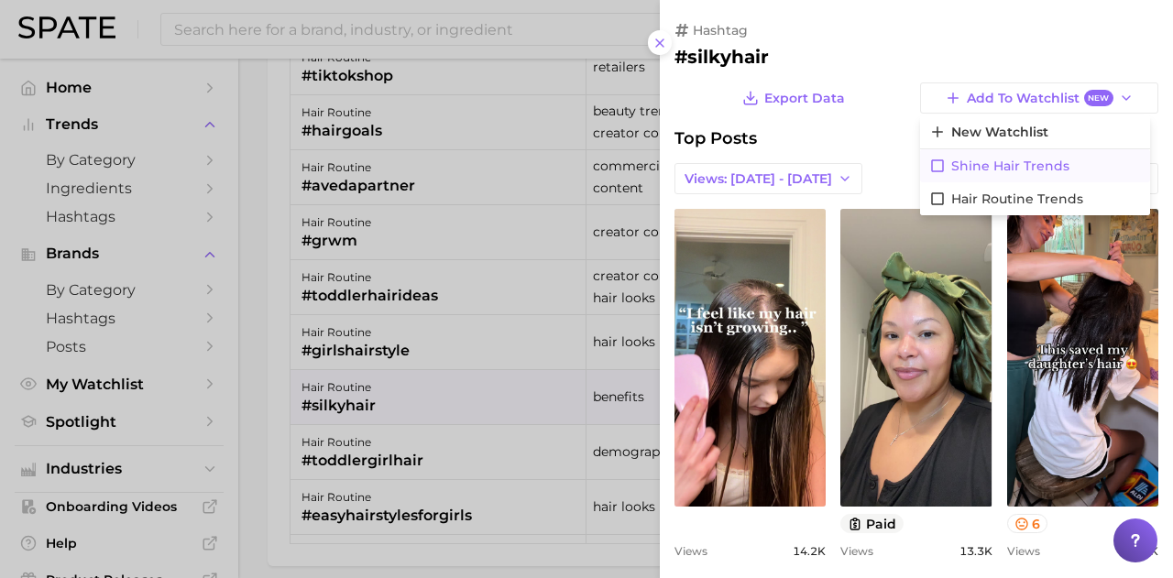
click at [931, 168] on icon at bounding box center [937, 165] width 13 height 13
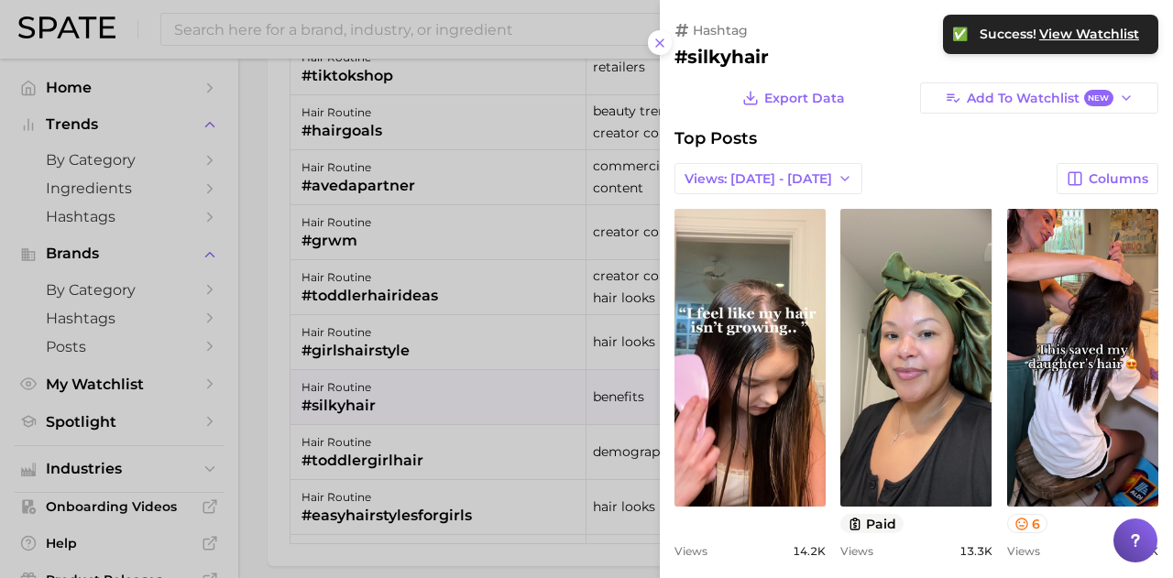
click at [252, 485] on div at bounding box center [586, 289] width 1173 height 578
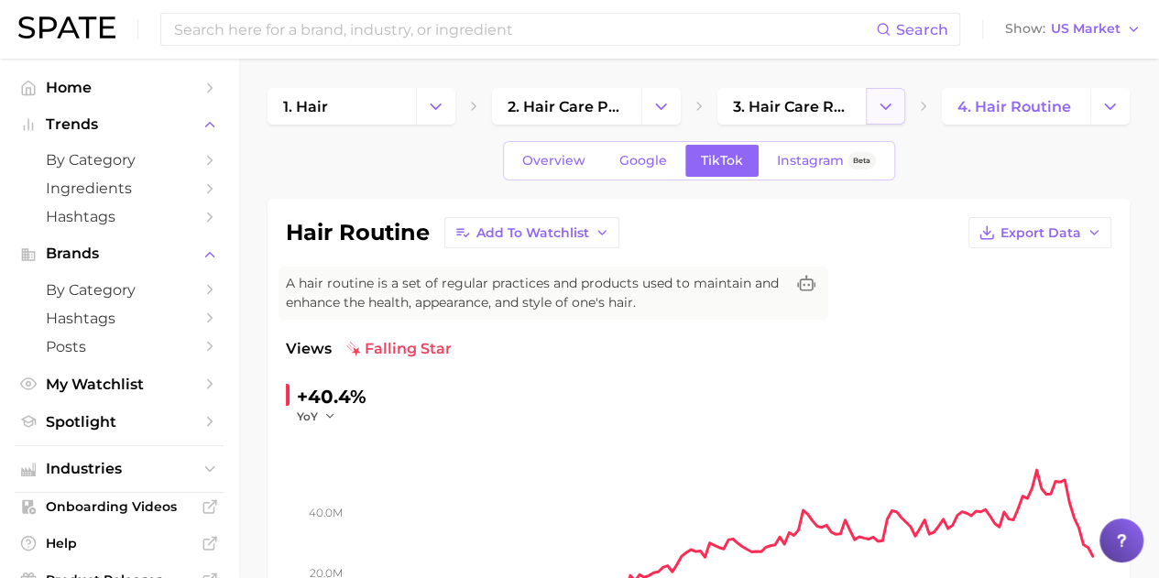
click at [892, 100] on icon "Change Category" at bounding box center [885, 106] width 19 height 19
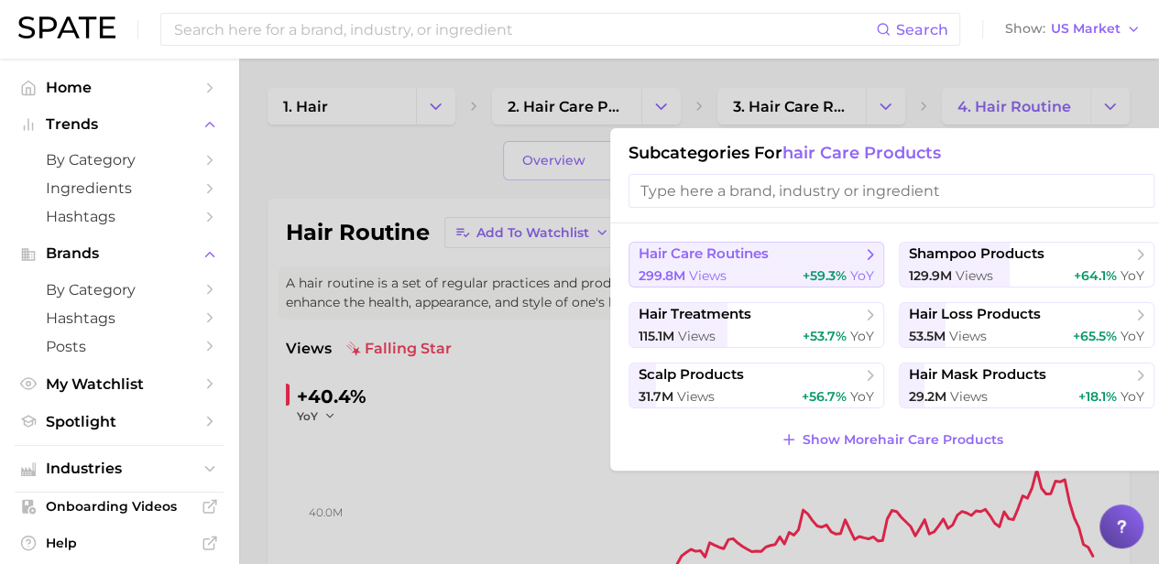
click at [771, 268] on div "299.8m views +59.3% YoY" at bounding box center [756, 276] width 235 height 17
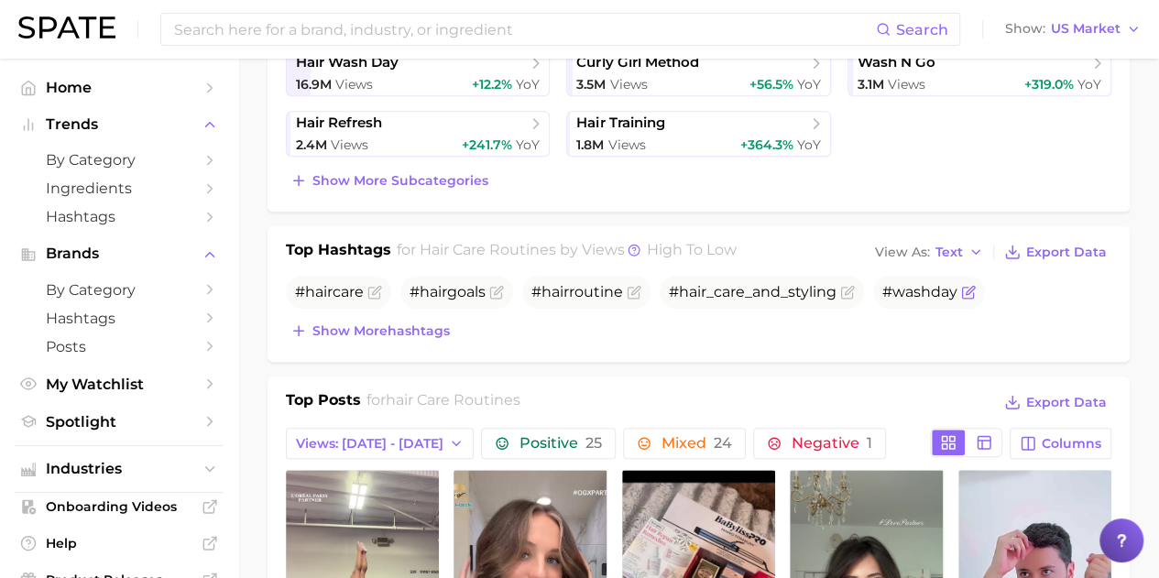
click at [922, 296] on span "#washday" at bounding box center [919, 291] width 75 height 17
click at [965, 289] on icon "Flag as miscategorized or irrelevant" at bounding box center [967, 293] width 11 height 11
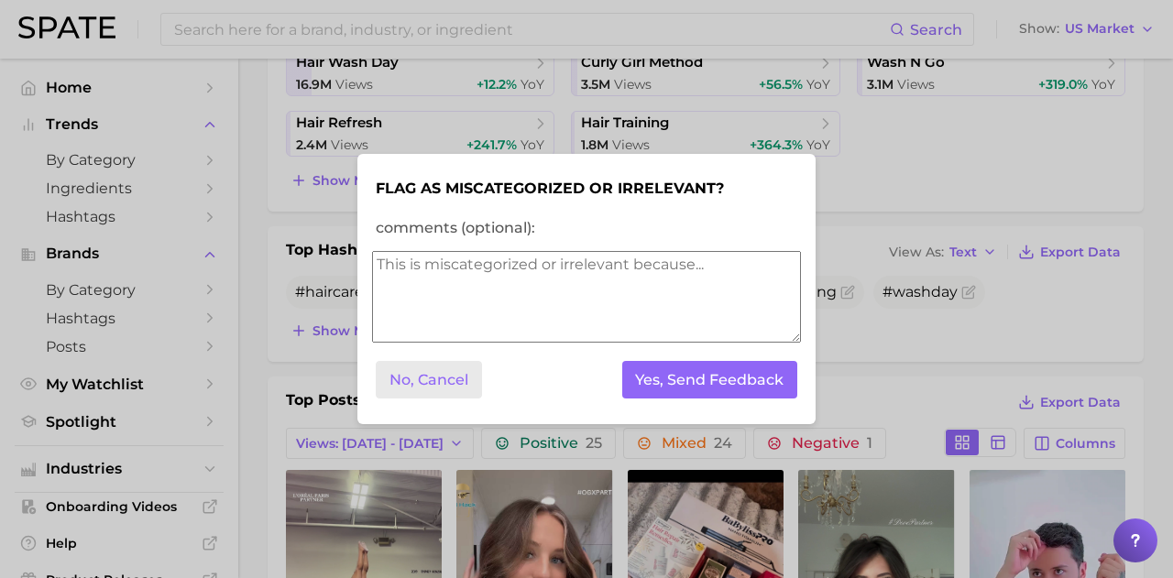
click at [456, 382] on button "No, Cancel" at bounding box center [429, 380] width 106 height 38
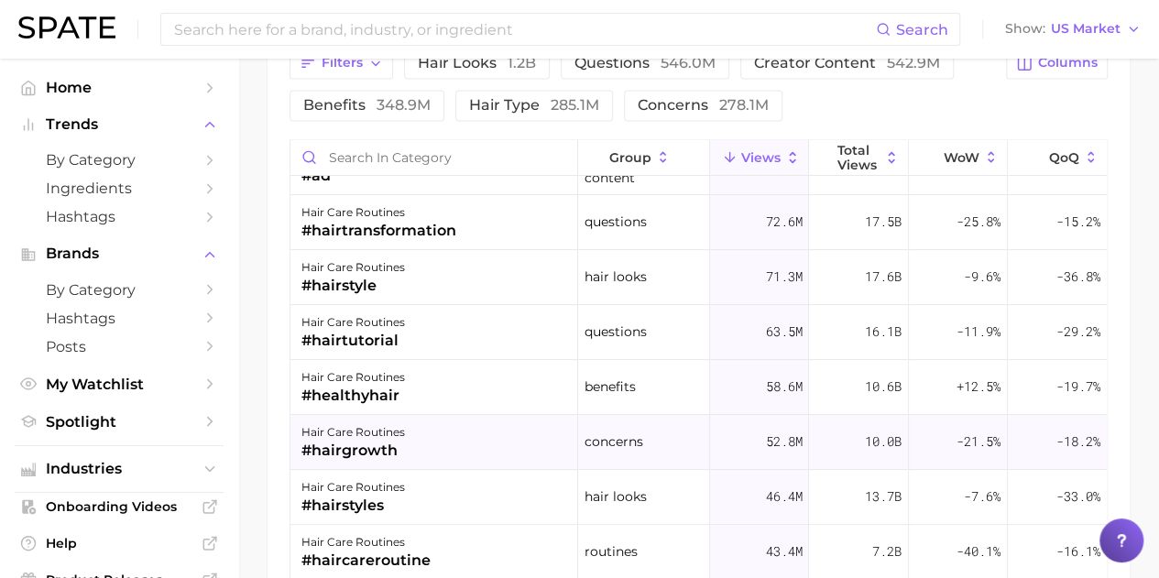
click at [352, 440] on div "#hairgrowth" at bounding box center [353, 451] width 104 height 22
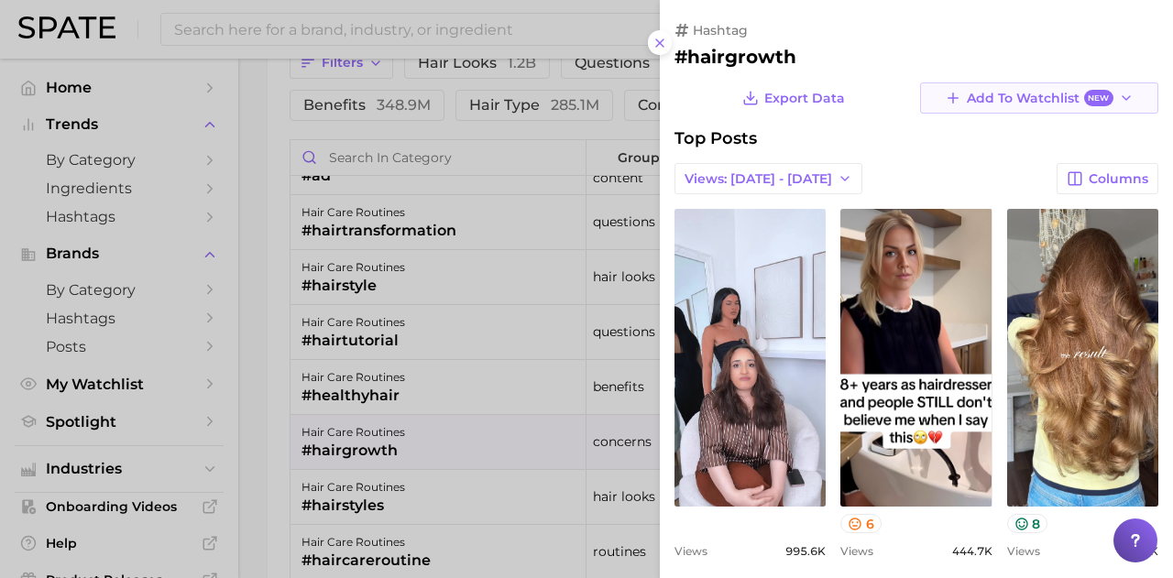
click at [1094, 104] on span "New" at bounding box center [1098, 98] width 29 height 17
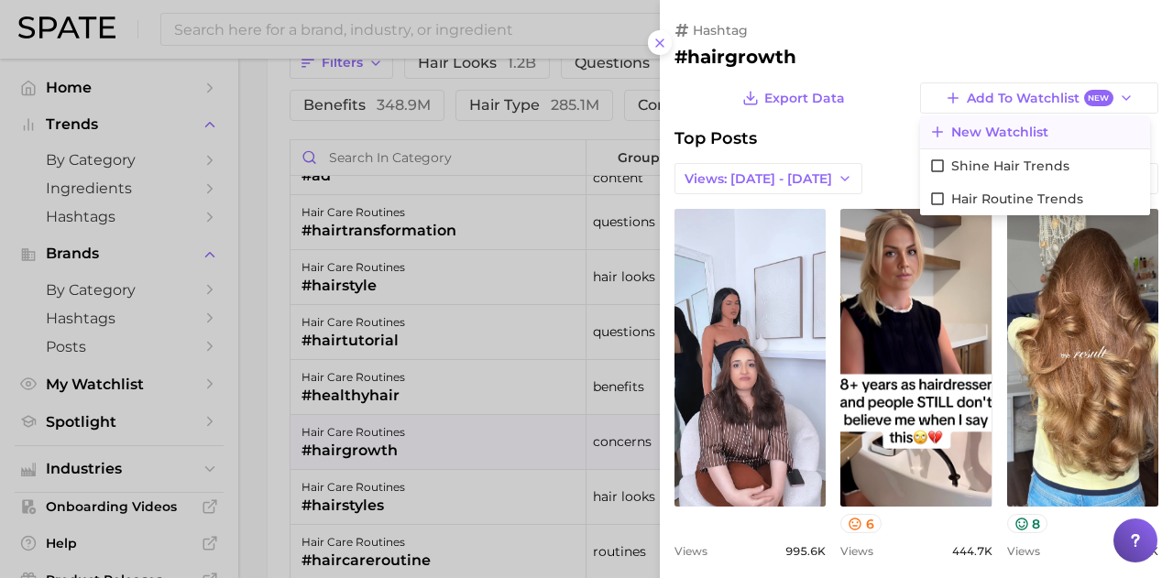
click at [951, 138] on span "New Watchlist" at bounding box center [999, 133] width 97 height 16
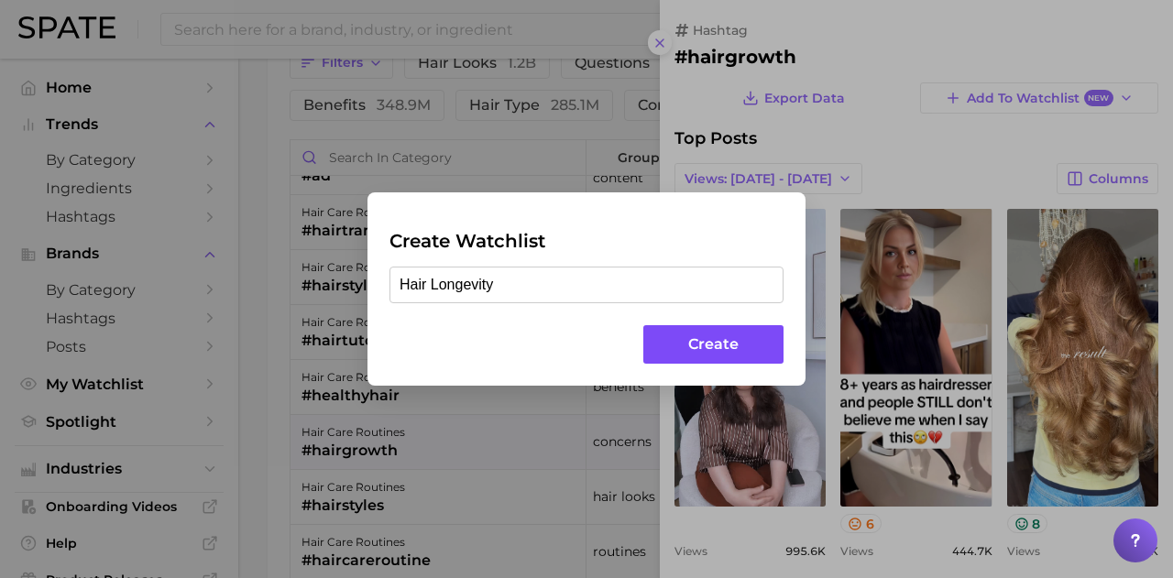
type input "Hair Longevity"
click at [700, 338] on button "Create" at bounding box center [713, 344] width 140 height 39
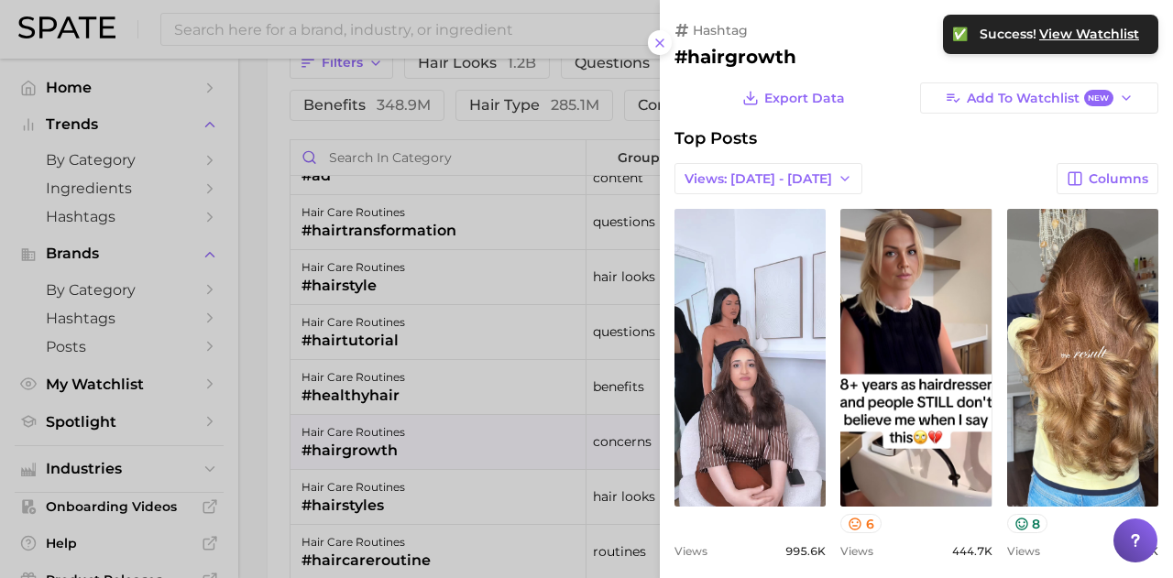
click at [381, 378] on div at bounding box center [586, 289] width 1173 height 578
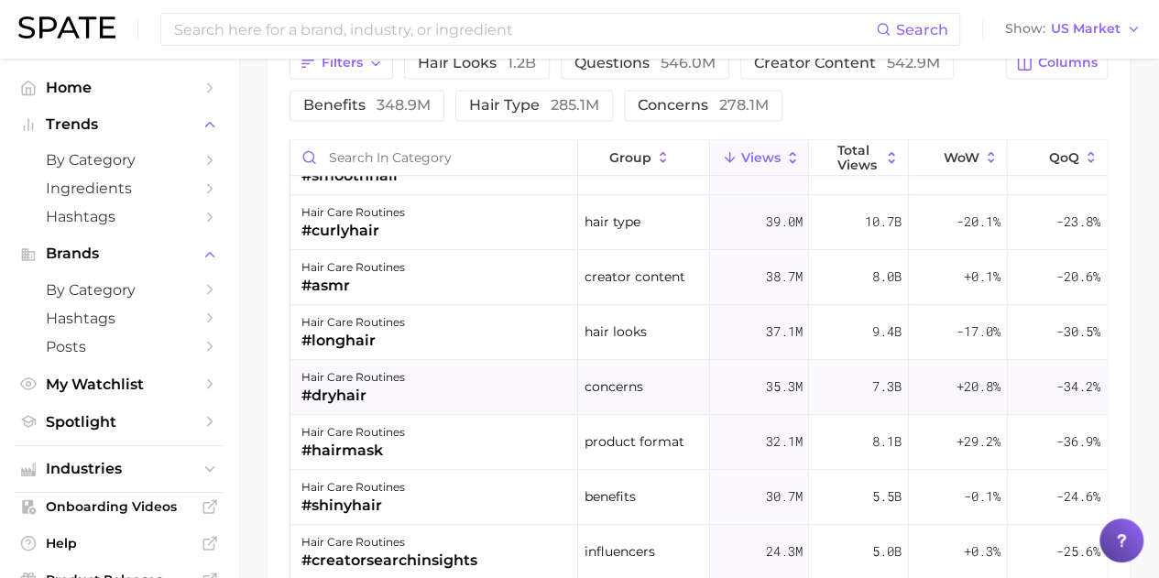
scroll to position [825, 0]
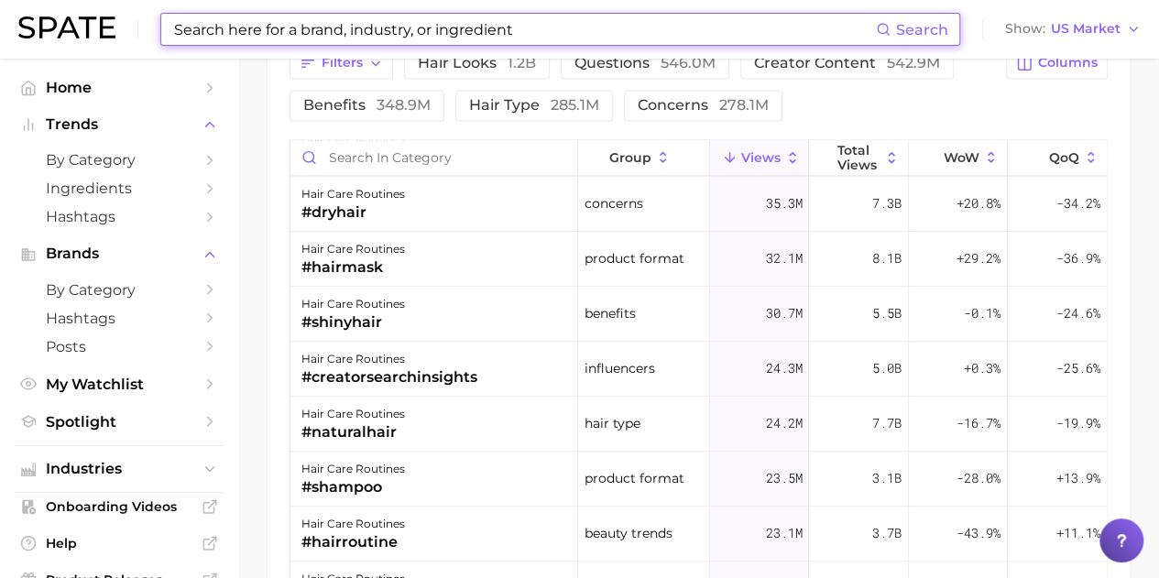
click at [251, 31] on input at bounding box center [524, 29] width 704 height 31
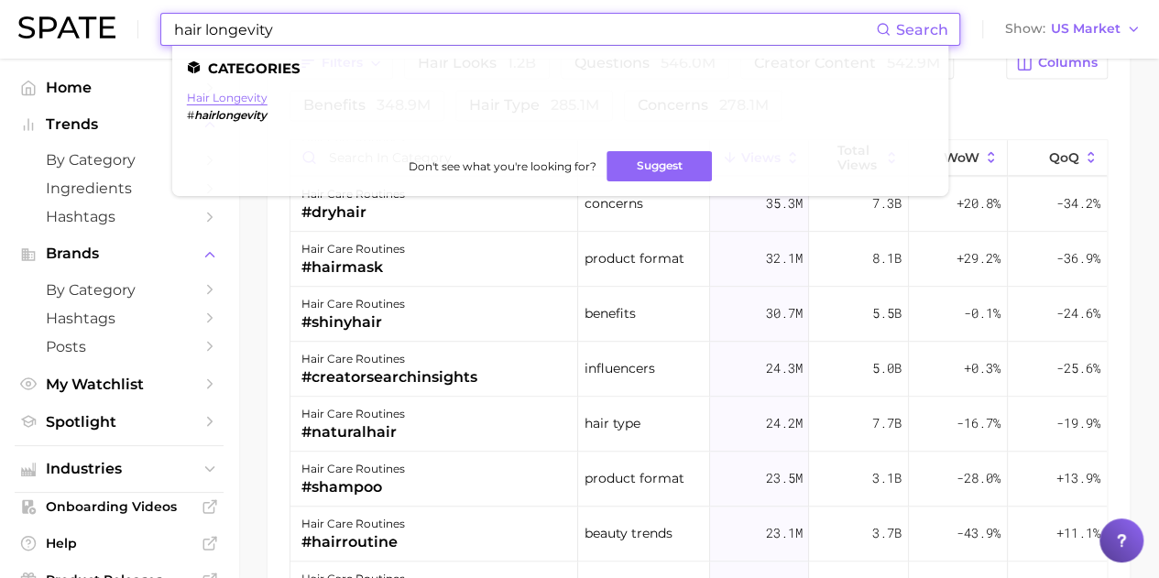
type input "hair longevity"
click at [223, 102] on link "hair longevity" at bounding box center [227, 98] width 81 height 14
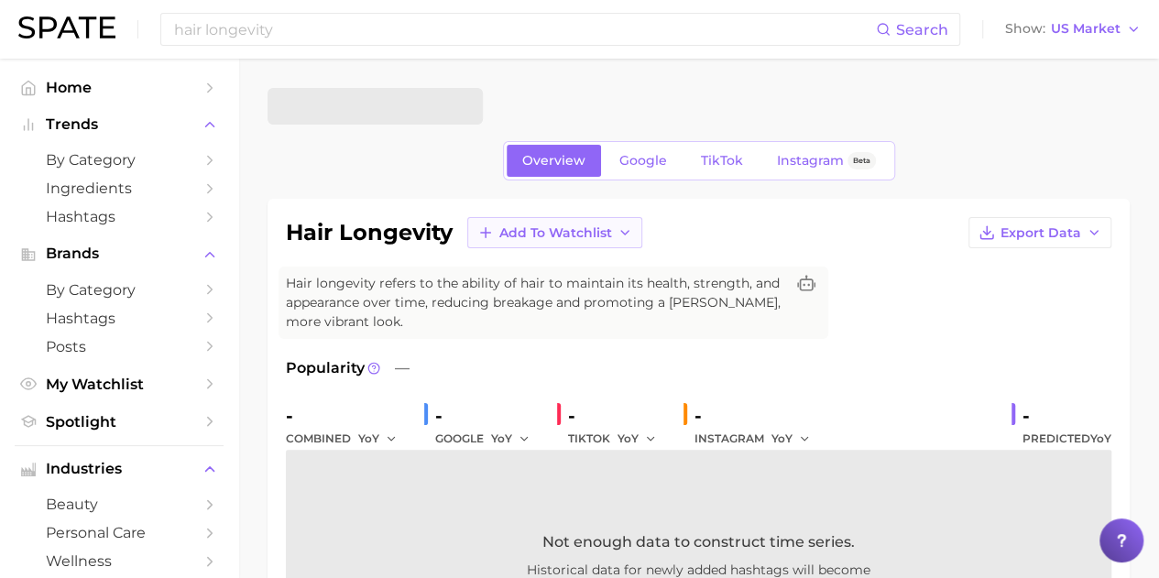
click at [578, 230] on span "Add to Watchlist" at bounding box center [555, 233] width 113 height 16
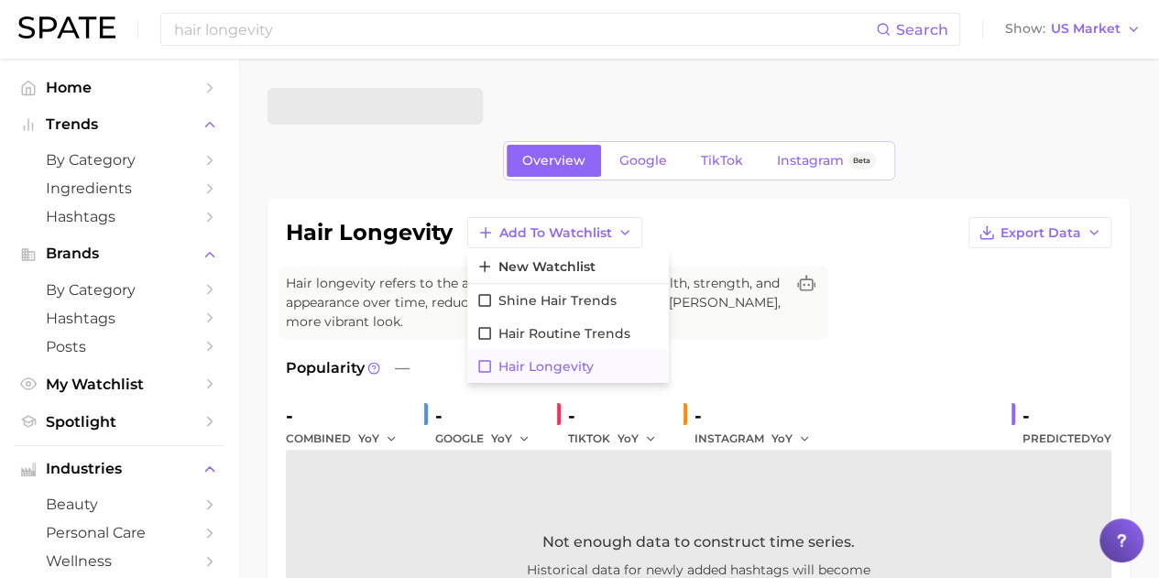
click at [488, 362] on icon at bounding box center [484, 366] width 16 height 16
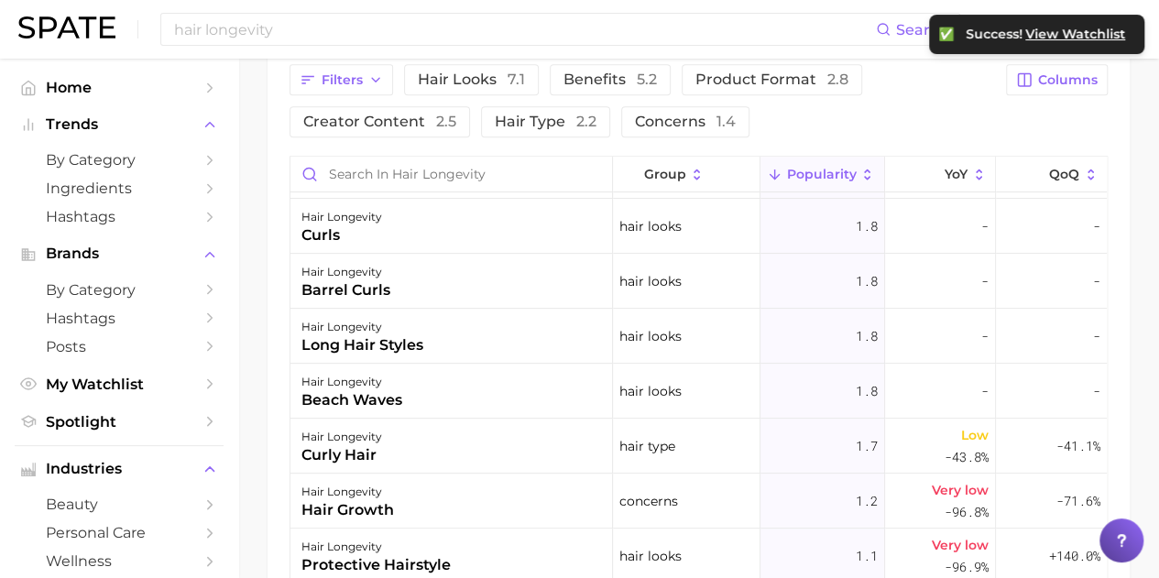
scroll to position [275, 0]
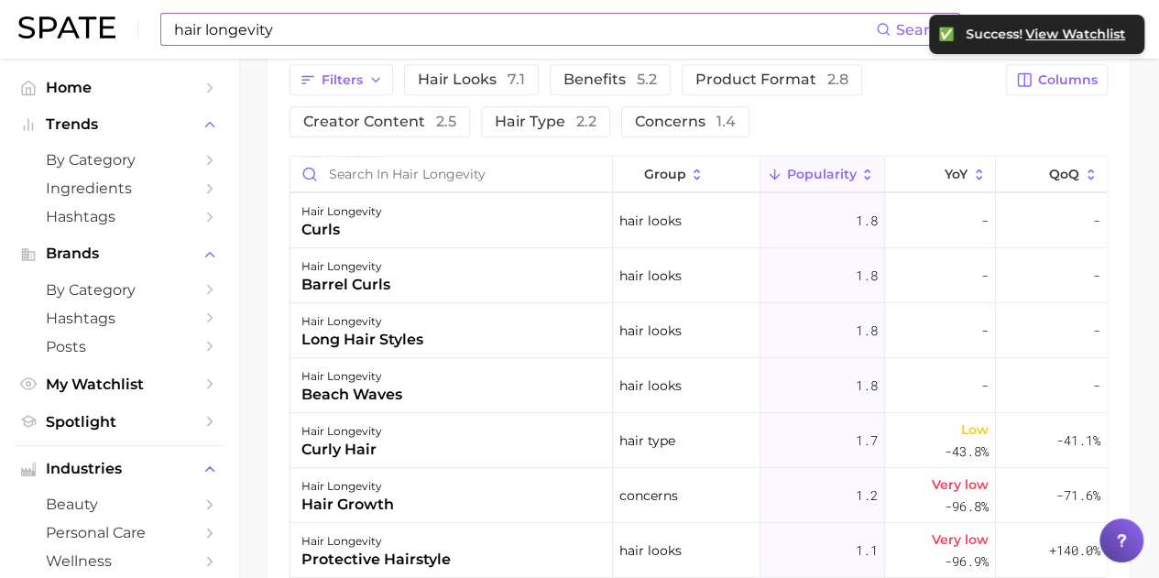
click at [429, 27] on input "hair longevity" at bounding box center [524, 29] width 704 height 31
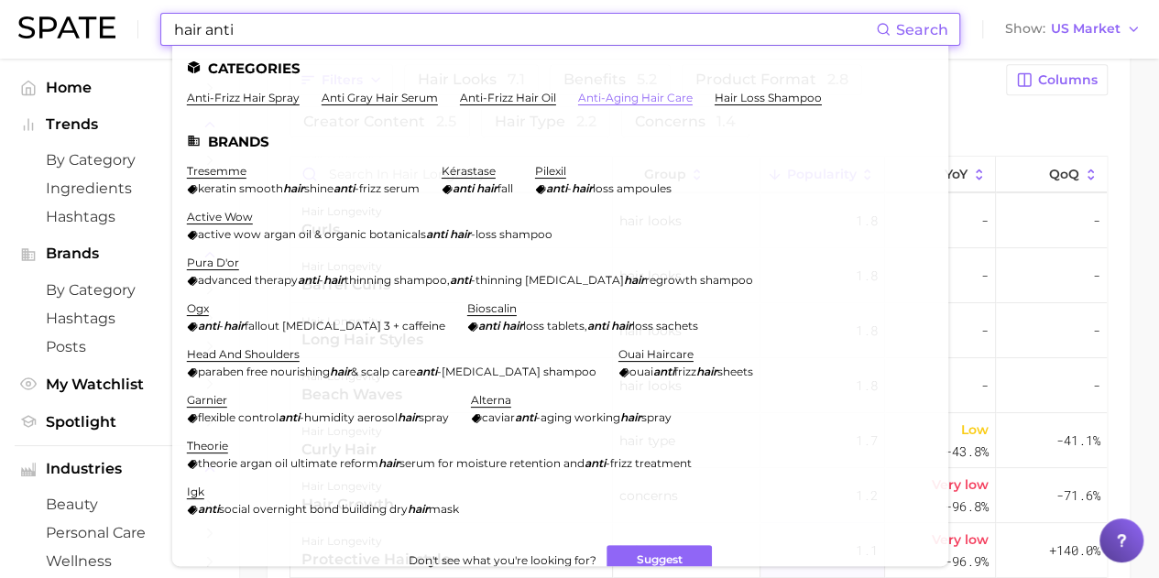
click at [627, 95] on link "anti-aging hair care" at bounding box center [635, 98] width 115 height 14
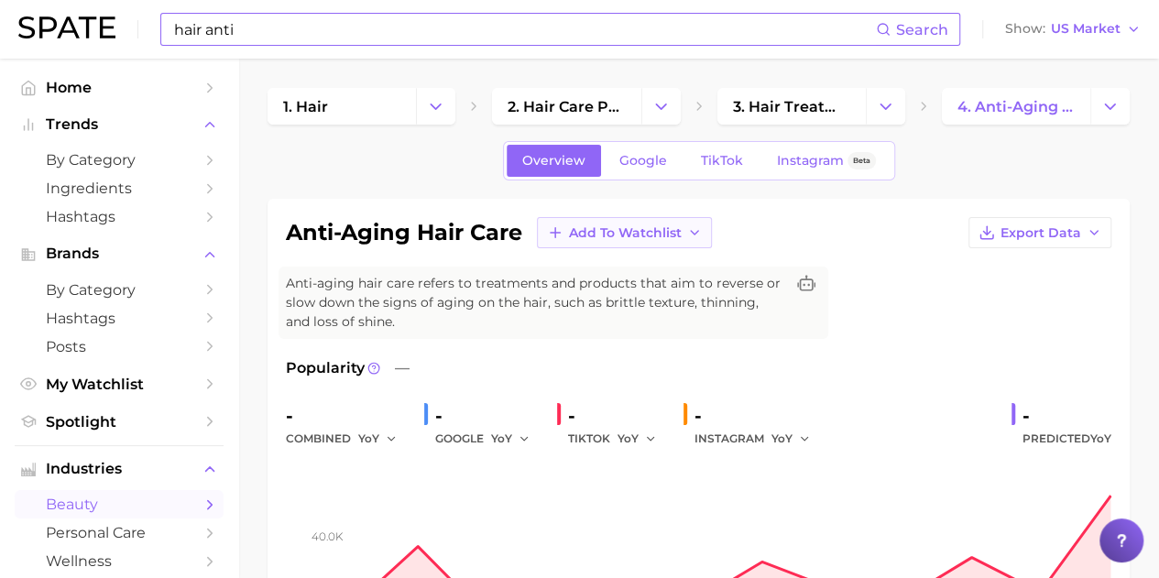
click at [669, 232] on span "Add to Watchlist" at bounding box center [625, 233] width 113 height 16
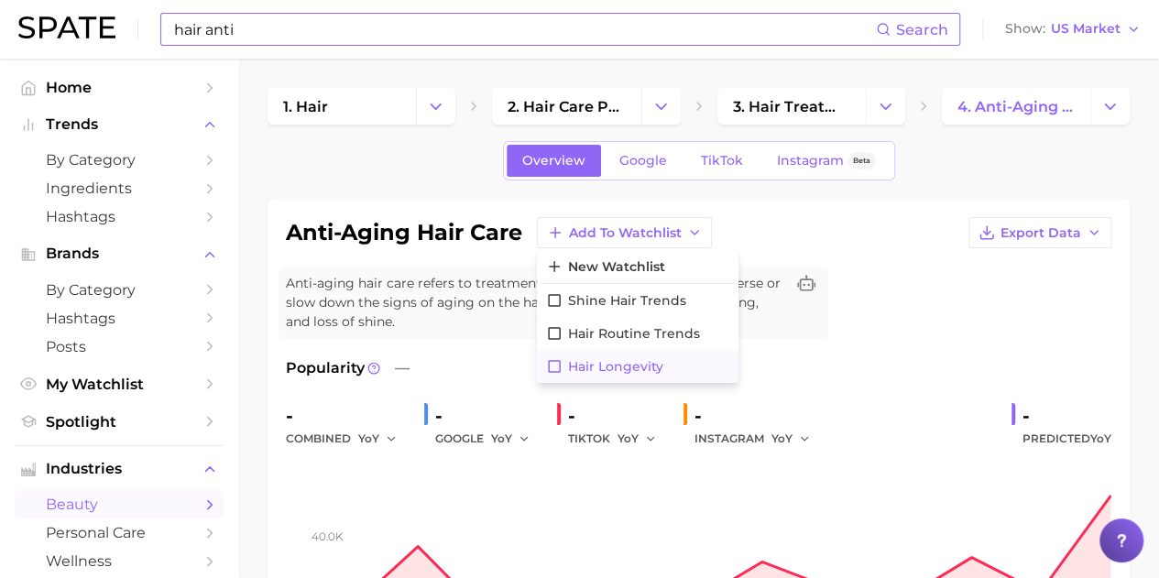
click at [559, 364] on icon at bounding box center [554, 366] width 16 height 16
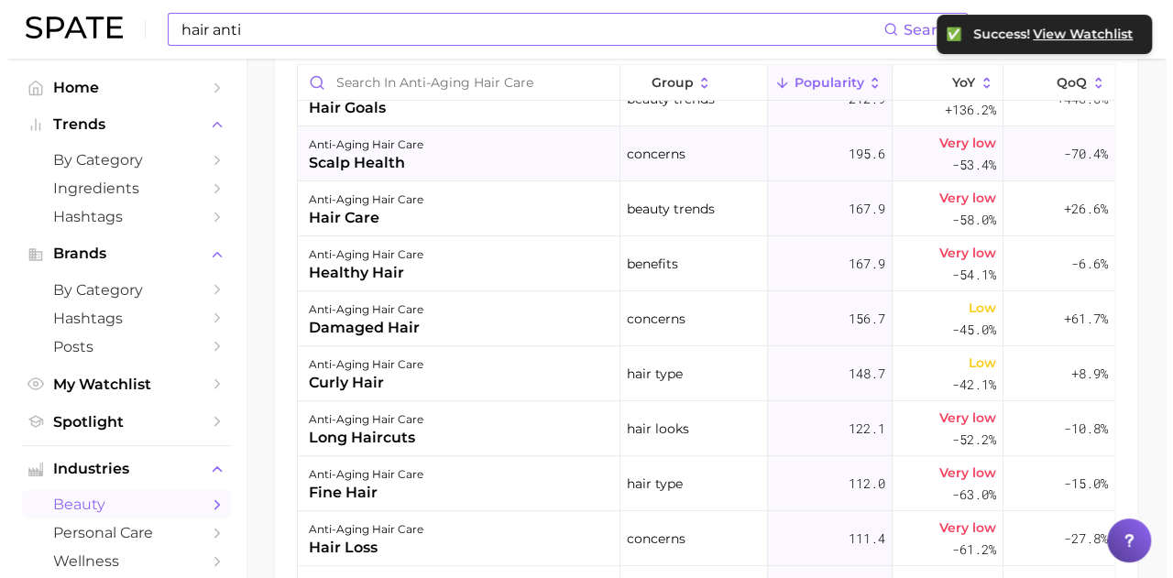
scroll to position [275, 0]
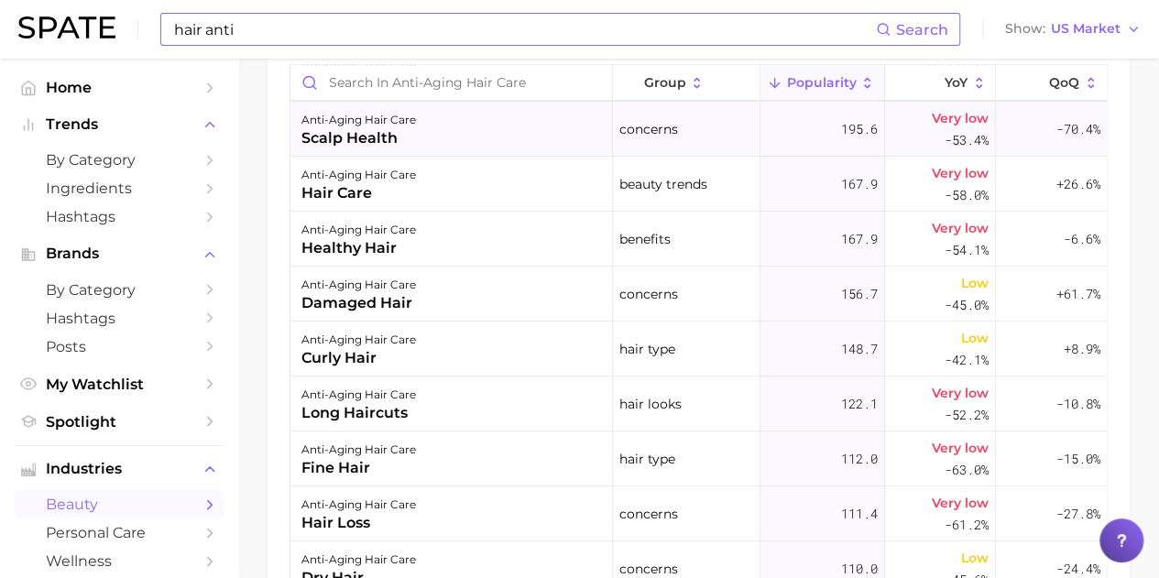
click at [388, 137] on div "scalp health" at bounding box center [358, 138] width 115 height 22
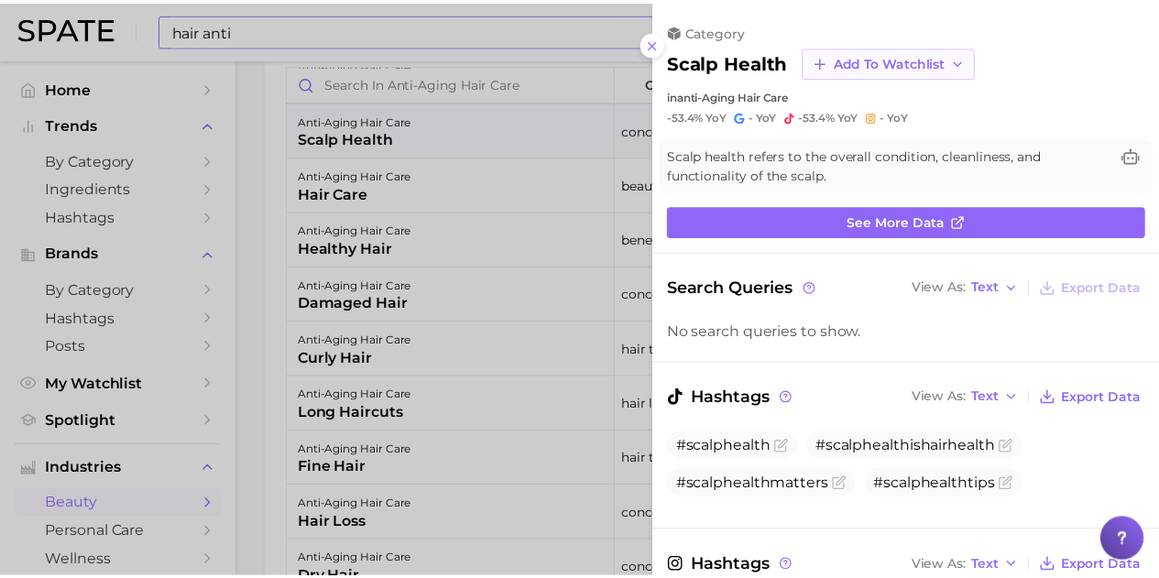
scroll to position [0, 0]
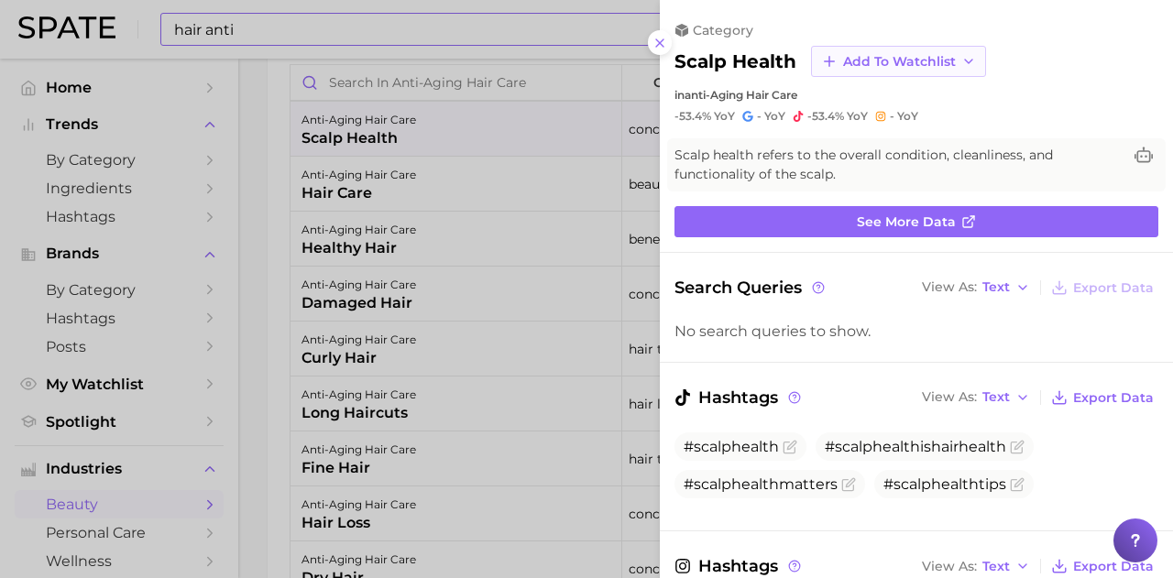
click at [887, 63] on span "Add to Watchlist" at bounding box center [899, 62] width 113 height 16
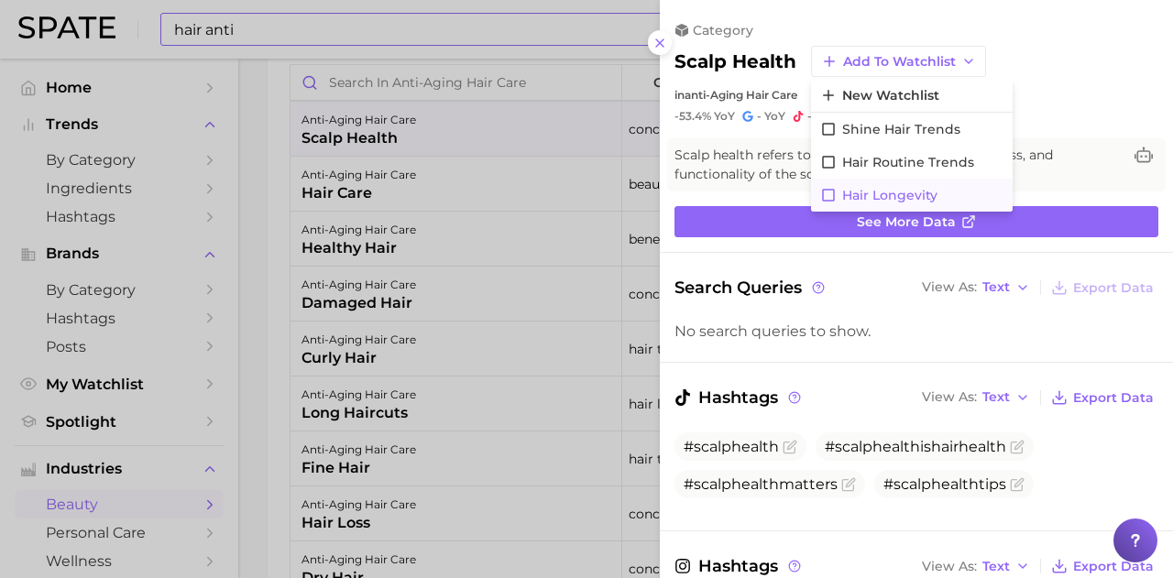
click at [829, 193] on icon at bounding box center [828, 195] width 16 height 16
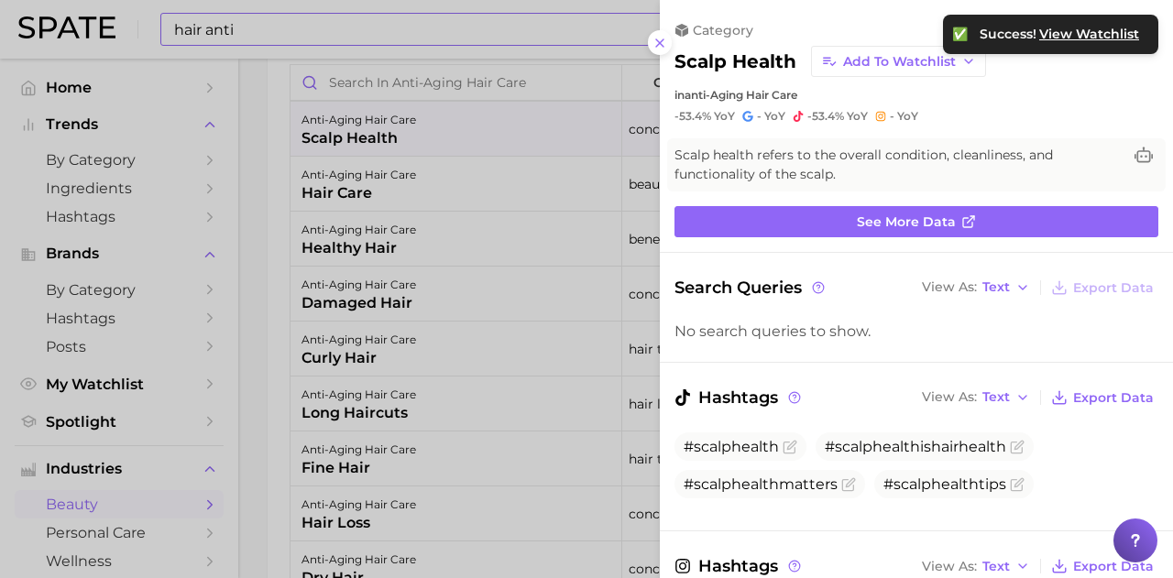
click at [279, 234] on div at bounding box center [586, 289] width 1173 height 578
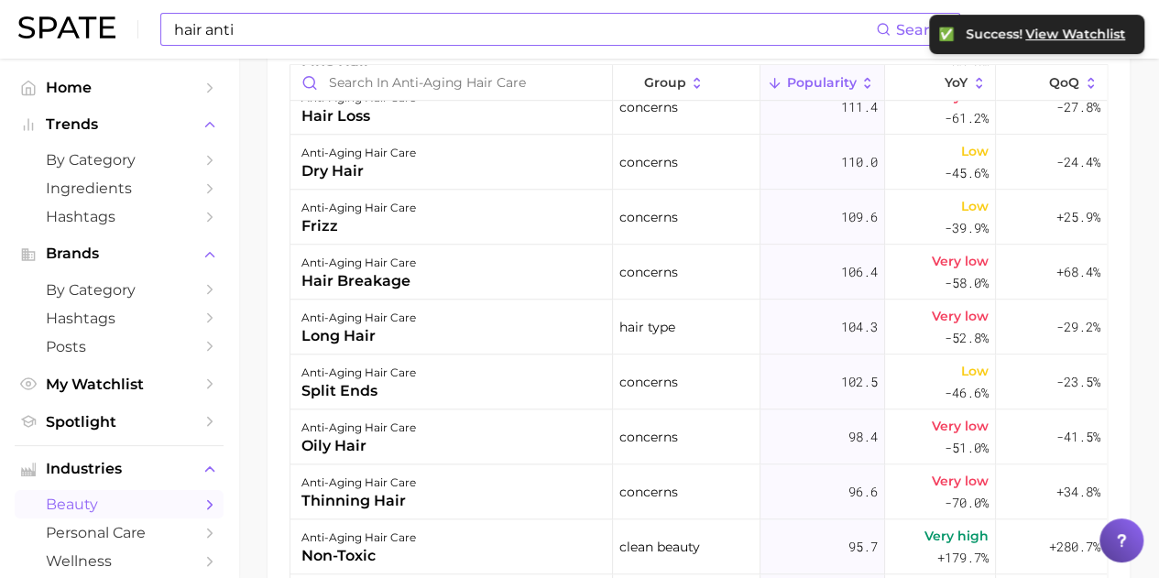
scroll to position [733, 0]
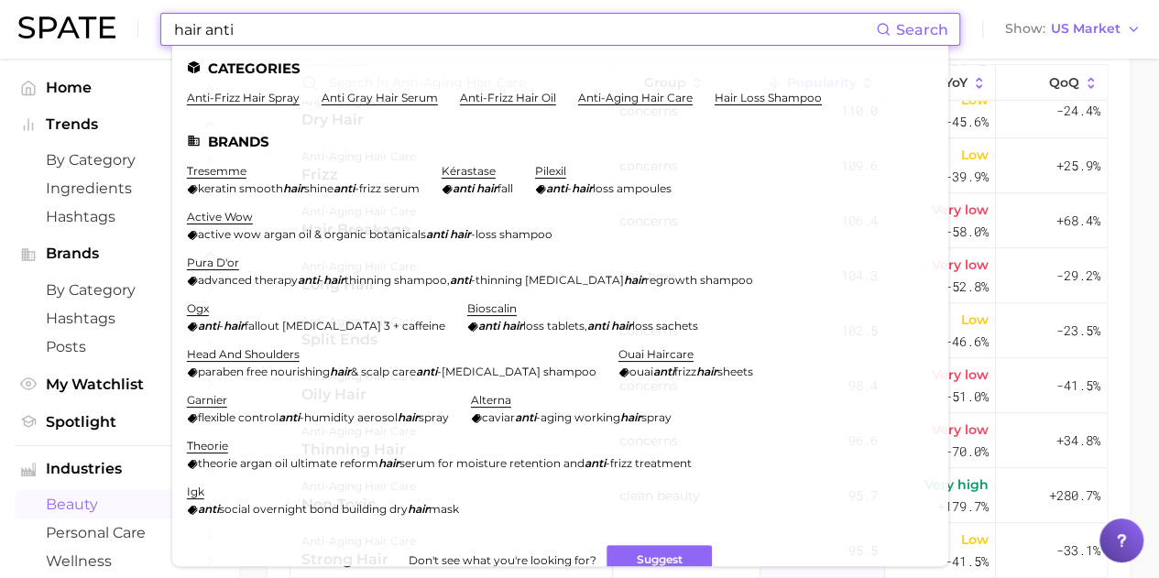
click at [282, 32] on input "hair anti" at bounding box center [524, 29] width 704 height 31
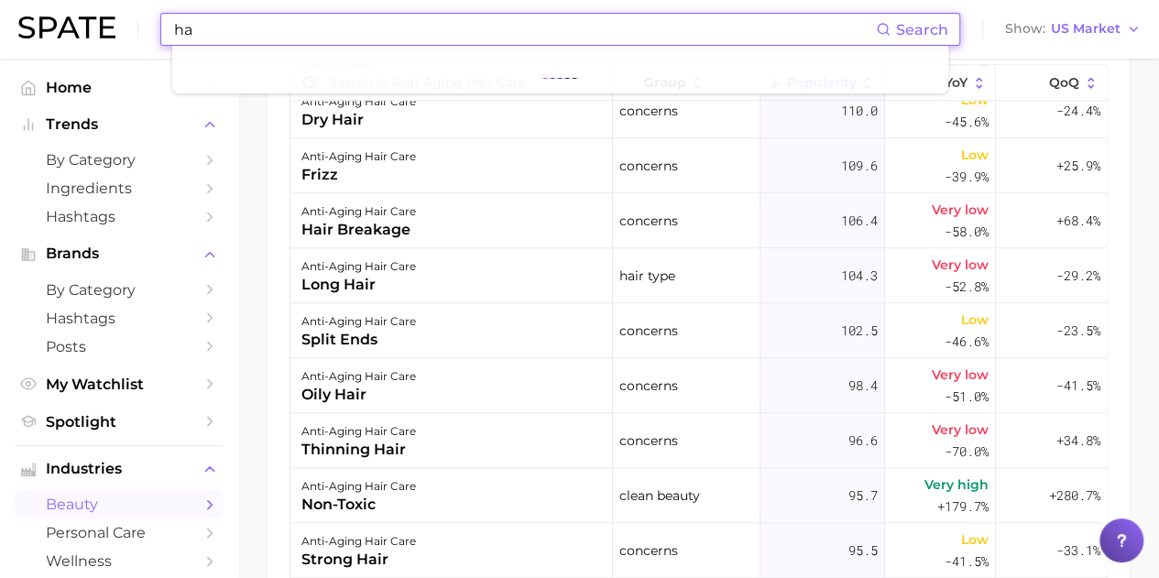
type input "h"
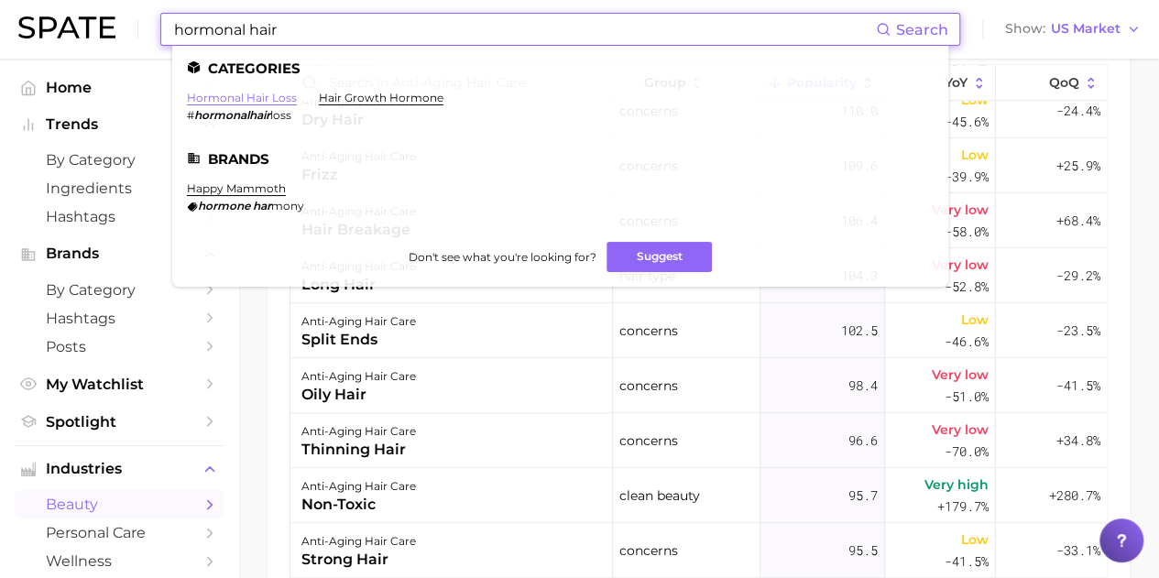
click at [280, 94] on link "hormonal hair loss" at bounding box center [242, 98] width 110 height 14
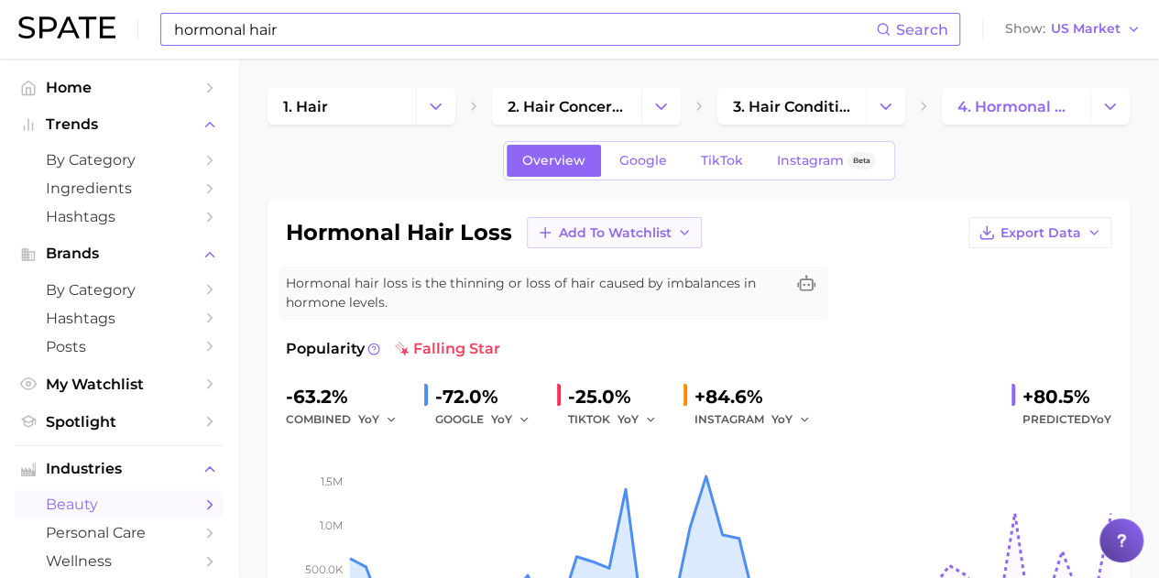
click at [629, 232] on span "Add to Watchlist" at bounding box center [615, 233] width 113 height 16
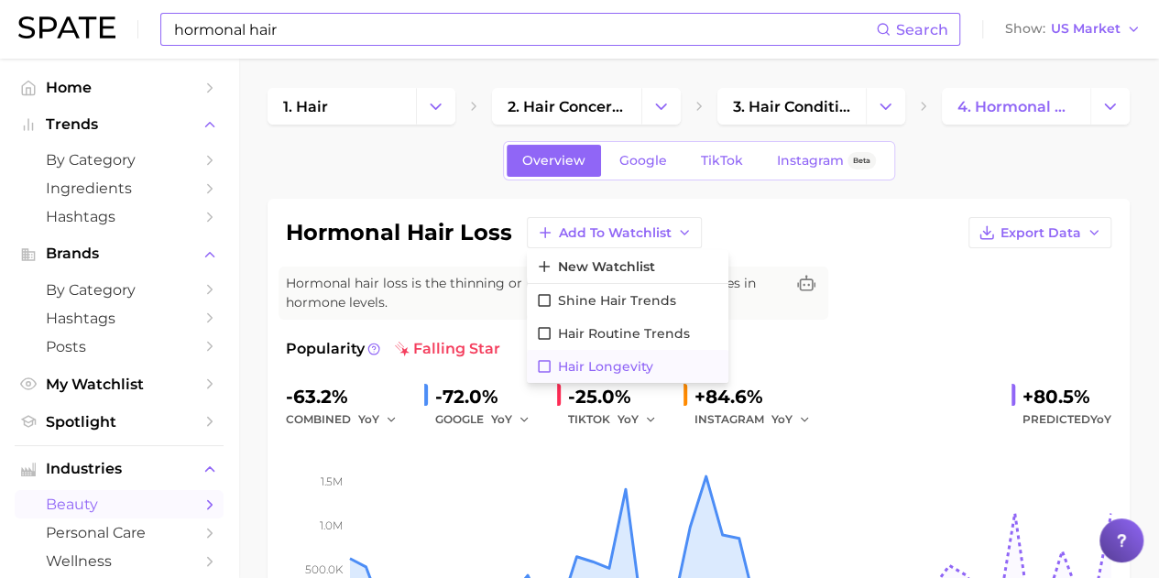
click at [542, 365] on icon at bounding box center [544, 366] width 16 height 16
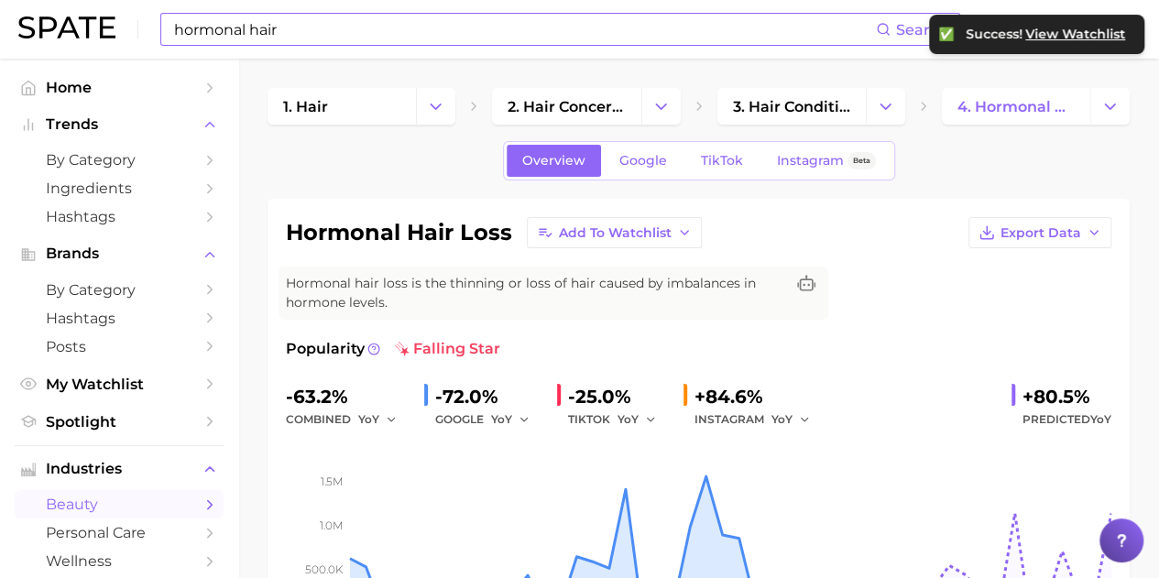
click at [271, 26] on input "hormonal hair" at bounding box center [524, 29] width 704 height 31
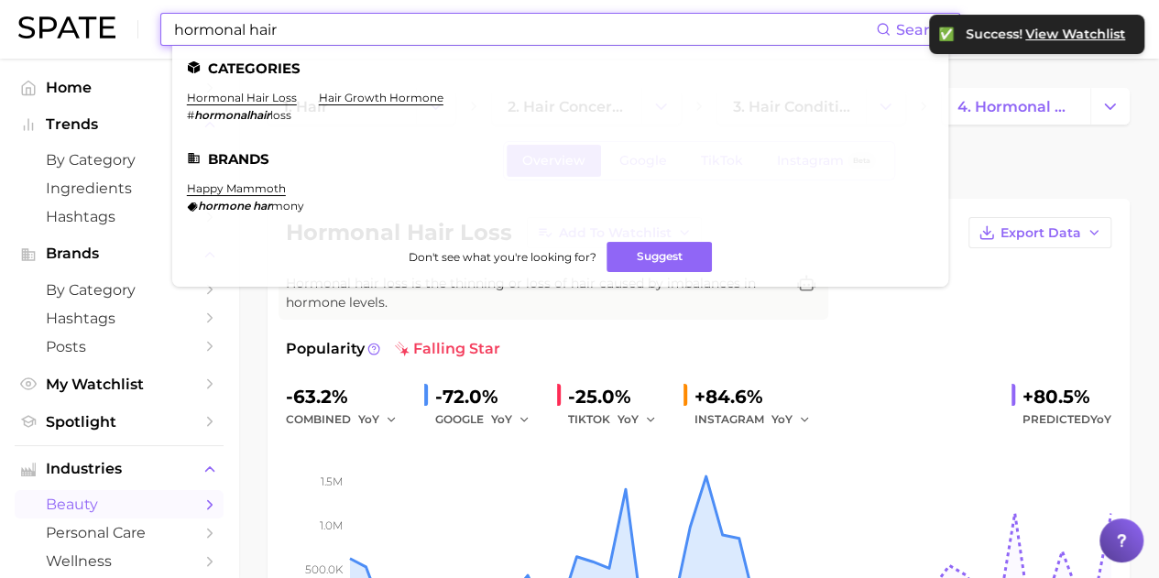
drag, startPoint x: 295, startPoint y: 27, endPoint x: 0, endPoint y: 38, distance: 295.3
click at [0, 38] on header "hormonal hair Search Categories hormonal hair loss # hormonalhair loss hair gro…" at bounding box center [579, 29] width 1159 height 59
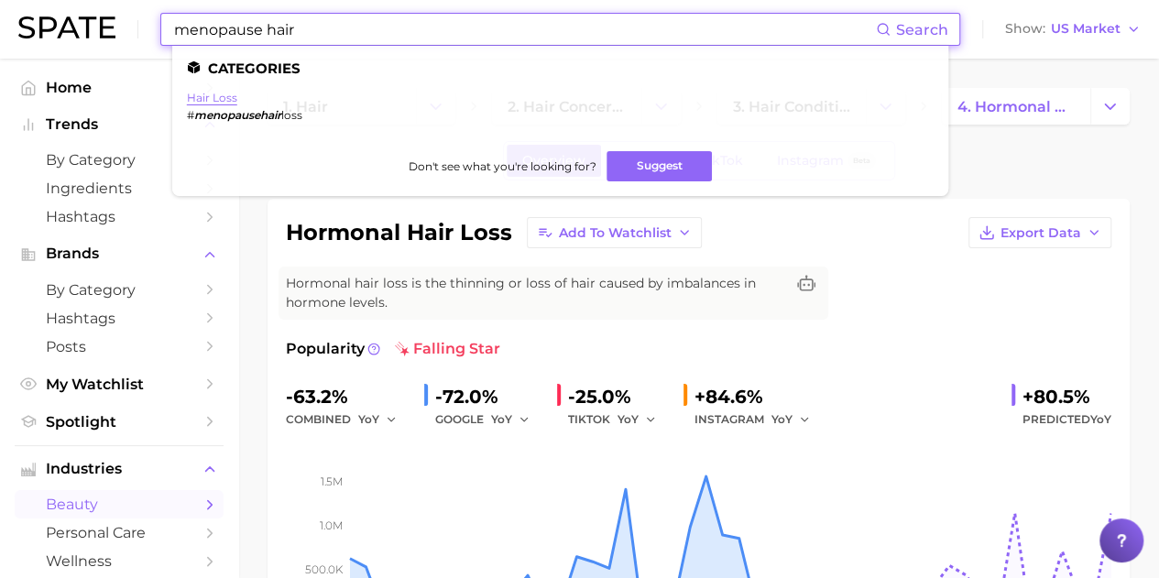
type input "menopause hair"
click at [202, 95] on link "hair loss" at bounding box center [212, 98] width 50 height 14
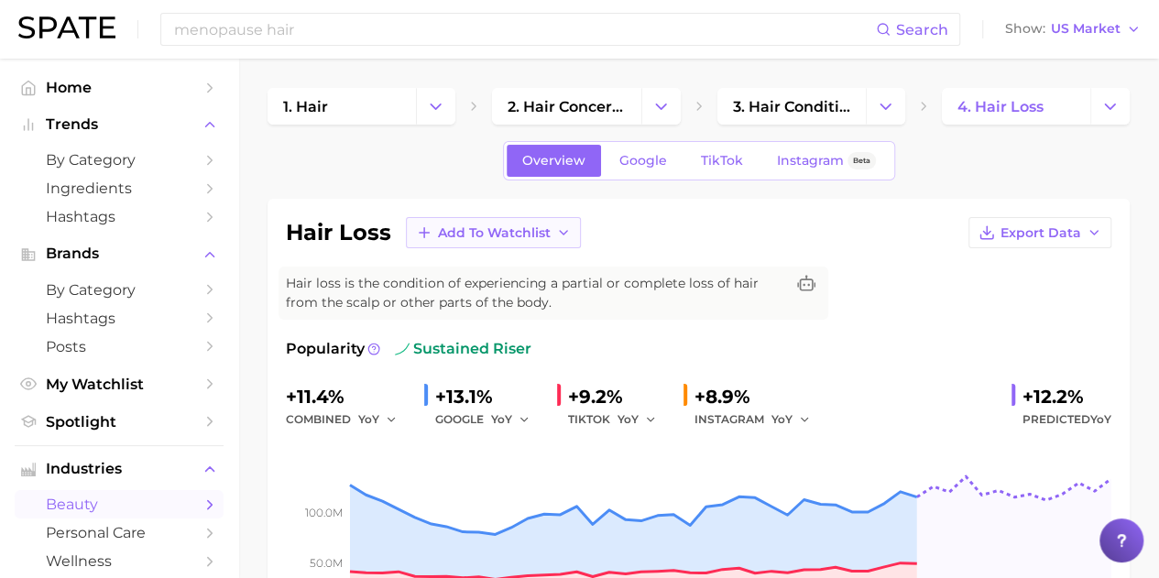
click at [500, 230] on span "Add to Watchlist" at bounding box center [494, 233] width 113 height 16
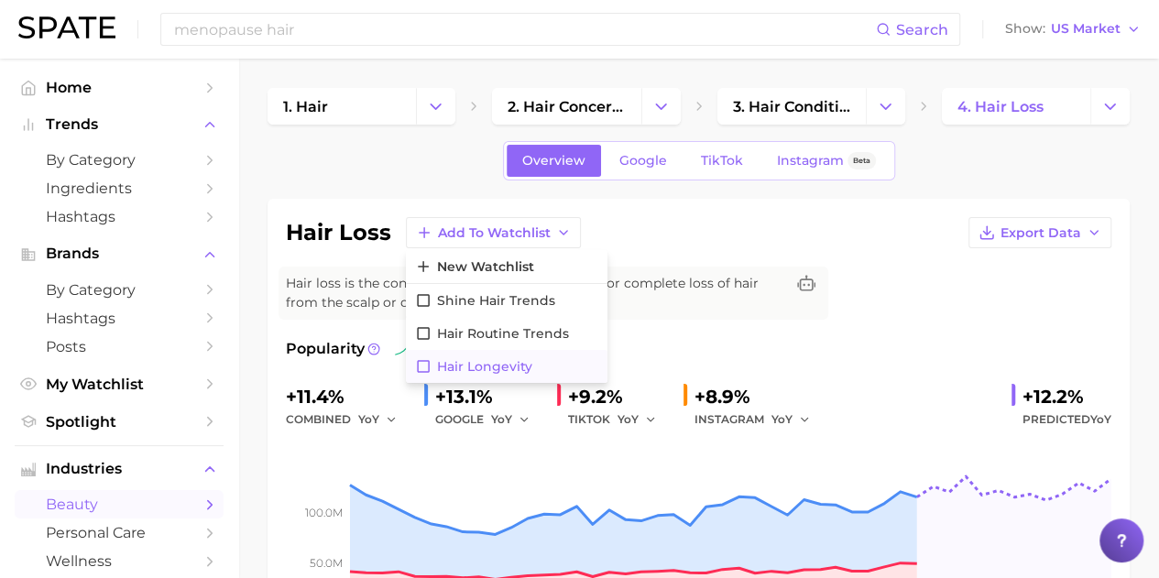
click at [426, 364] on icon at bounding box center [423, 366] width 16 height 16
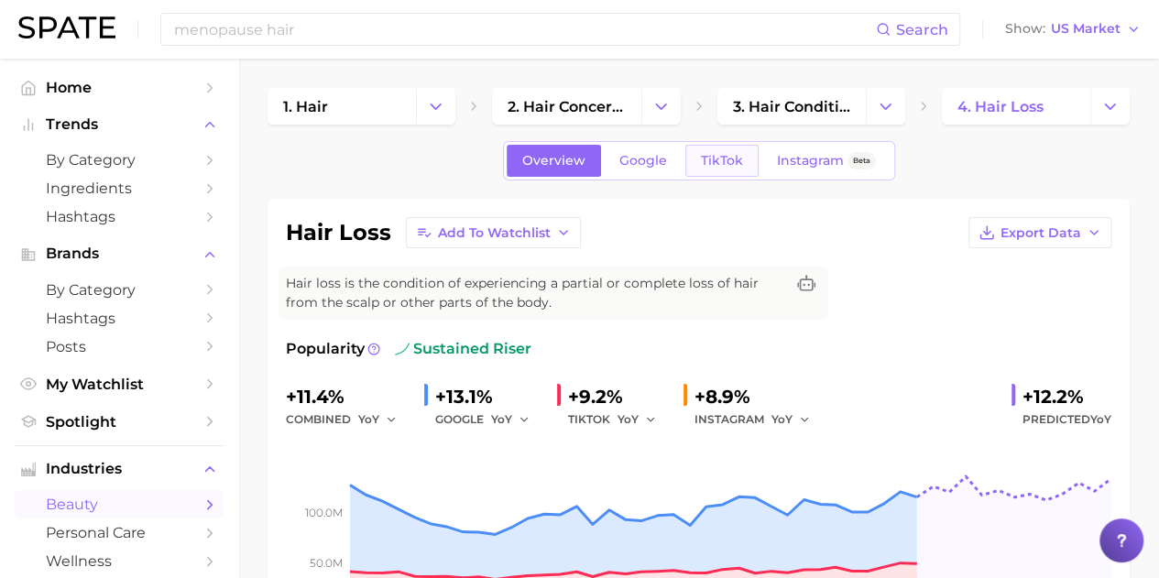
click at [718, 160] on span "TikTok" at bounding box center [722, 161] width 42 height 16
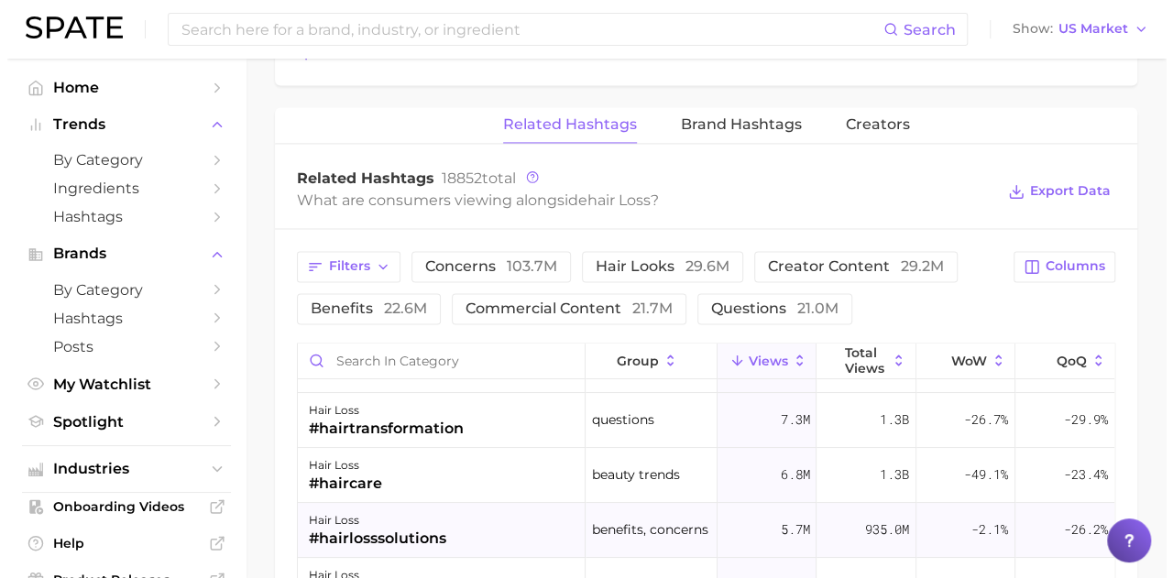
scroll to position [275, 0]
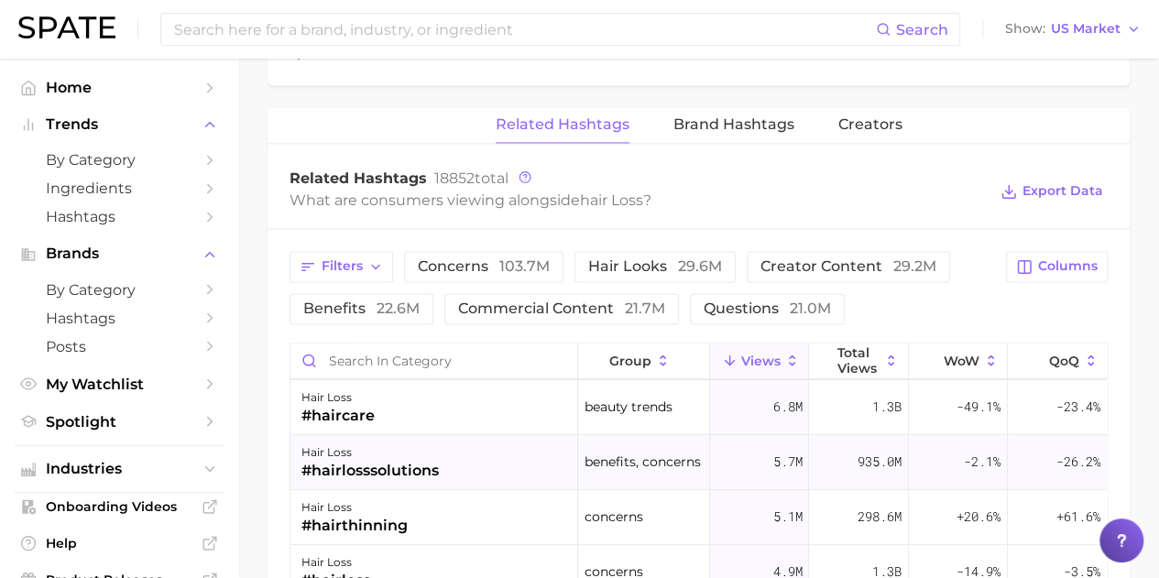
click at [436, 462] on div "#hairlosssolutions" at bounding box center [369, 471] width 137 height 22
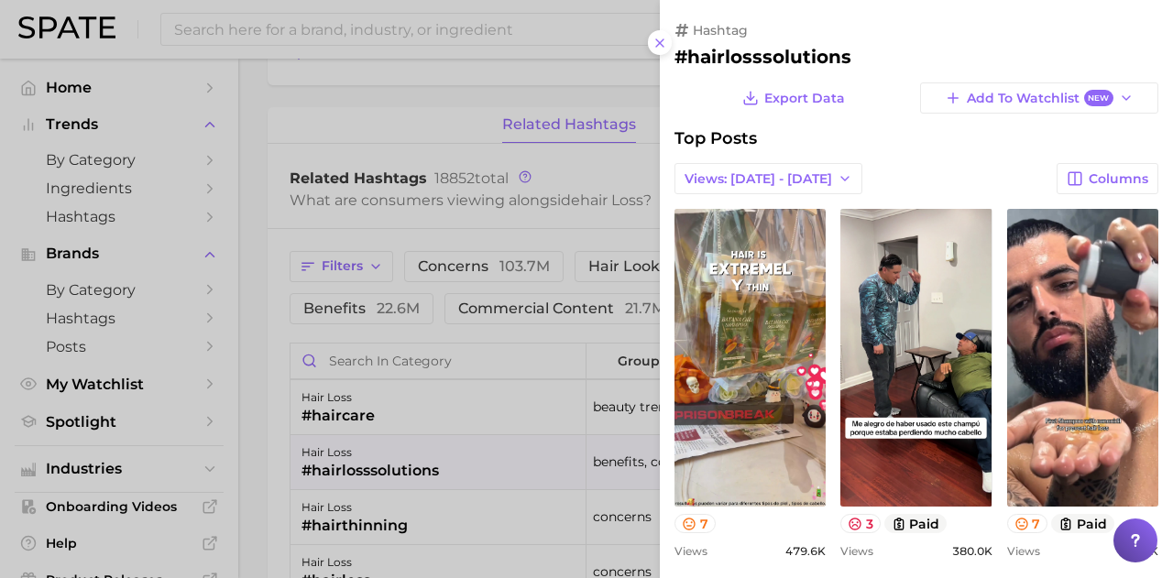
scroll to position [0, 0]
click at [1051, 93] on span "Add to Watchlist New" at bounding box center [1040, 98] width 146 height 17
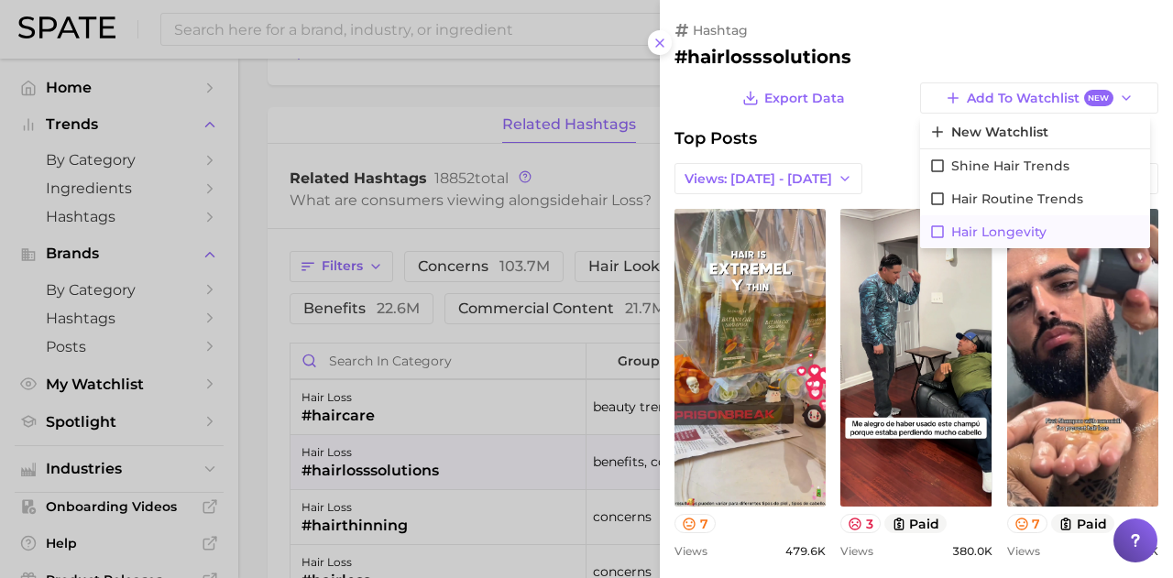
click at [936, 228] on icon at bounding box center [937, 231] width 13 height 13
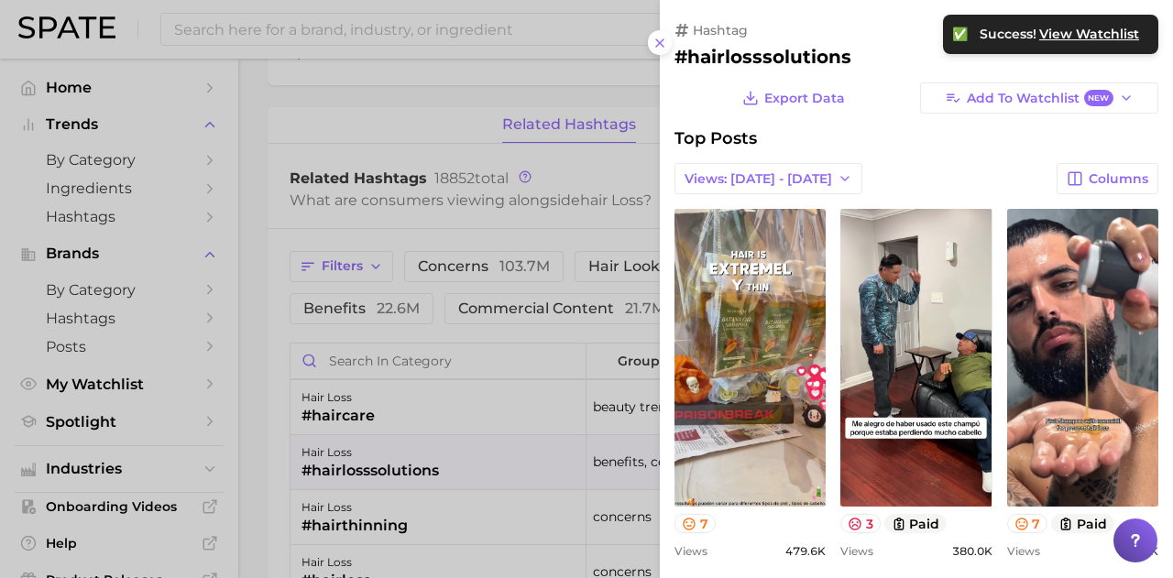
click at [361, 402] on div at bounding box center [586, 289] width 1173 height 578
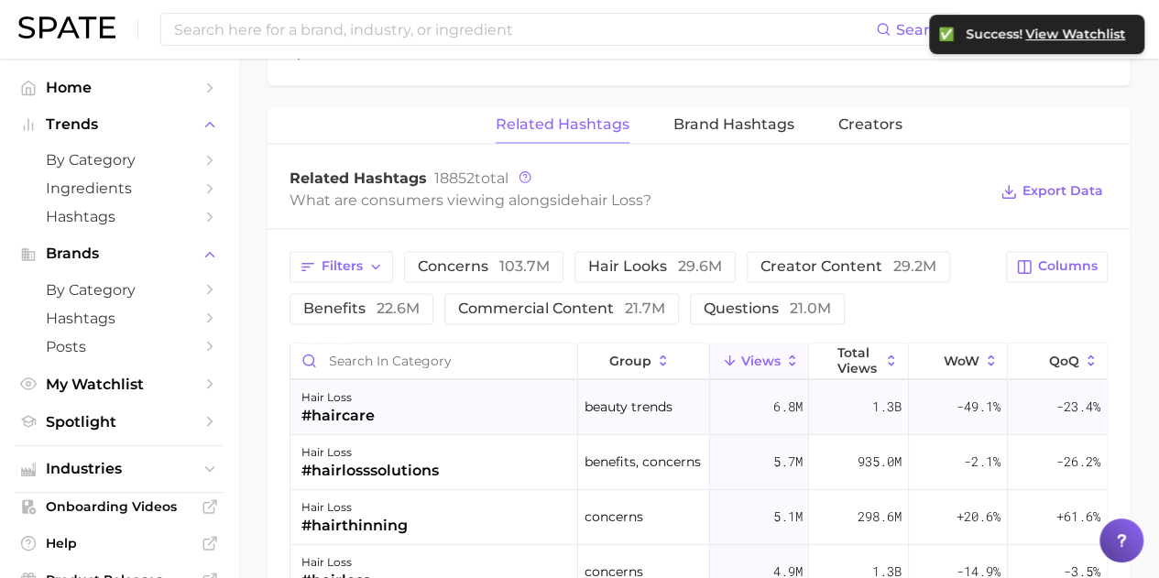
click at [348, 405] on div "#haircare" at bounding box center [337, 416] width 73 height 22
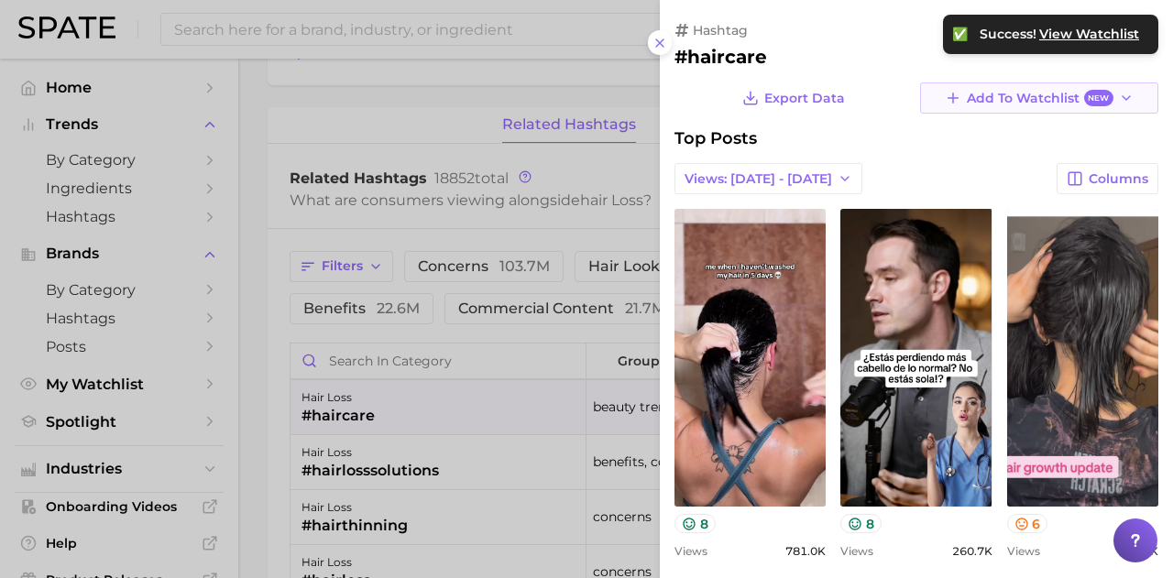
click at [1084, 100] on span "New" at bounding box center [1098, 98] width 29 height 17
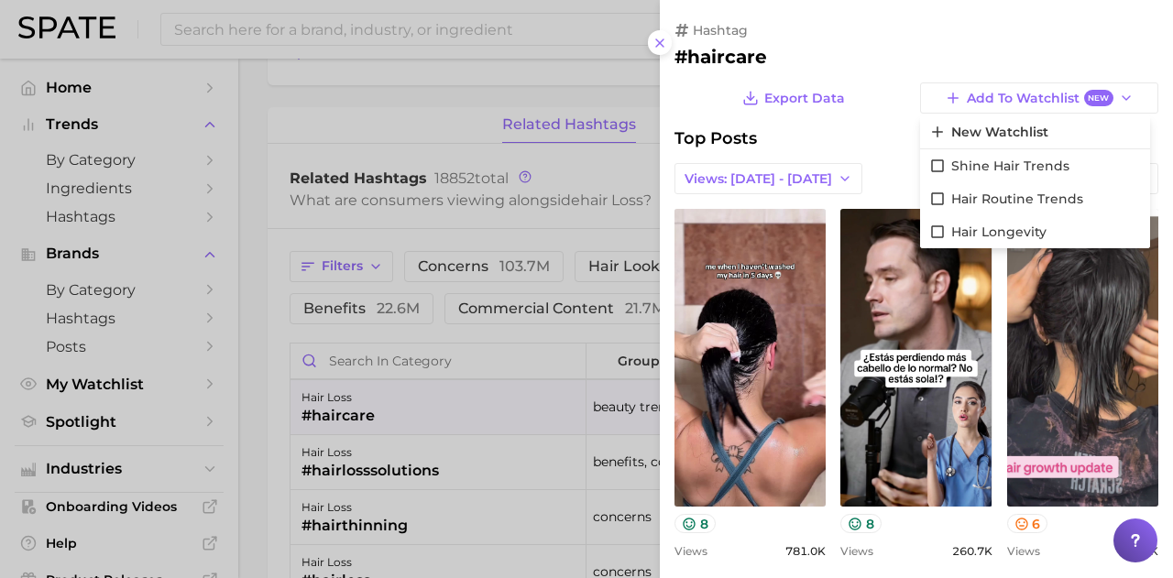
click at [264, 372] on div at bounding box center [586, 289] width 1173 height 578
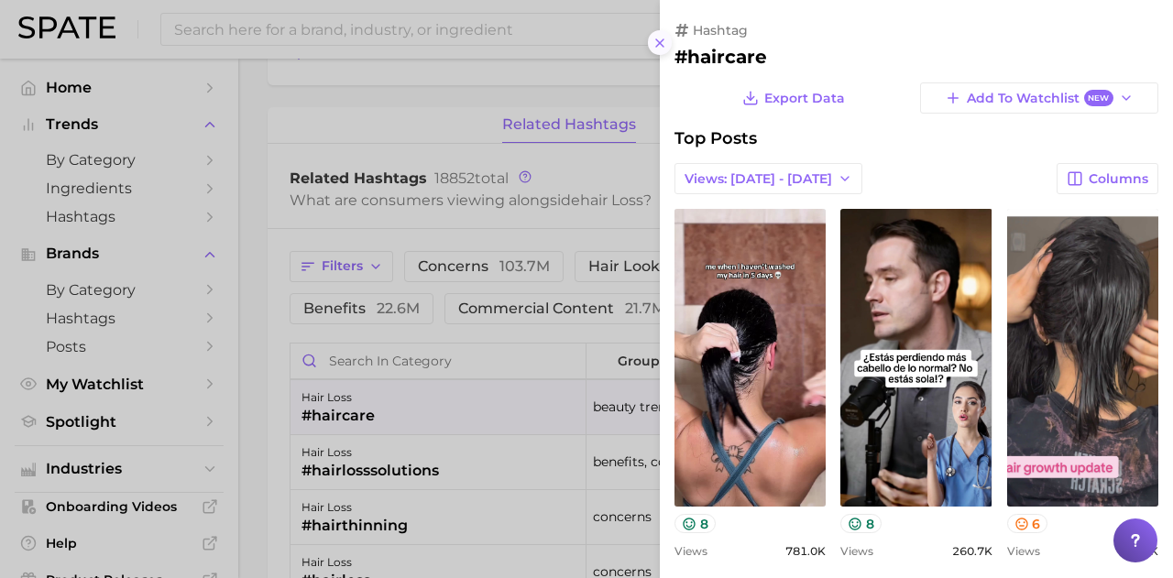
click at [663, 39] on icon at bounding box center [659, 43] width 15 height 15
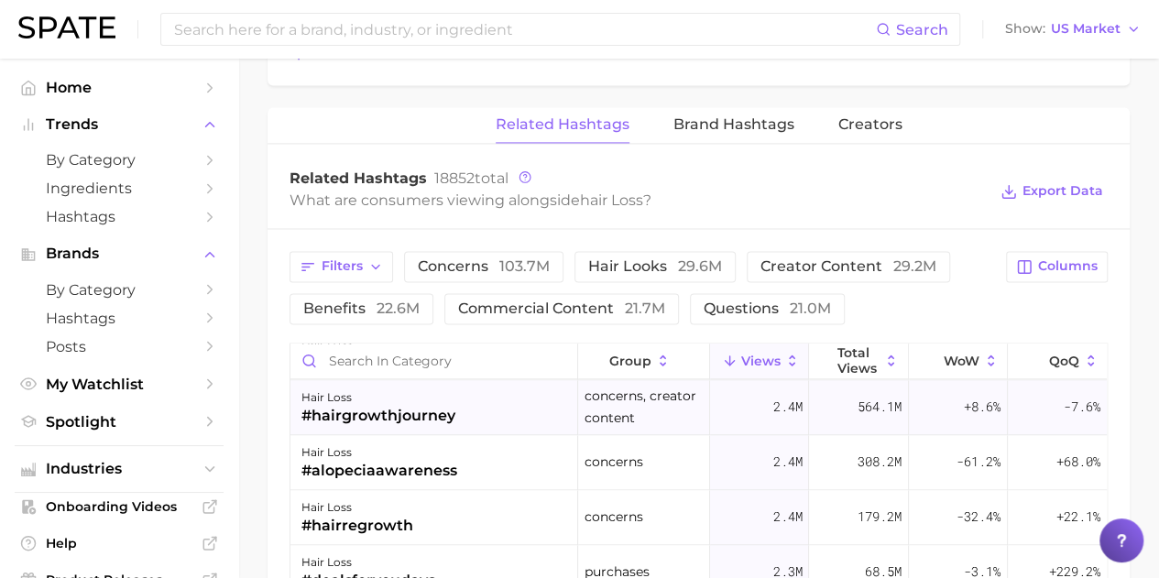
click at [443, 405] on div "#hairgrowthjourney" at bounding box center [378, 416] width 154 height 22
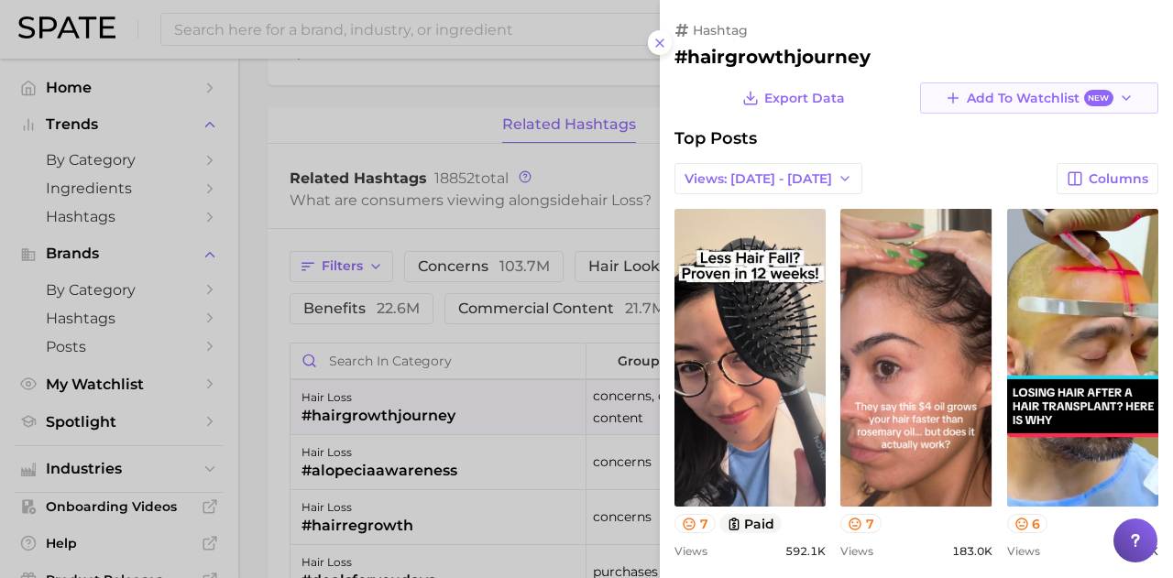
click at [1100, 98] on span "New" at bounding box center [1098, 98] width 29 height 17
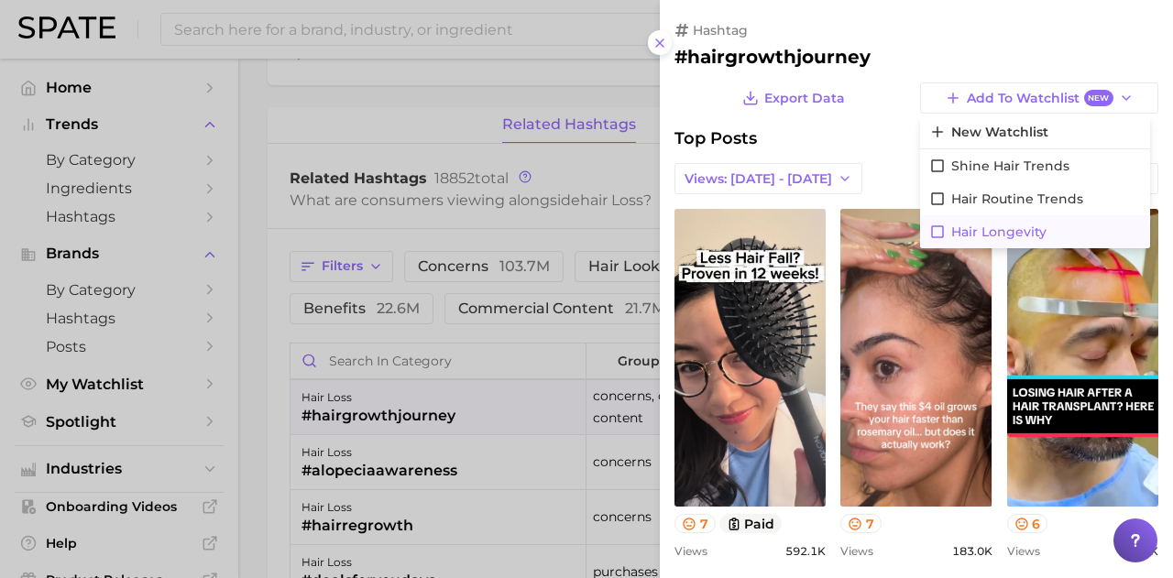
click at [929, 232] on icon at bounding box center [937, 232] width 16 height 16
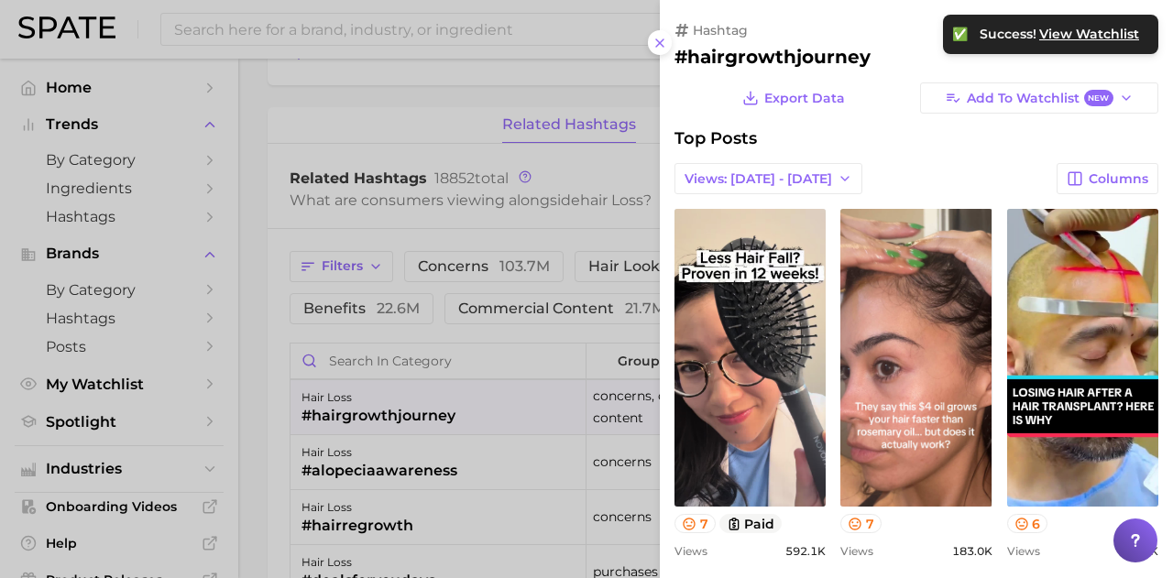
click at [258, 320] on div at bounding box center [586, 289] width 1173 height 578
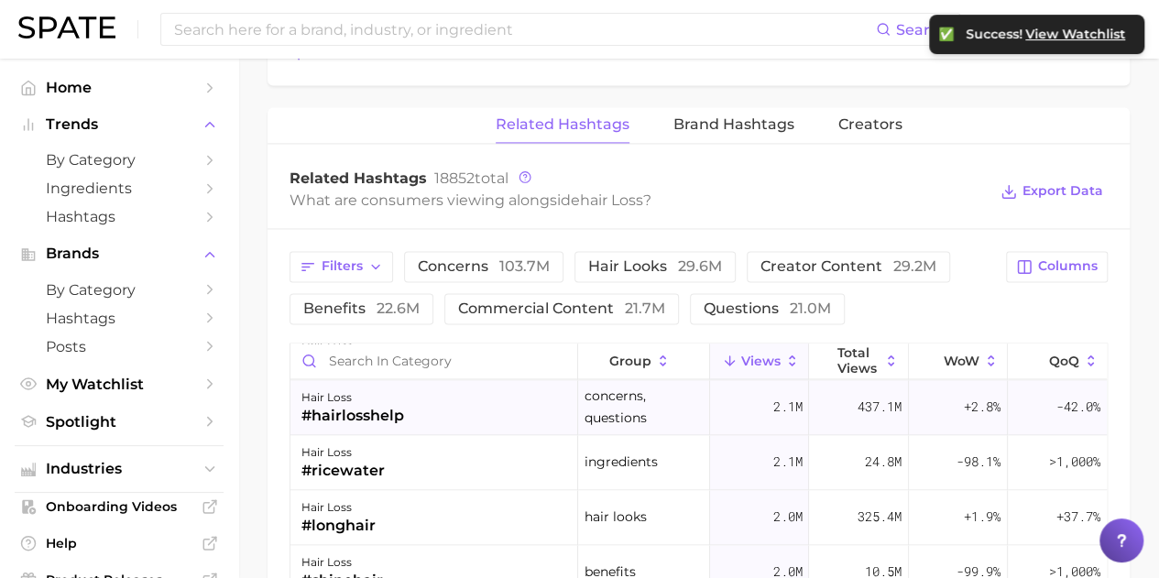
click at [394, 411] on div "#hairlosshelp" at bounding box center [352, 416] width 103 height 22
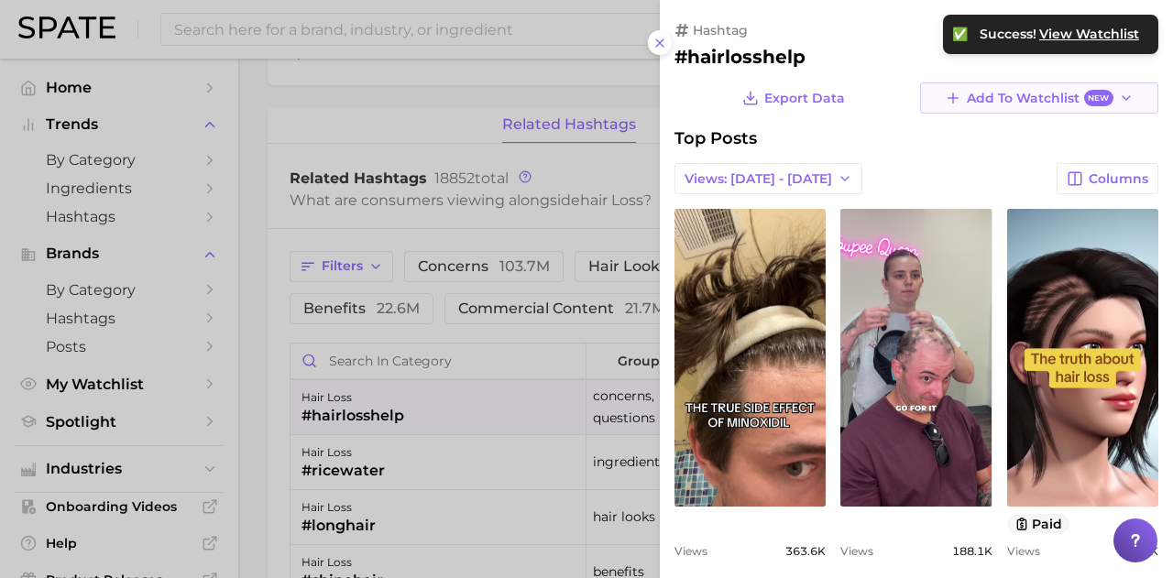
click at [991, 102] on span "Add to Watchlist New" at bounding box center [1040, 98] width 146 height 17
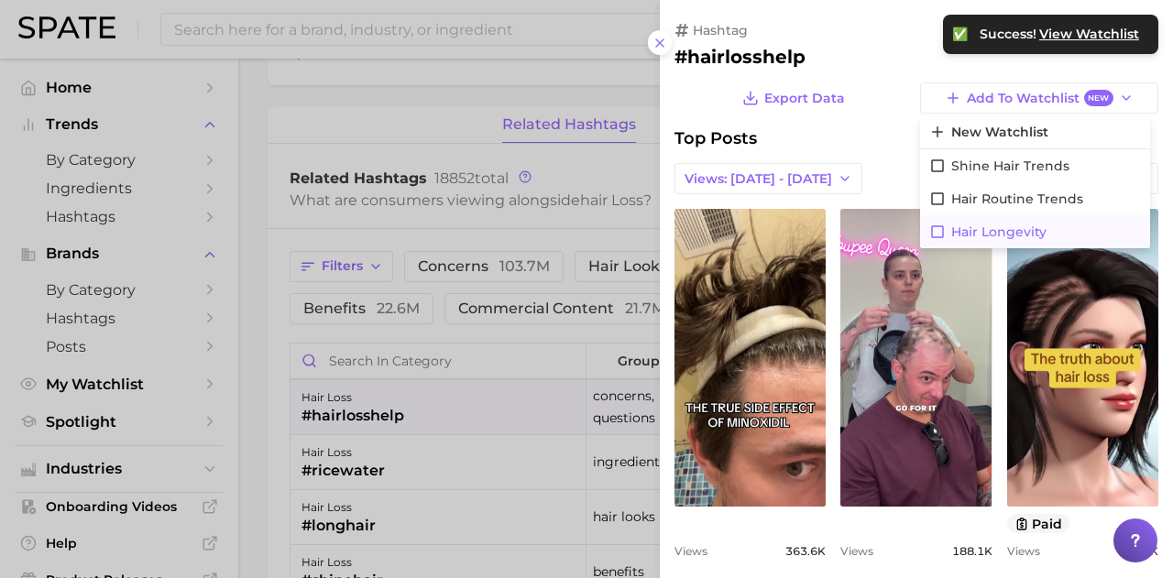
click at [931, 233] on icon at bounding box center [937, 231] width 13 height 13
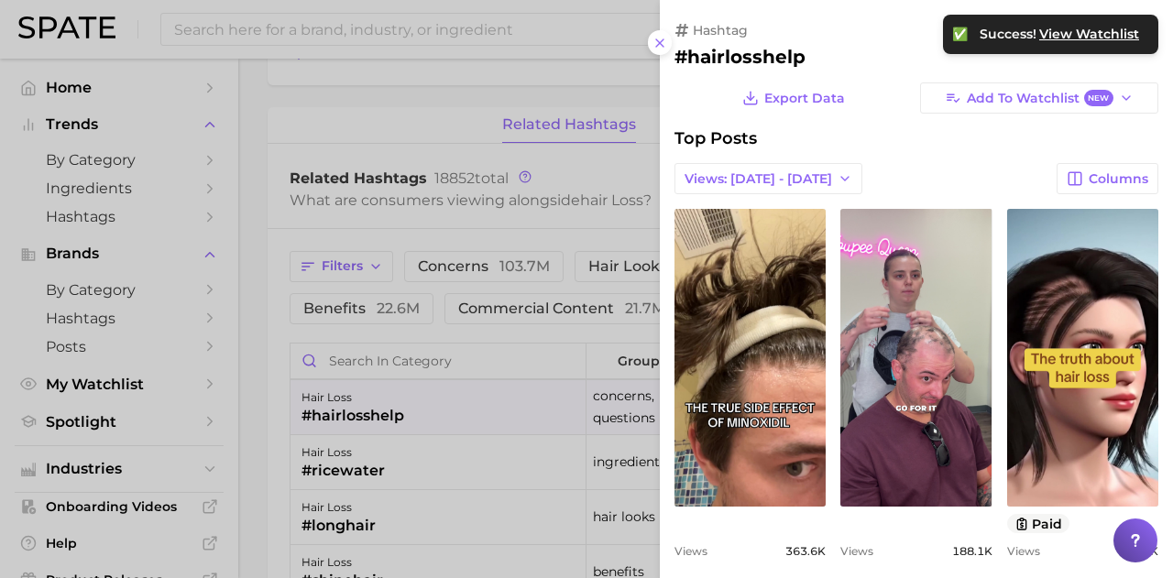
click at [249, 464] on div at bounding box center [586, 289] width 1173 height 578
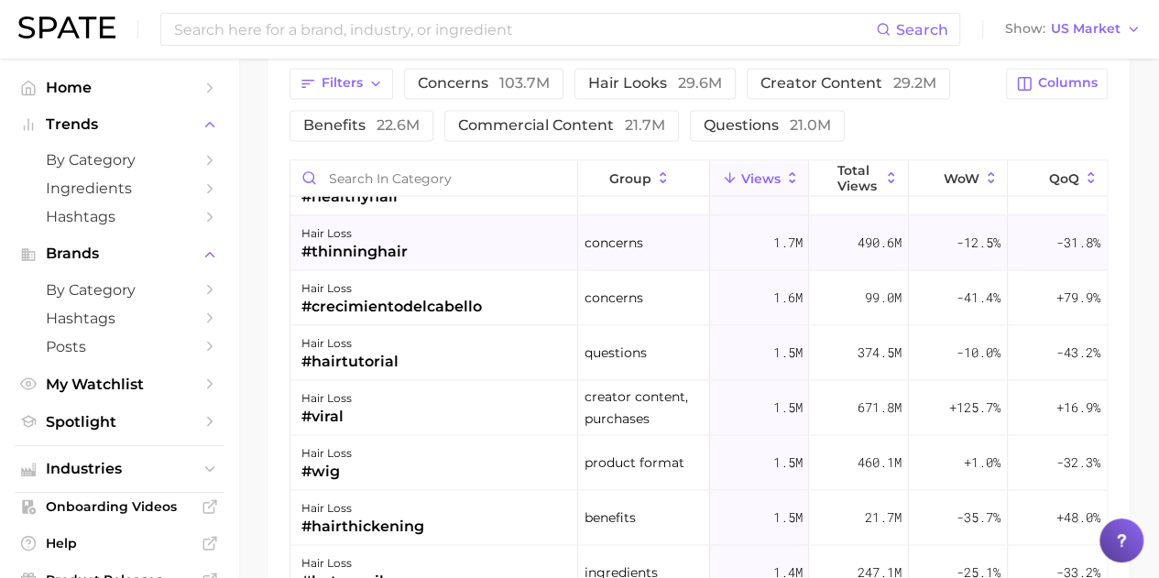
click at [368, 240] on div "#thinninghair" at bounding box center [354, 251] width 106 height 22
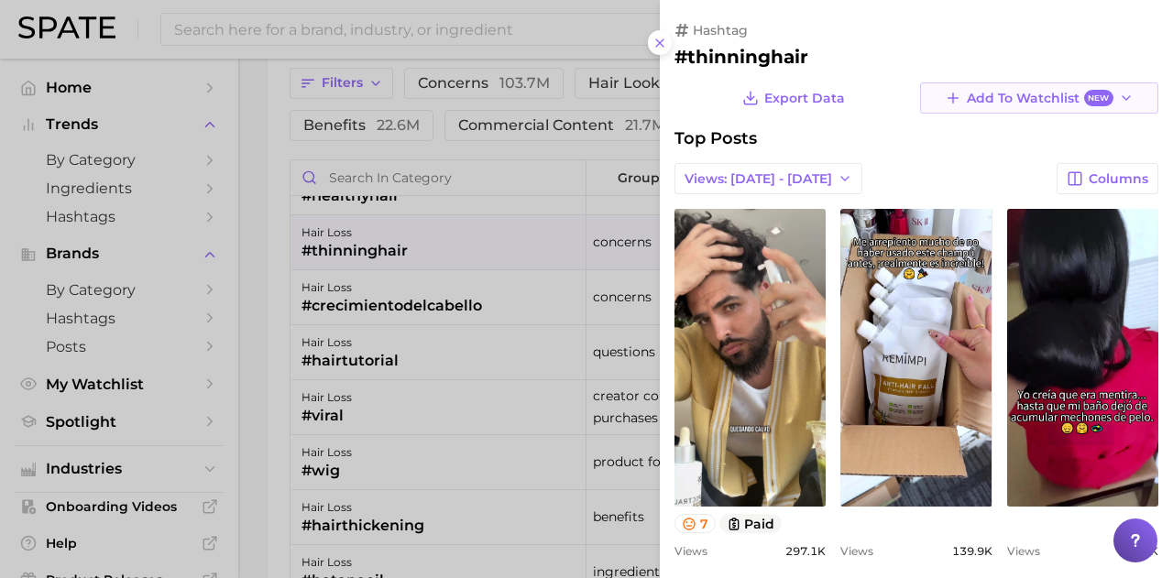
click at [1084, 98] on span "New" at bounding box center [1098, 98] width 29 height 17
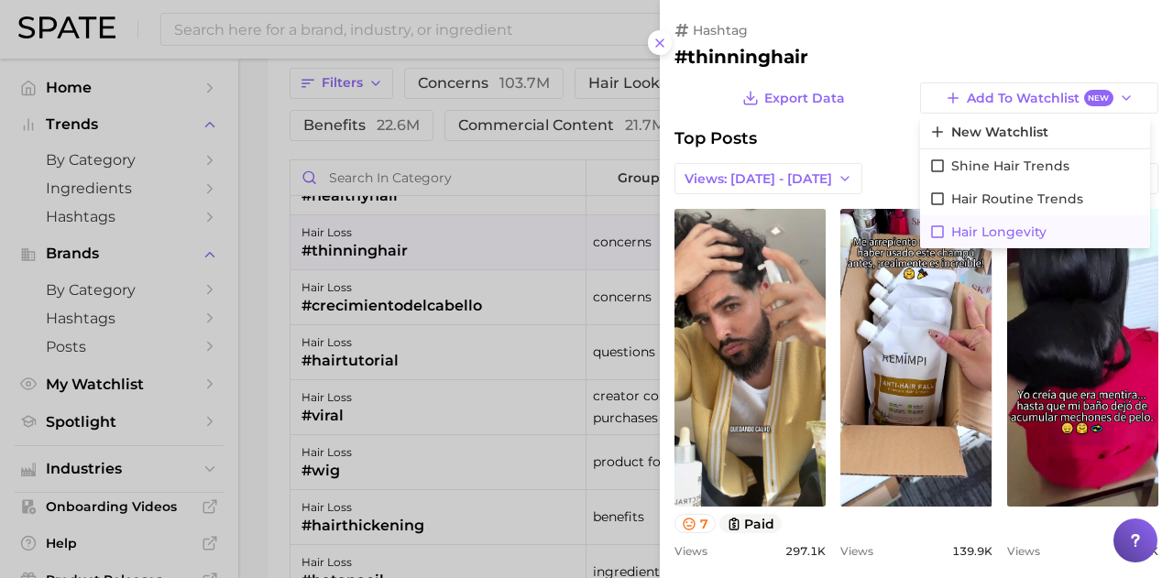
click at [933, 230] on icon at bounding box center [937, 232] width 16 height 16
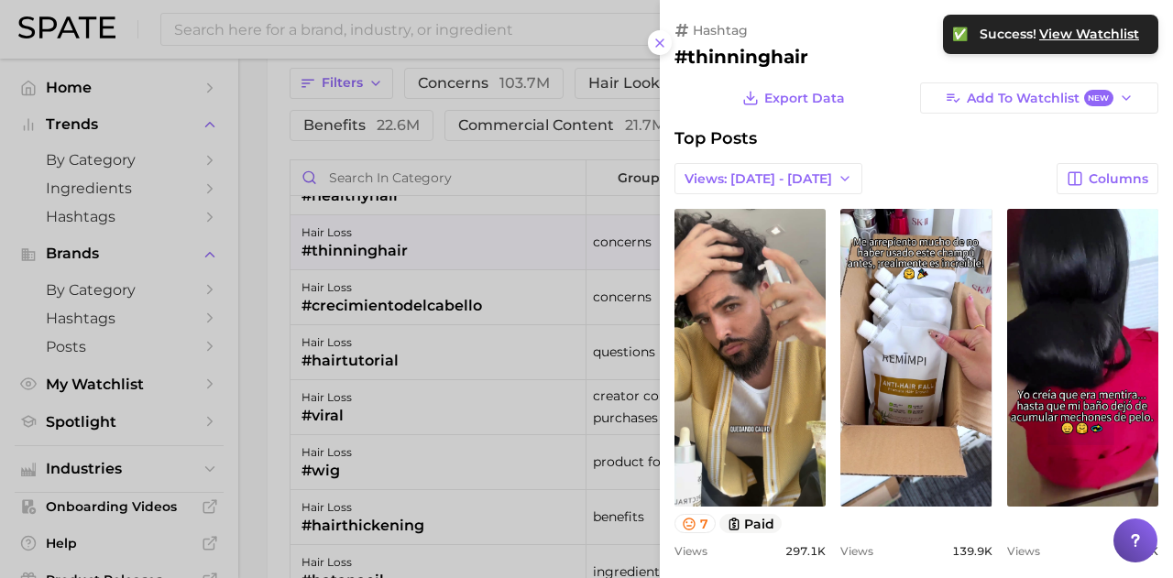
click at [258, 301] on div at bounding box center [586, 289] width 1173 height 578
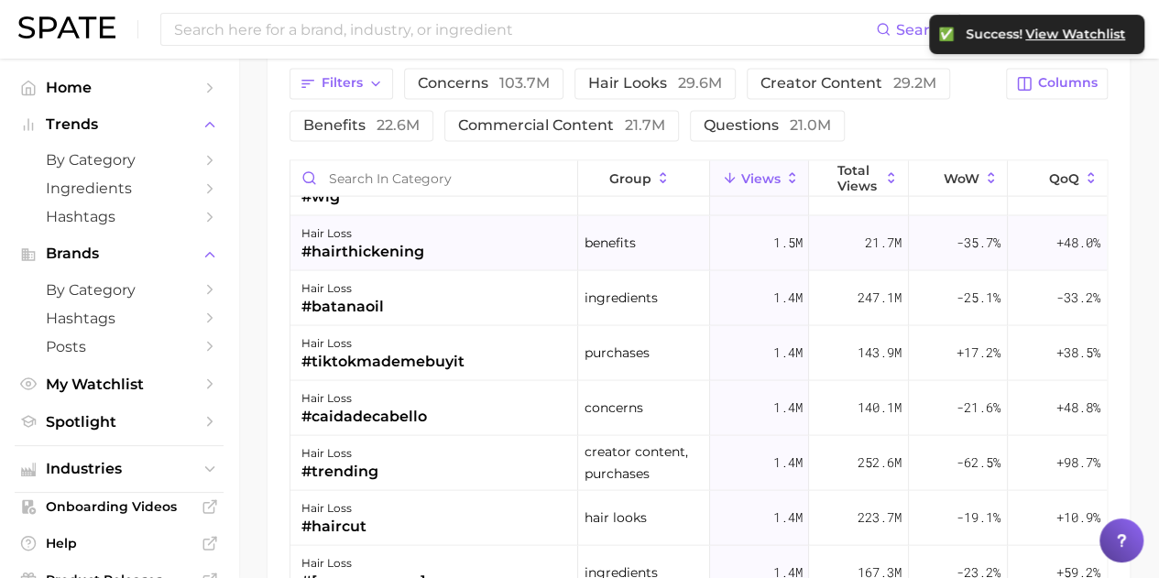
click at [465, 227] on div "hair loss #hairthickening" at bounding box center [434, 242] width 288 height 55
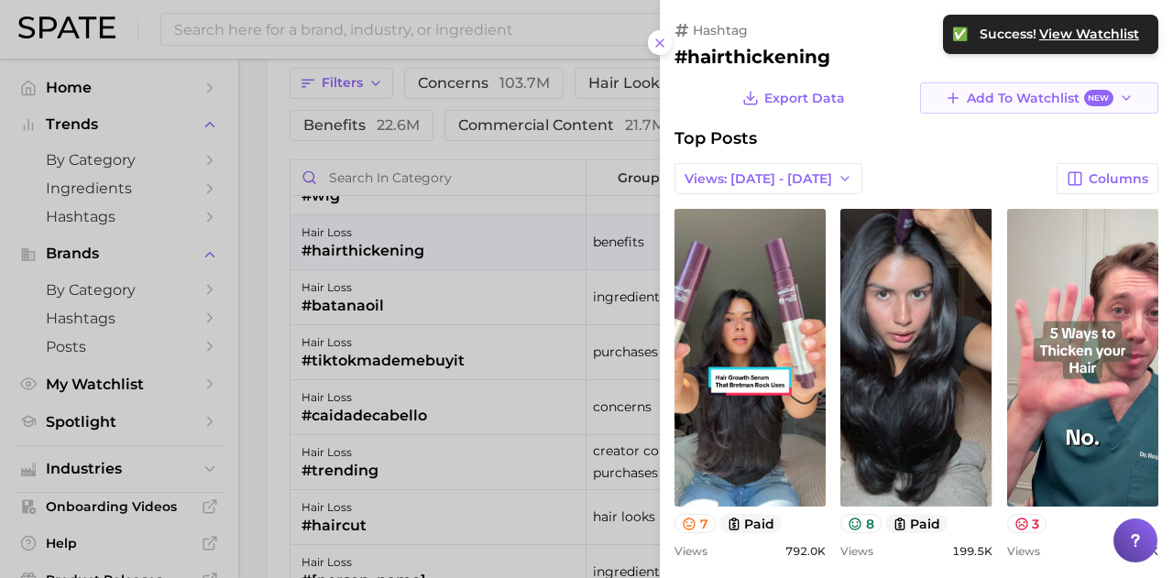
click at [1033, 98] on span "Add to Watchlist New" at bounding box center [1040, 98] width 146 height 17
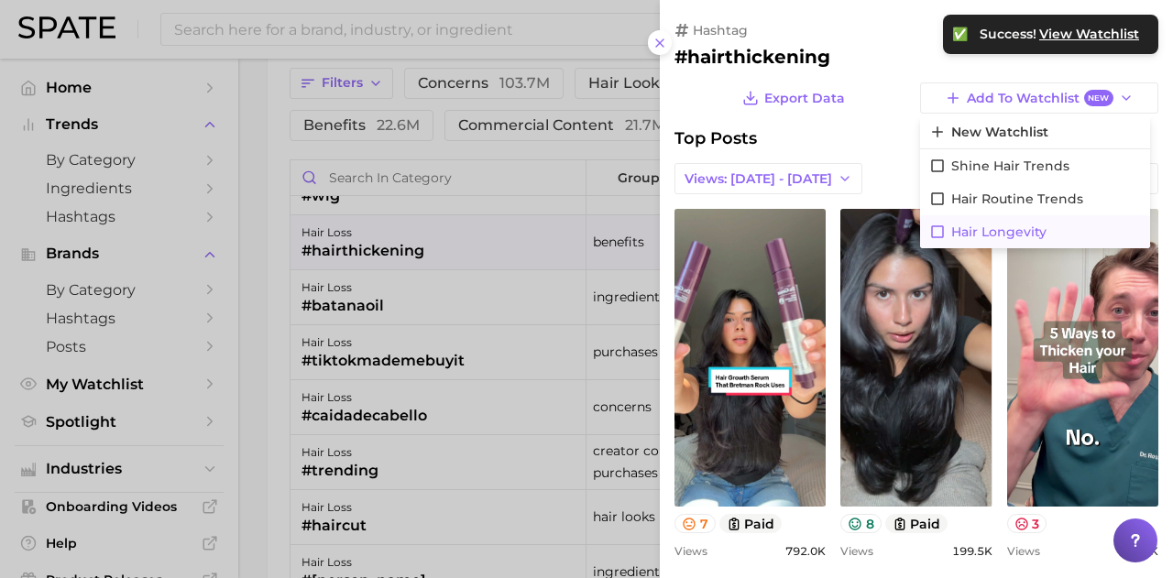
click at [936, 230] on icon at bounding box center [937, 232] width 16 height 16
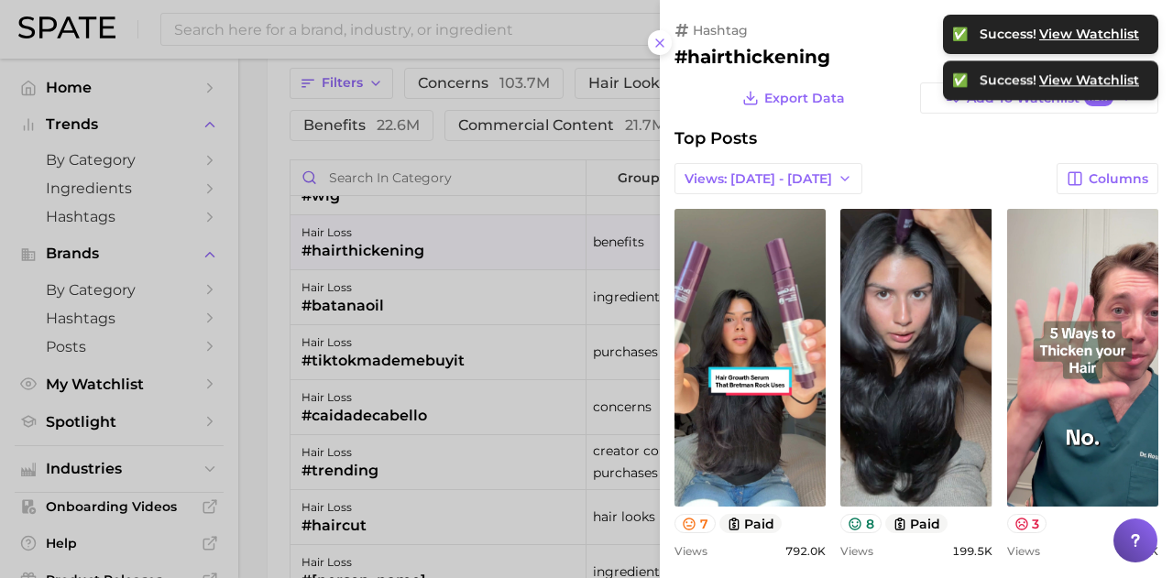
click at [248, 368] on div at bounding box center [586, 289] width 1173 height 578
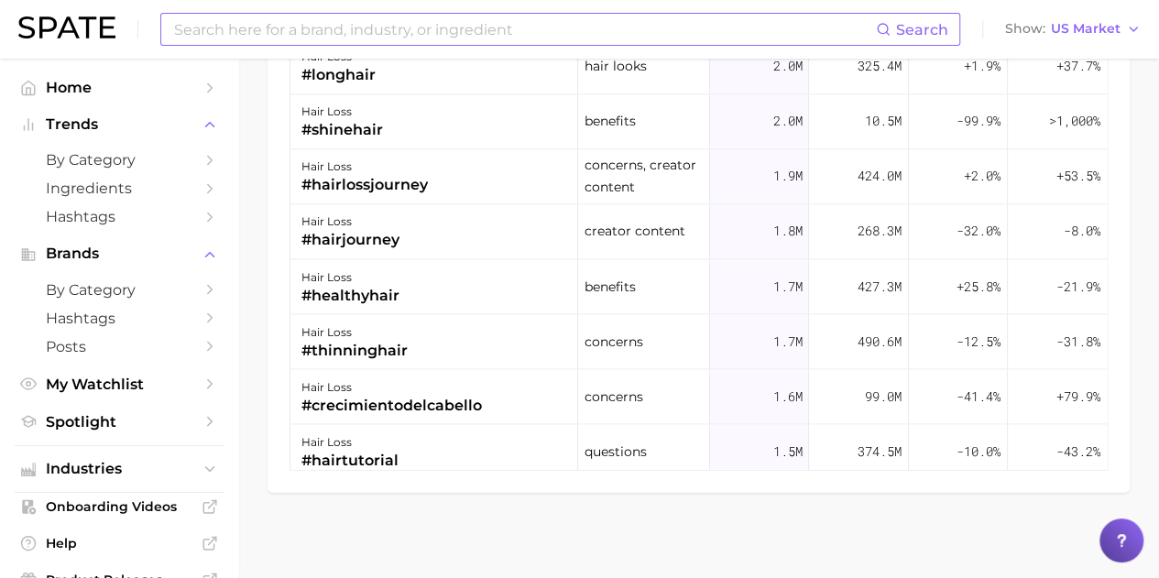
click at [454, 23] on input at bounding box center [524, 29] width 704 height 31
type input "h"
type input "p"
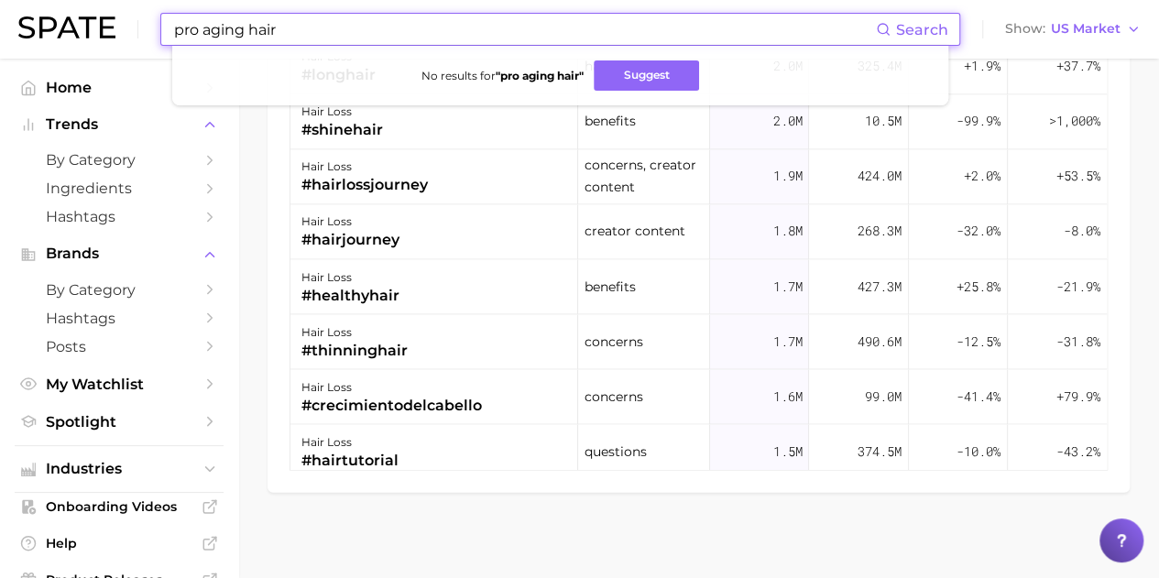
type input "pro aging hair"
click at [271, 257] on div "Filters concerns 103.7m hair looks 29.6m creator content 29.2m benefits 22.6m c…" at bounding box center [699, 136] width 862 height 714
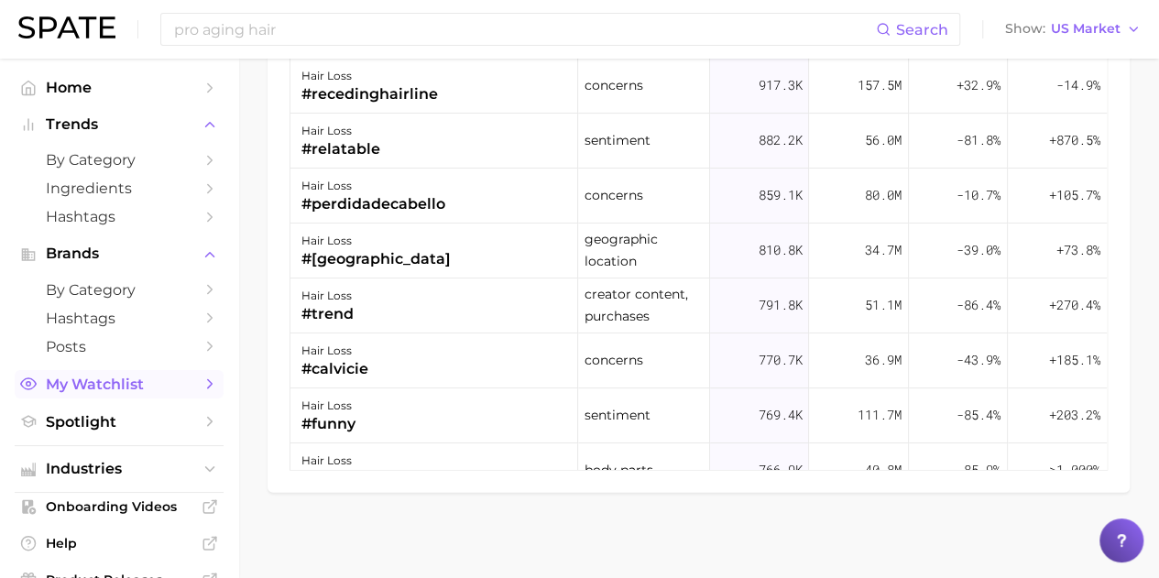
click at [138, 393] on span "My Watchlist" at bounding box center [119, 384] width 147 height 17
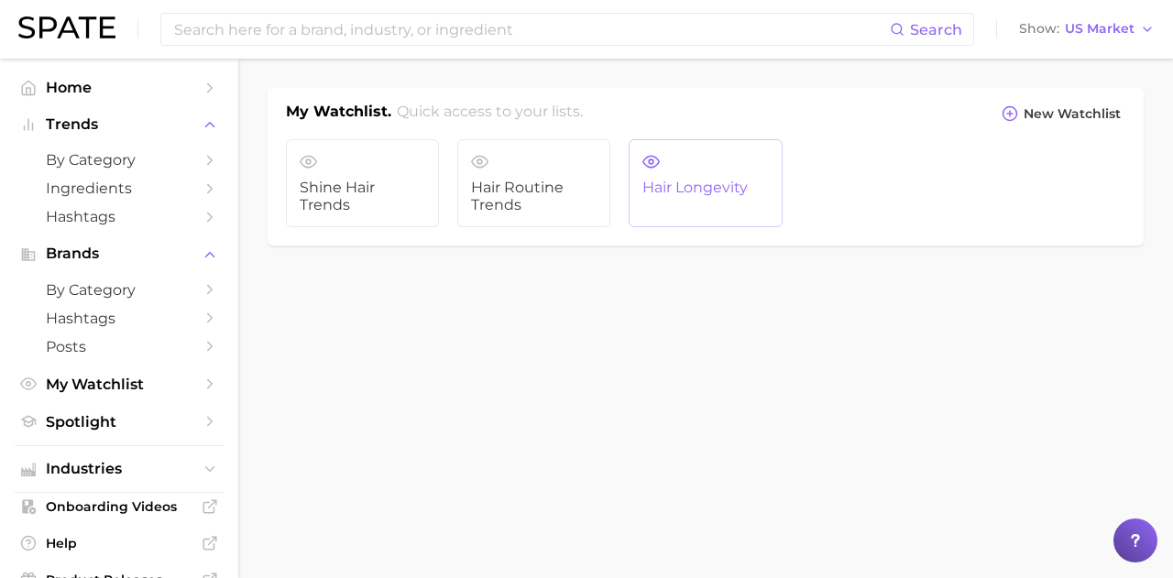
click at [651, 188] on span "Hair Longevity" at bounding box center [705, 188] width 126 height 16
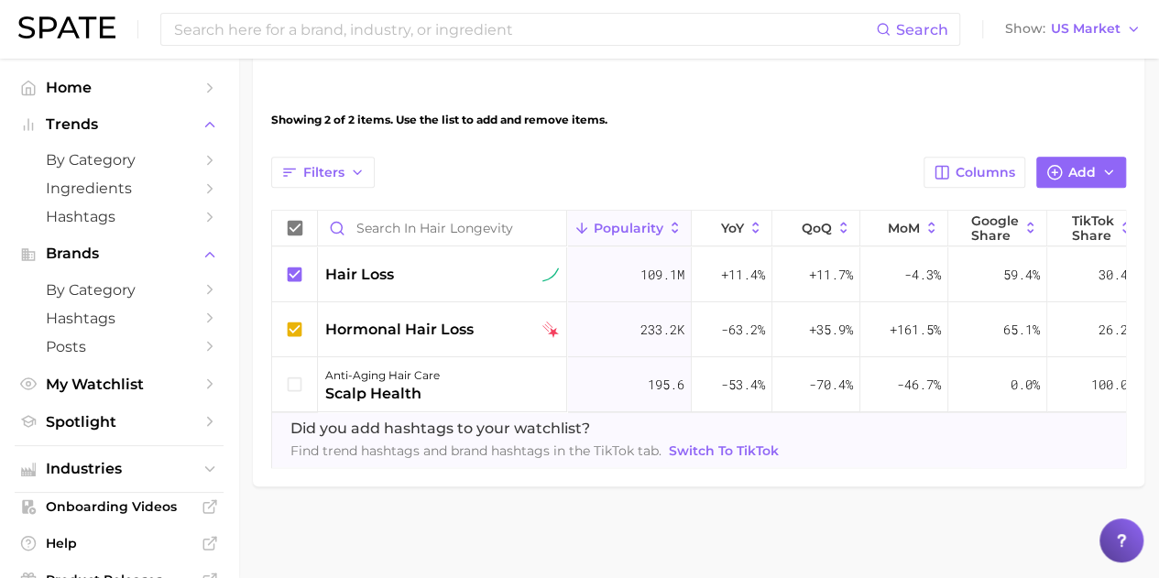
click at [711, 443] on span "Switch to TikTok" at bounding box center [724, 451] width 110 height 16
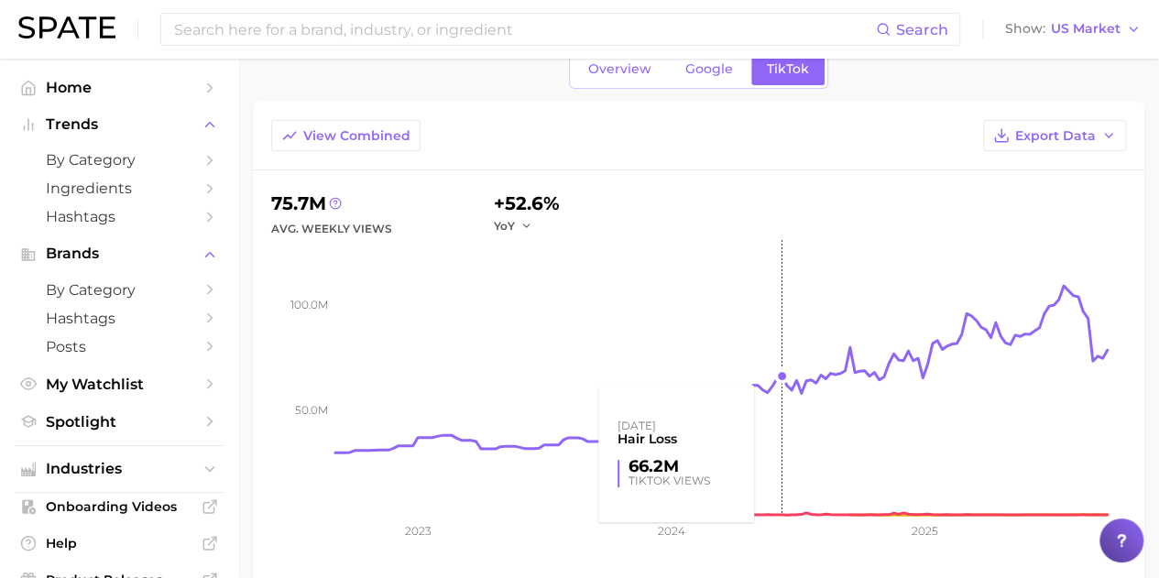
scroll to position [53, 0]
